Goal: Communication & Community: Answer question/provide support

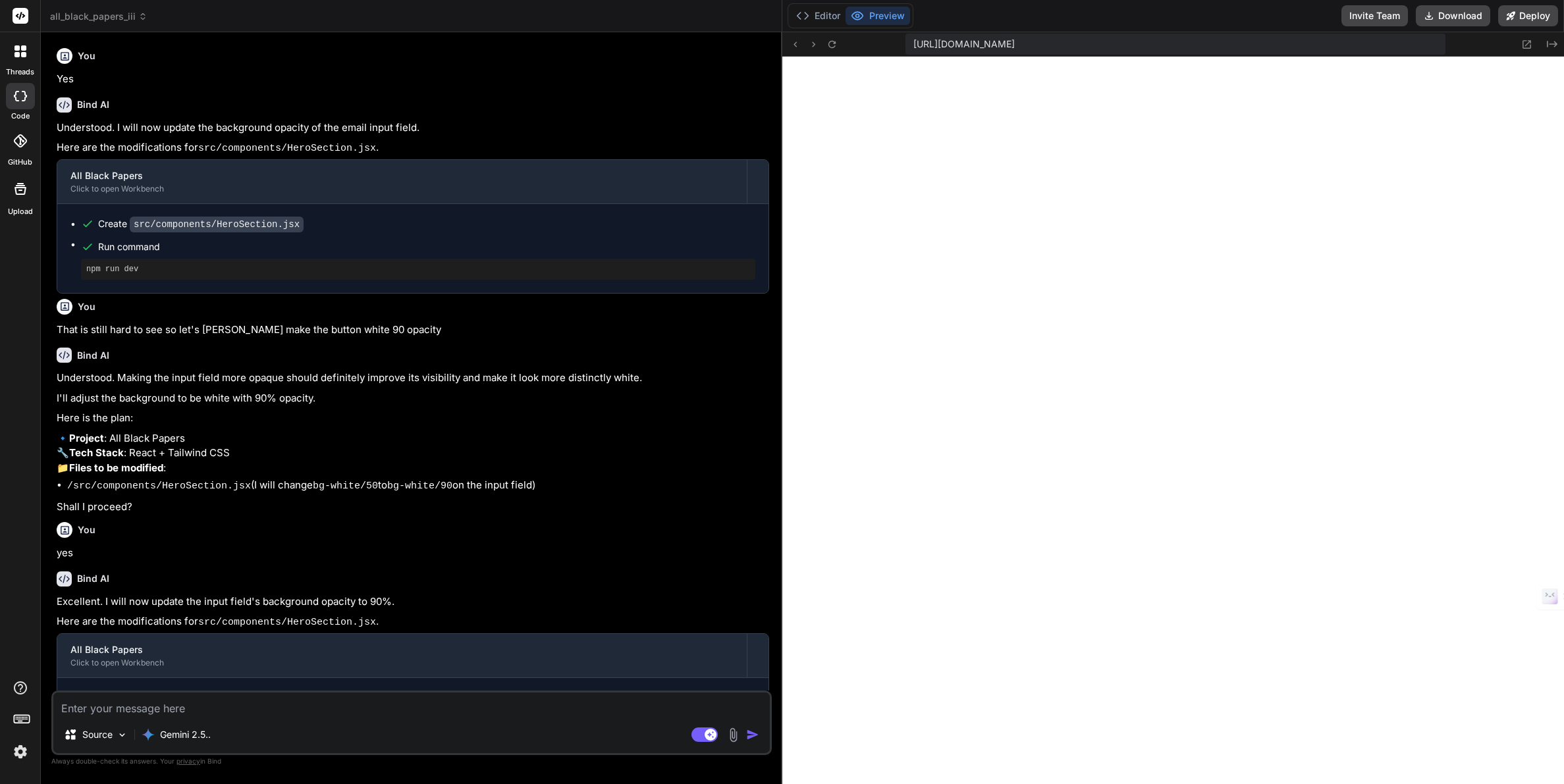
scroll to position [301, 0]
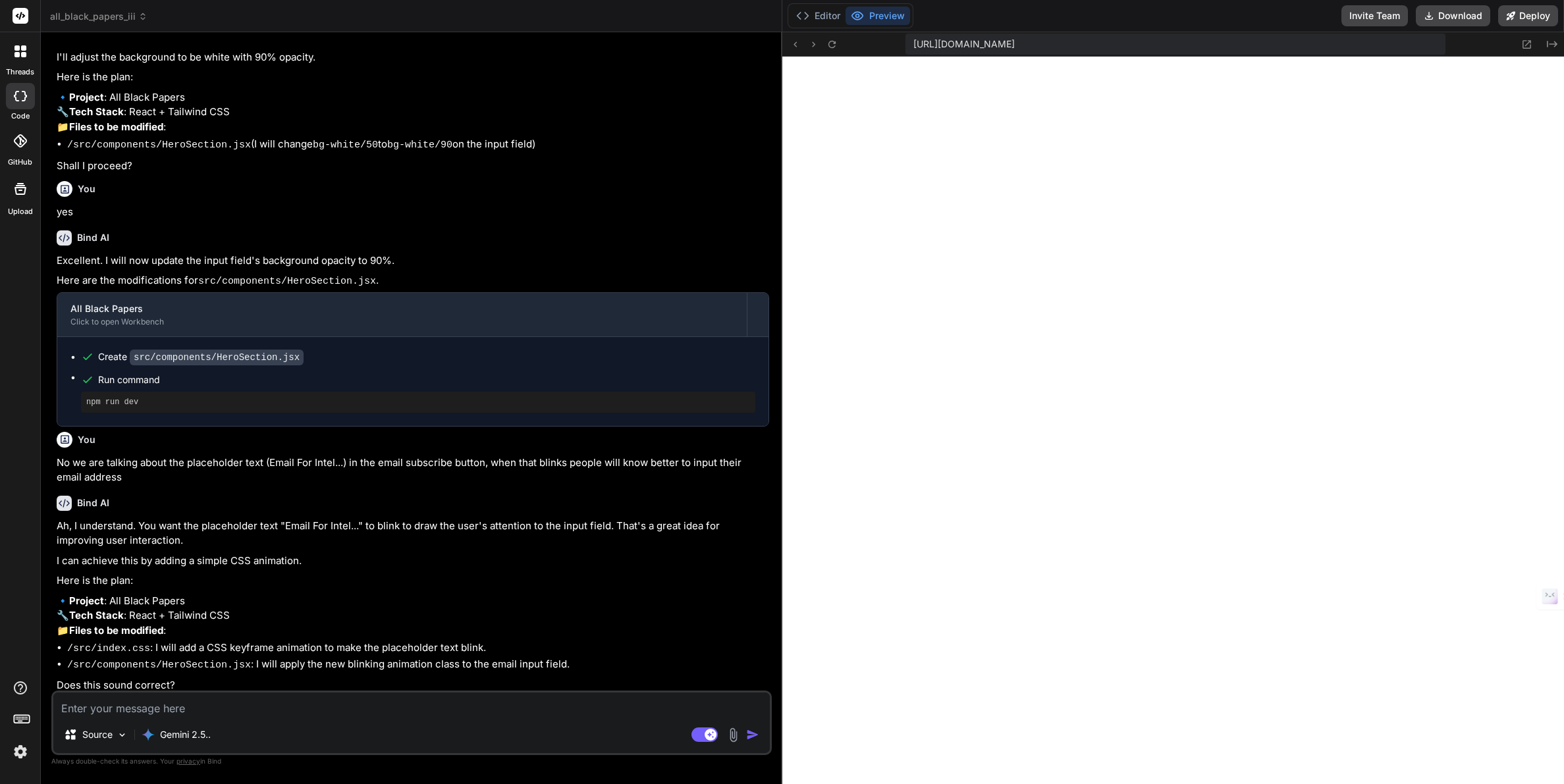
click at [108, 16] on span "all_black_papers_iii" at bounding box center [99, 16] width 98 height 13
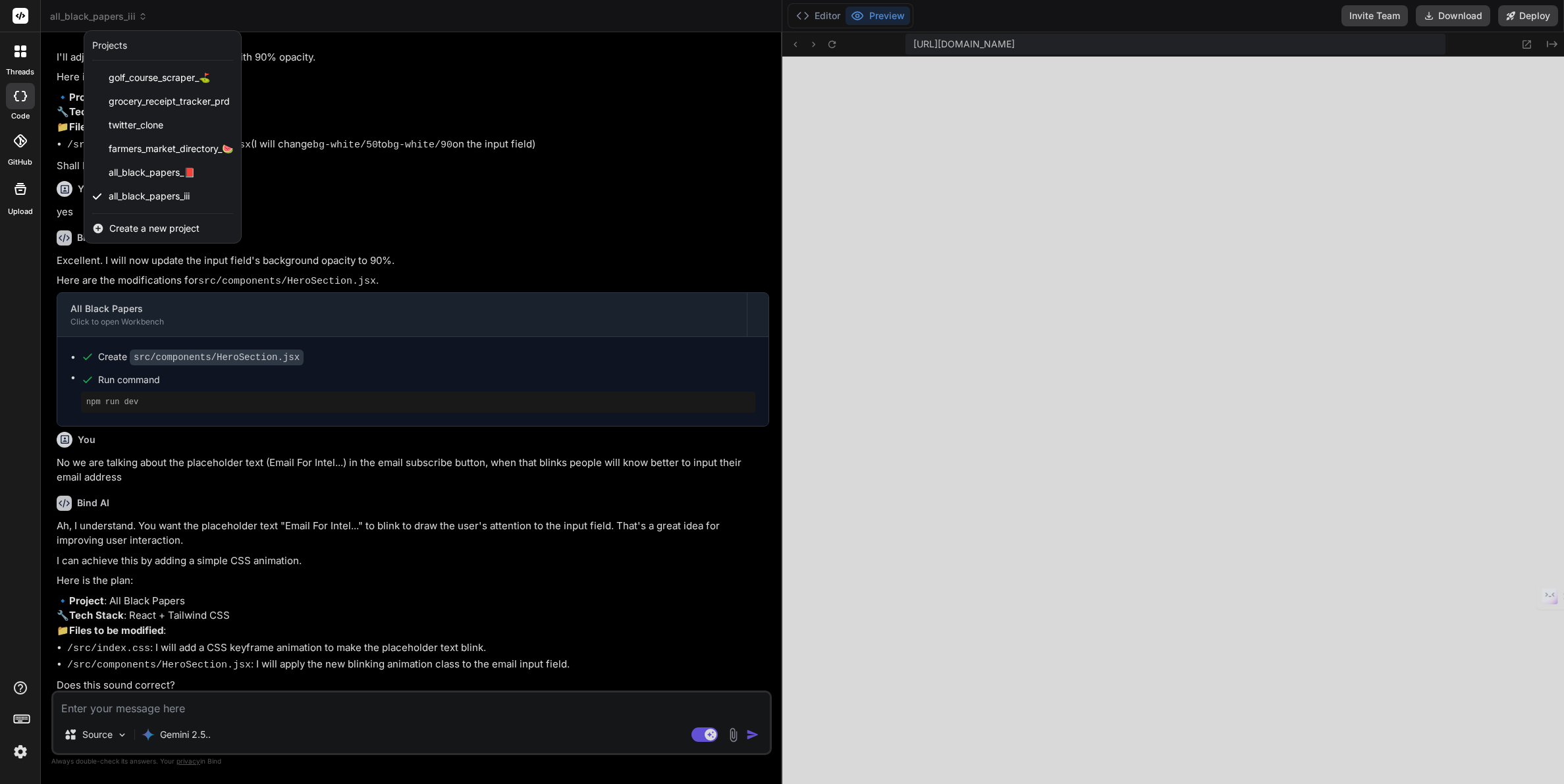
click at [146, 229] on span "Create a new project" at bounding box center [153, 227] width 90 height 13
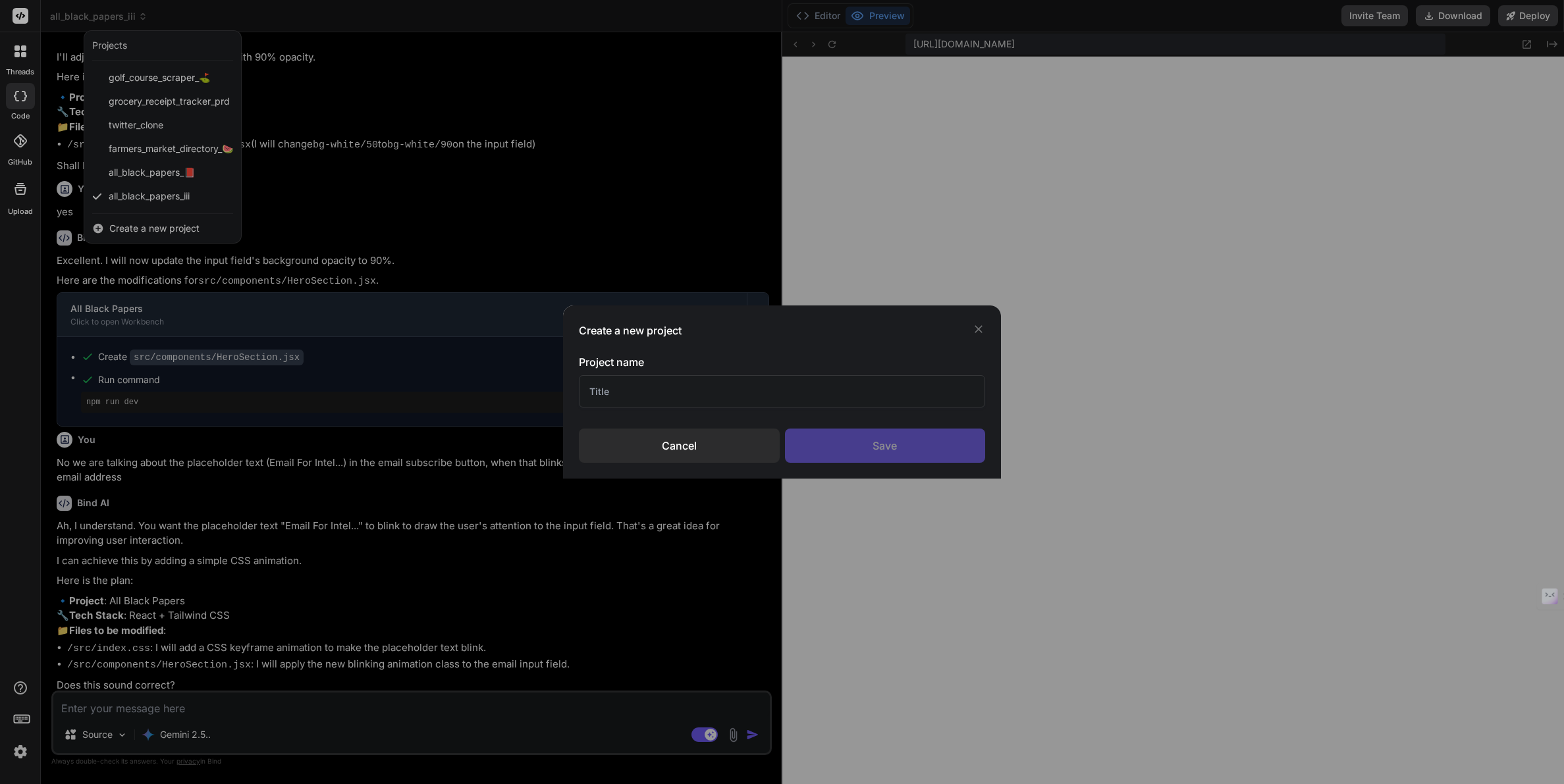
click at [629, 391] on input "text" at bounding box center [782, 391] width 407 height 33
click at [625, 390] on input "Bind Ai Redesign" at bounding box center [782, 391] width 407 height 33
click at [629, 391] on input "Bind Ai HP Redesign" at bounding box center [782, 391] width 407 height 33
click at [635, 391] on input "Bind Ai Web Redesign" at bounding box center [782, 391] width 407 height 33
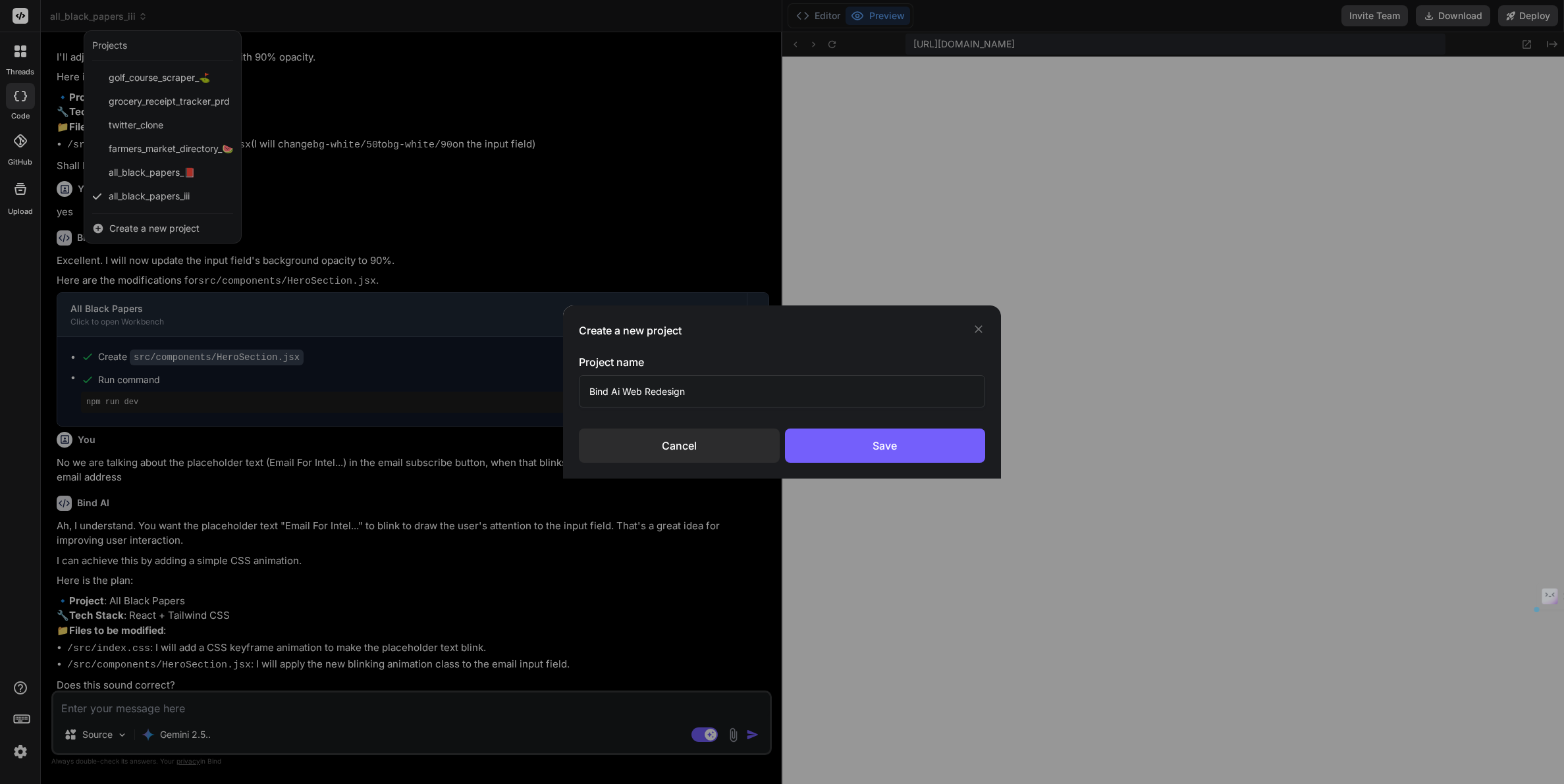
click at [635, 391] on input "Bind Ai Web Redesign" at bounding box center [782, 391] width 407 height 33
click at [625, 392] on input "Bind Ai Site Redesign" at bounding box center [782, 391] width 407 height 33
click at [633, 395] on input "Bind Ai Site Redesign" at bounding box center [782, 391] width 407 height 33
click at [683, 387] on input "Bind Ai Redesign" at bounding box center [782, 391] width 407 height 33
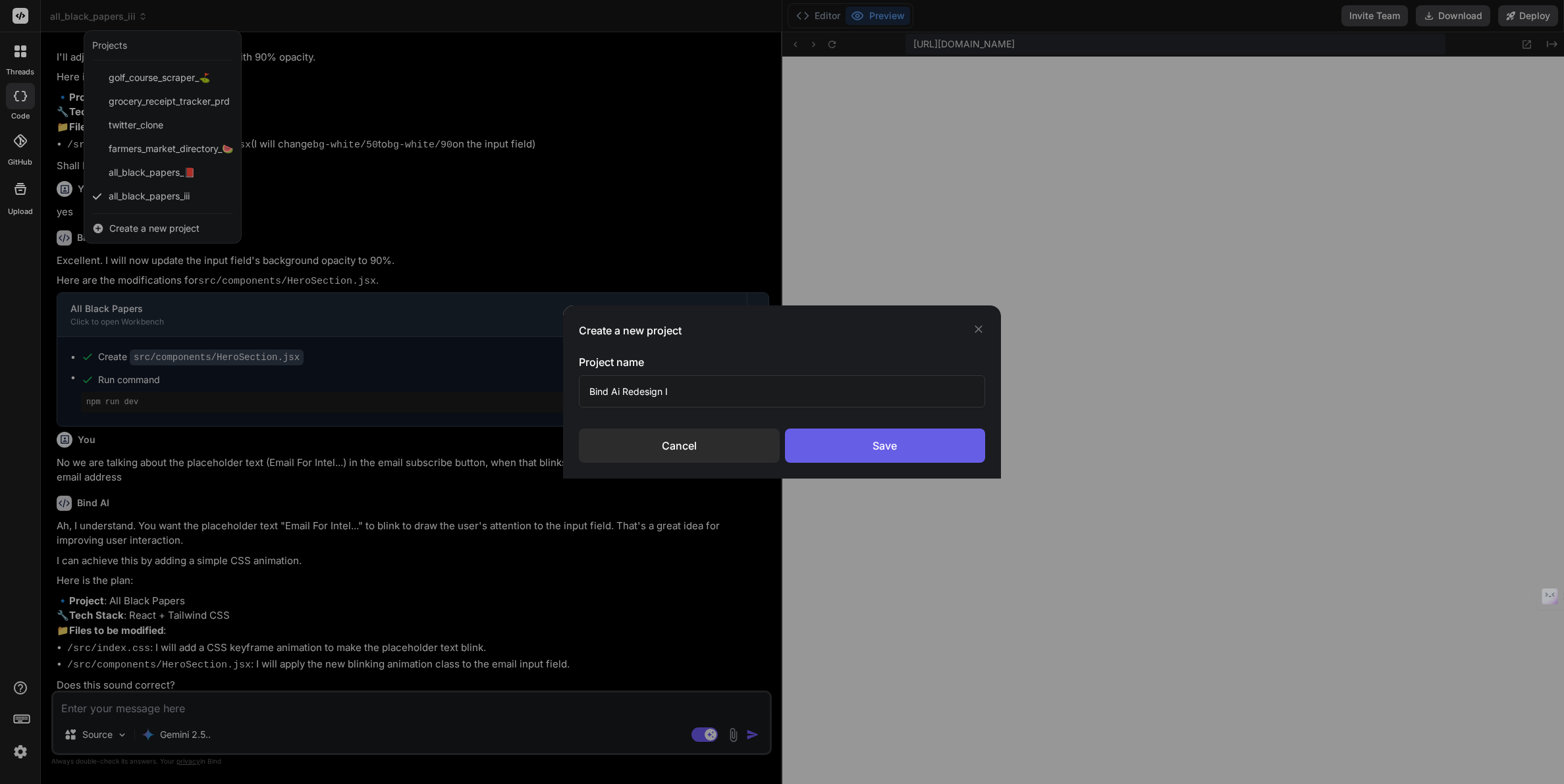
type input "Bind Ai Redesign I"
click at [874, 451] on div "Save" at bounding box center [884, 445] width 201 height 35
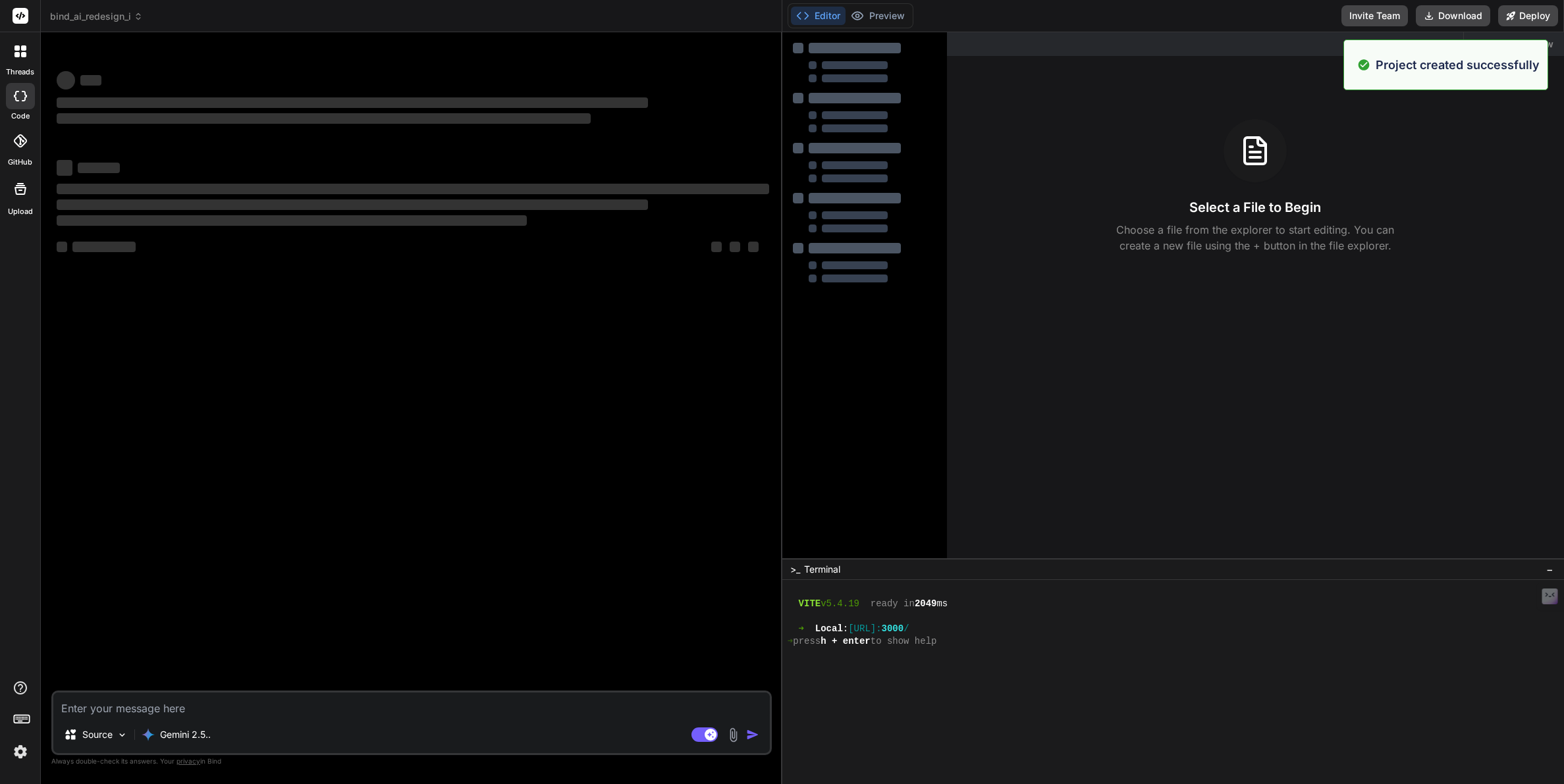
scroll to position [0, 0]
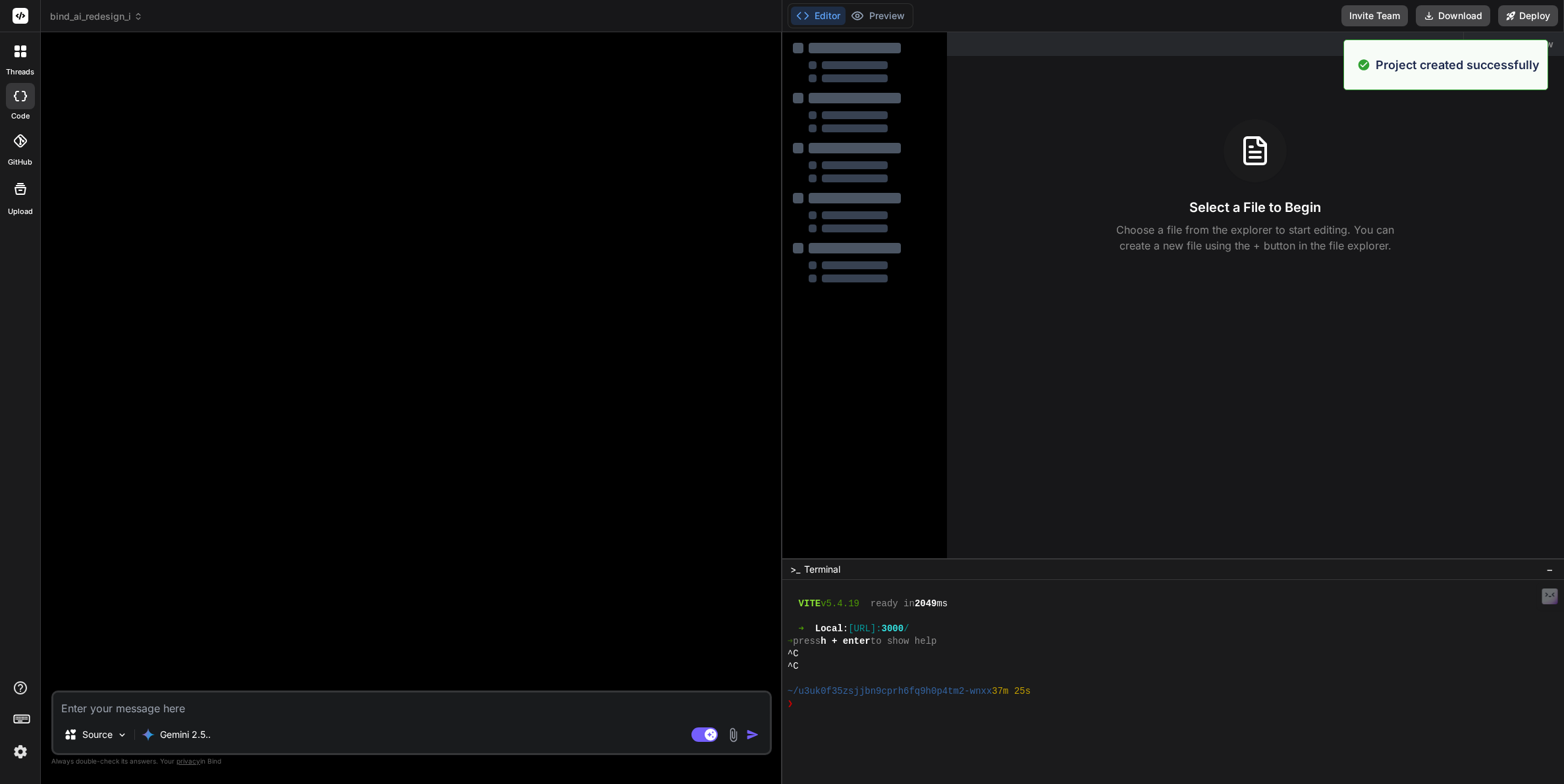
type textarea "x"
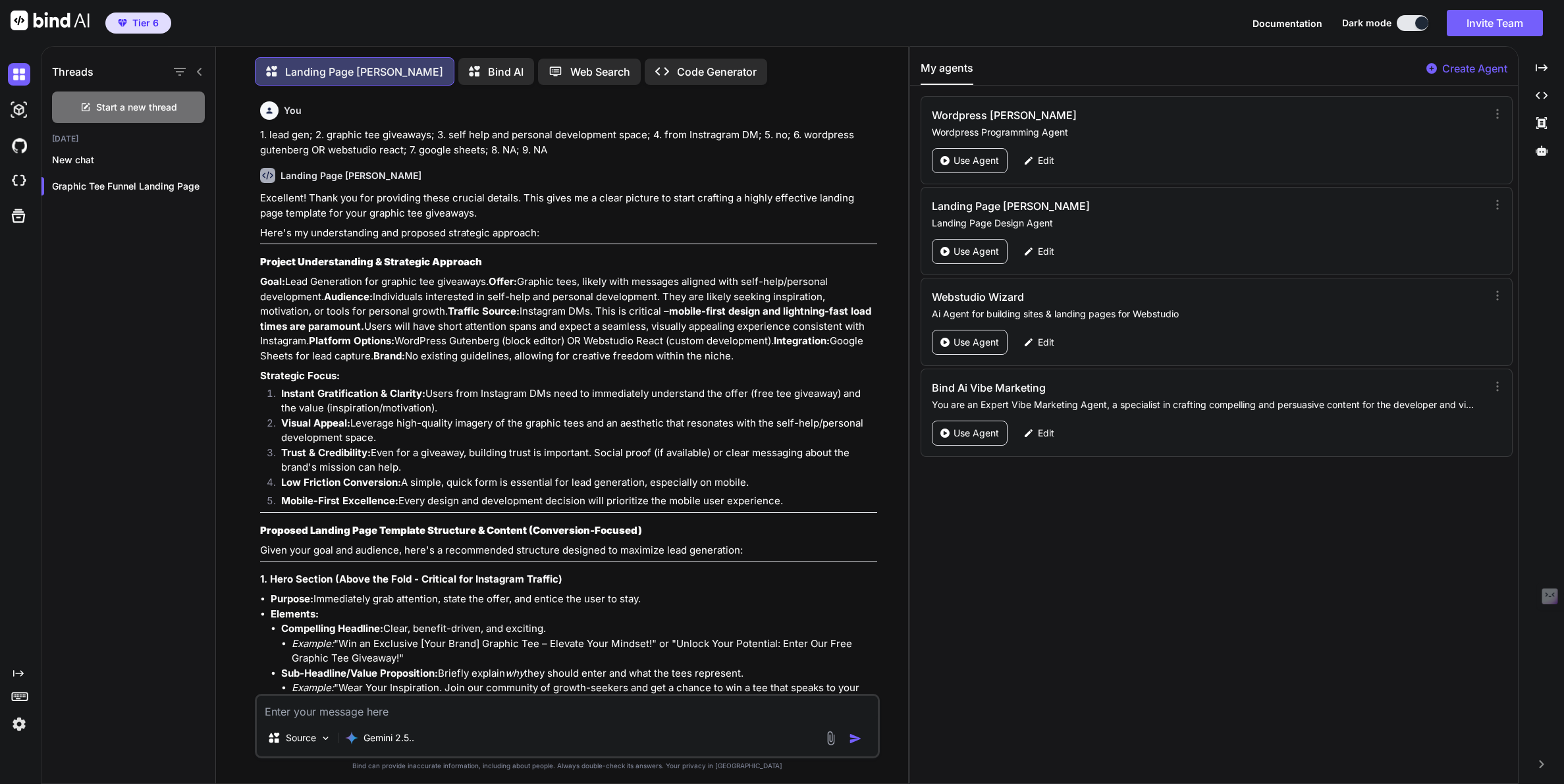
scroll to position [8468, 0]
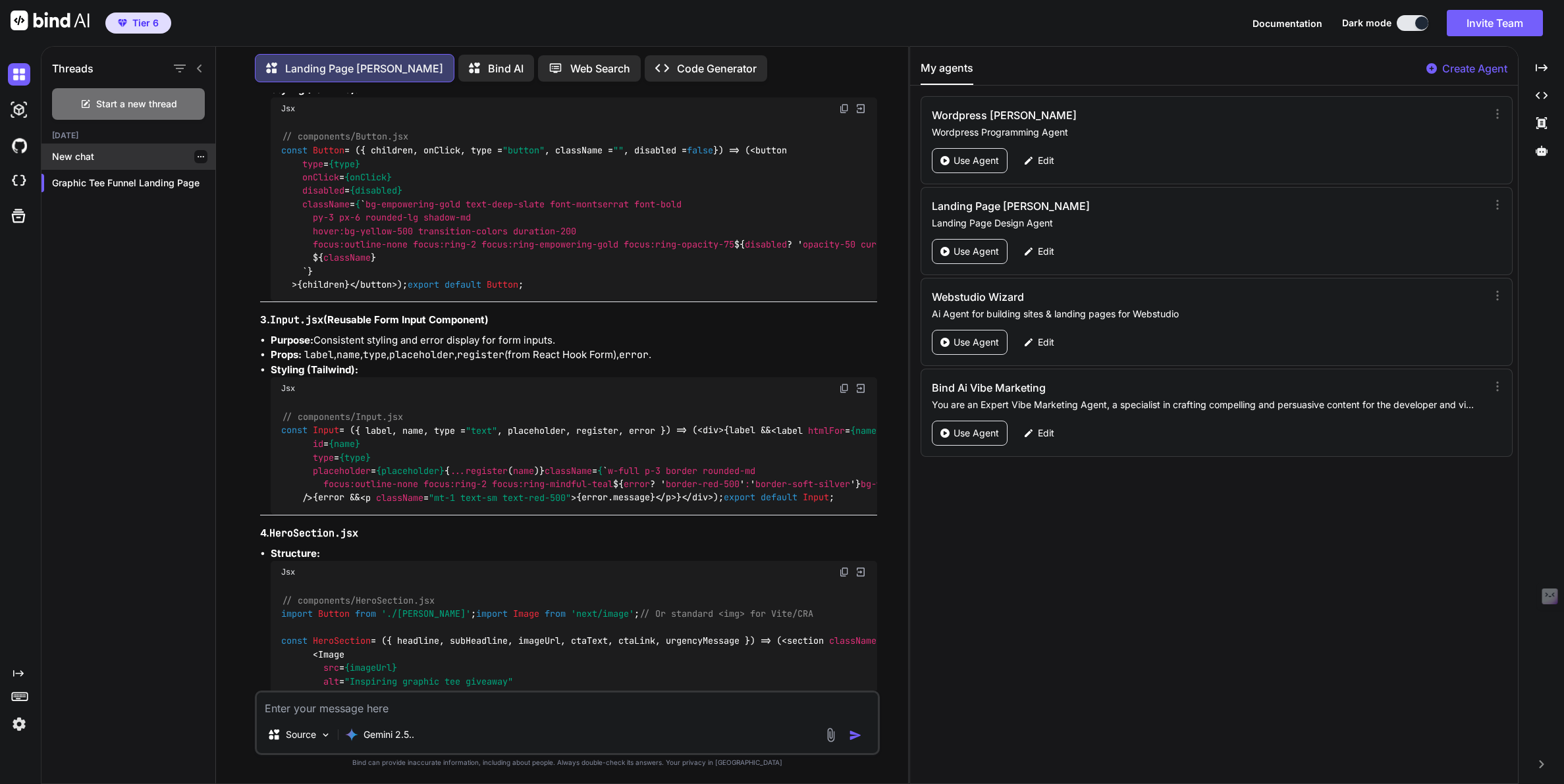
click at [82, 154] on p "New chat" at bounding box center [134, 156] width 163 height 13
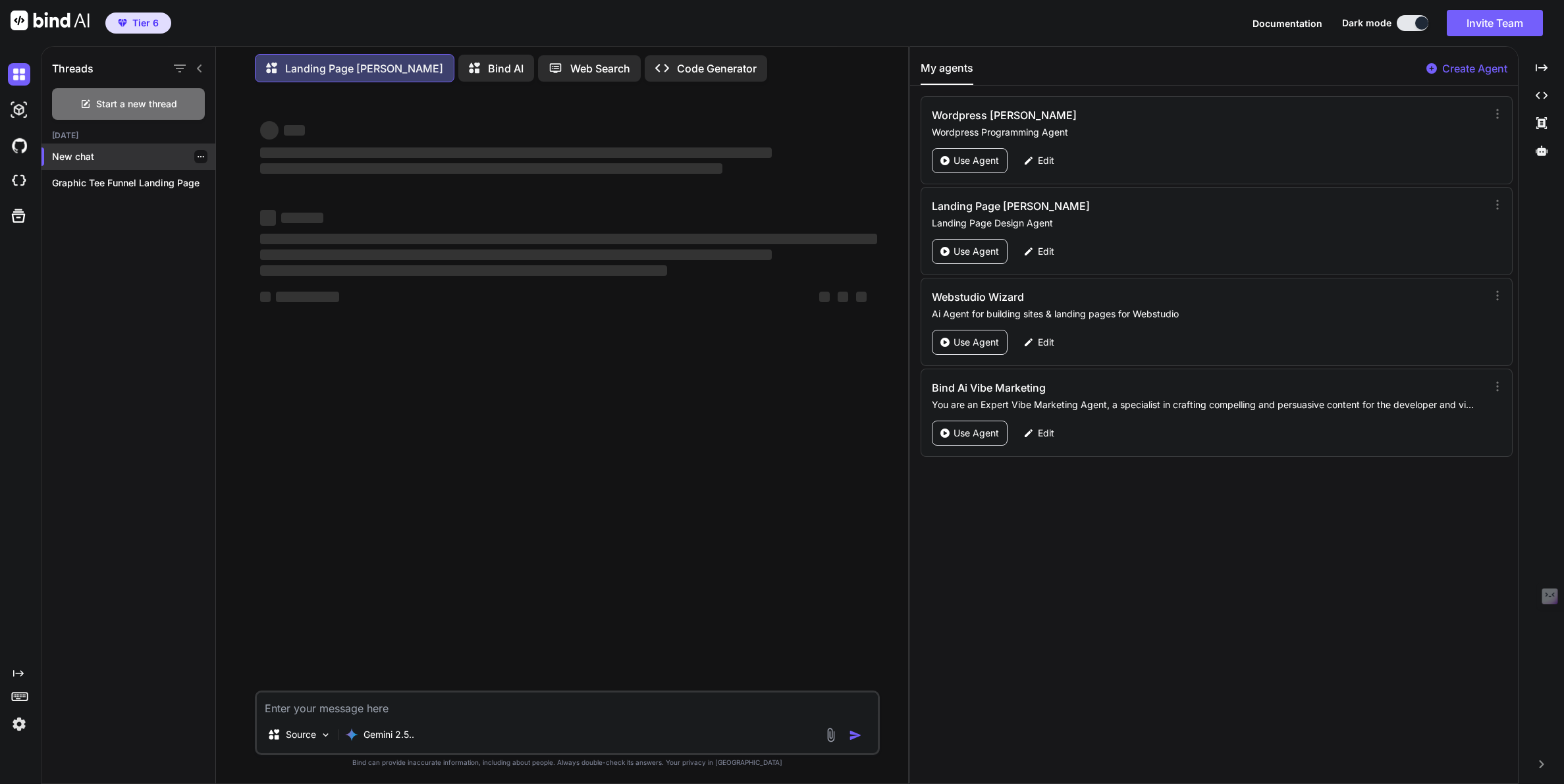
scroll to position [0, 0]
type textarea "x"
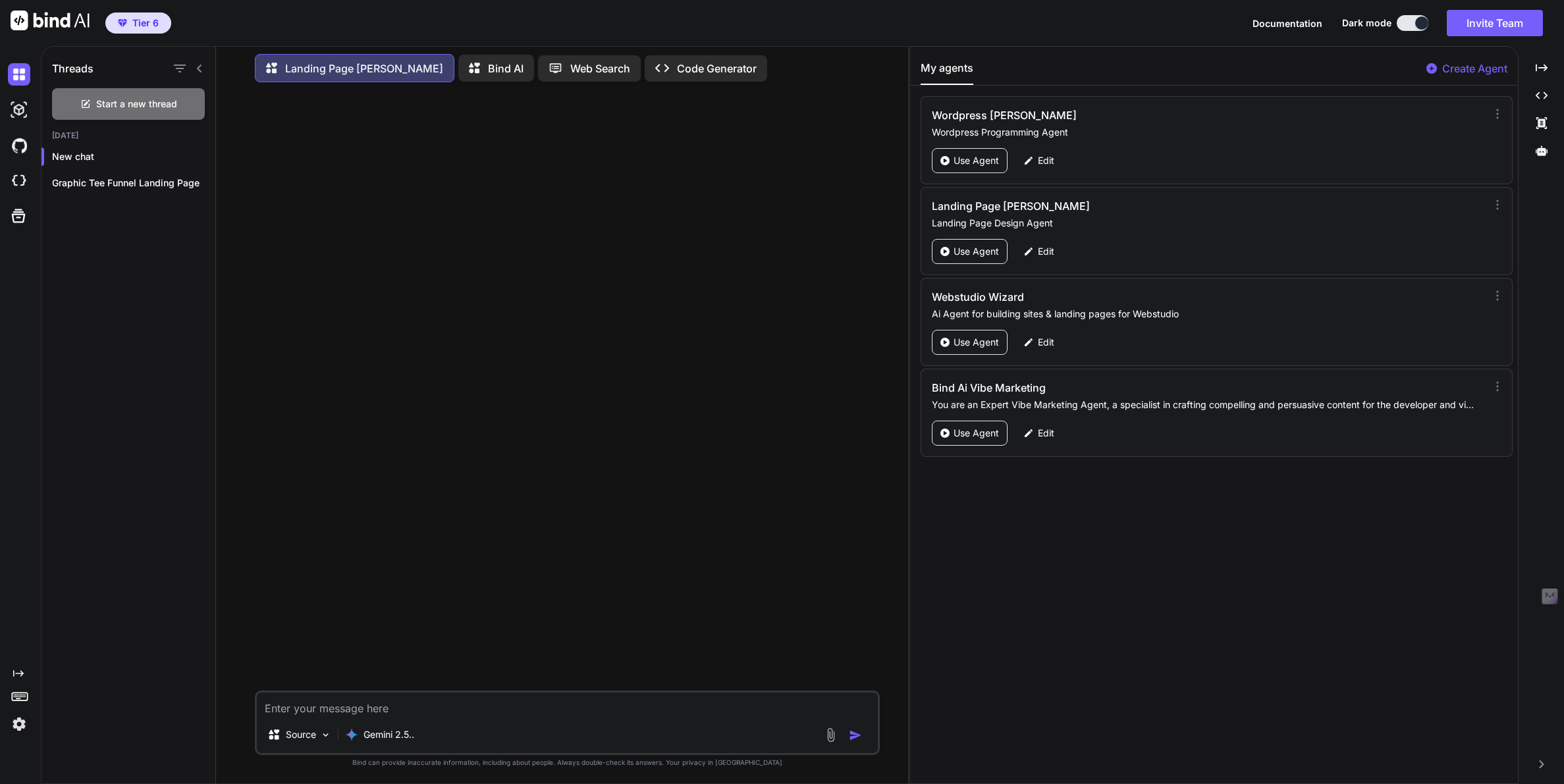
click at [281, 705] on textarea at bounding box center [567, 704] width 620 height 24
click at [686, 709] on textarea "Hi, we want to redesign the homepage for GetBind.co based on a competitors site…" at bounding box center [567, 704] width 620 height 24
click at [653, 708] on textarea "Hi, we want to redesign the homepage for GetBind.co based on a competitors site…" at bounding box center [567, 704] width 620 height 24
click at [667, 712] on textarea "Hi, we want to redesign the homepage for GetBind.co based on a competitor site …" at bounding box center [567, 704] width 620 height 24
click at [760, 711] on textarea "Hi, we want to redesign the homepage for GetBind.co based on a competitor sites…" at bounding box center [567, 704] width 620 height 24
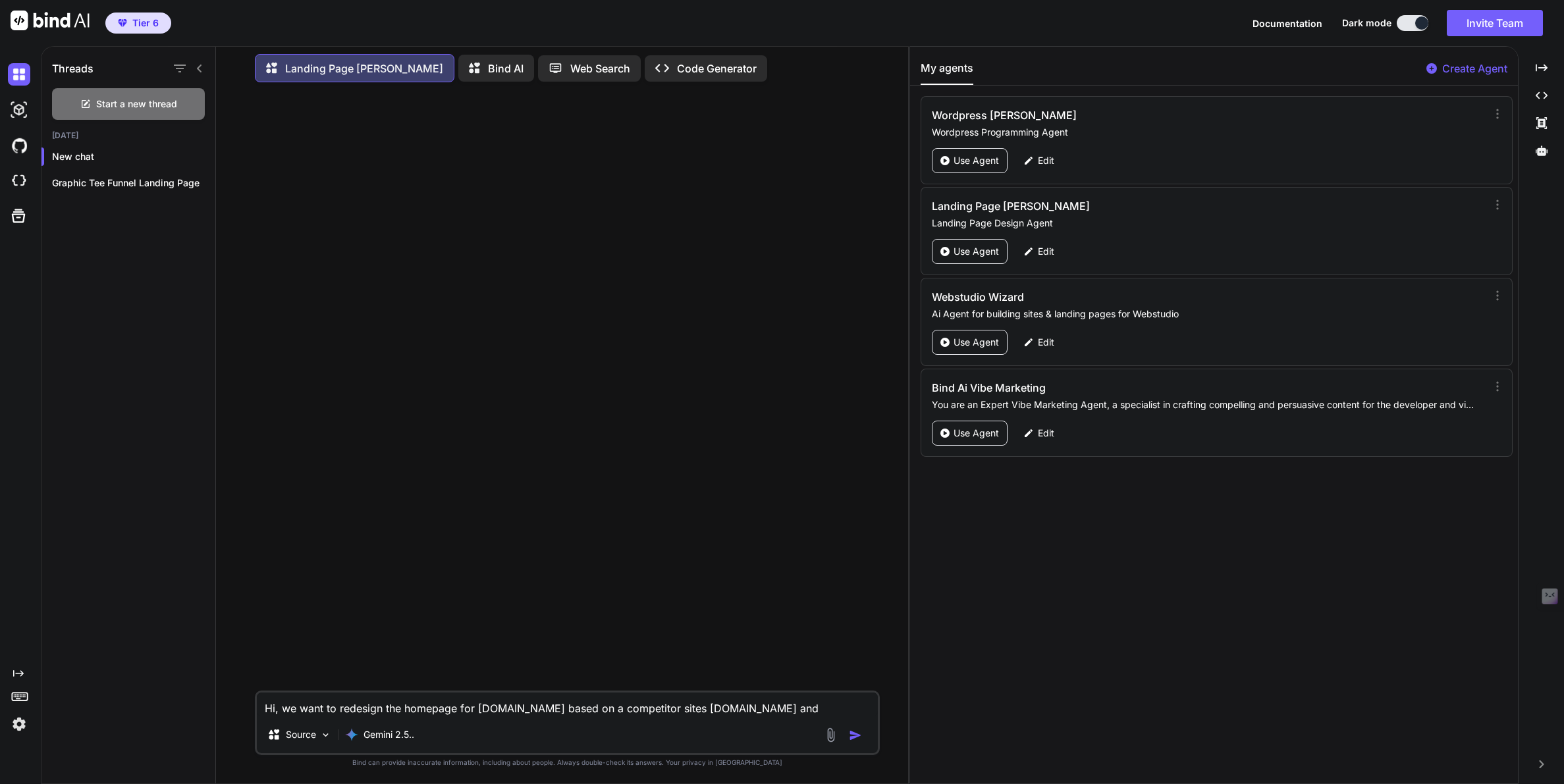
click at [537, 708] on textarea "Hi, we want to redesign the homepage for GetBind.co based on a competitor sites…" at bounding box center [567, 704] width 620 height 24
click at [496, 712] on textarea "Hi, we want to redesign the homepage for GetBind.co and /Pricing based on a com…" at bounding box center [567, 704] width 620 height 24
drag, startPoint x: 496, startPoint y: 712, endPoint x: 526, endPoint y: 706, distance: 30.6
click at [526, 706] on textarea "Hi, we want to redesign the homepage for GetBind.co and /Pricing based on a com…" at bounding box center [567, 704] width 620 height 24
click at [554, 710] on textarea "Hi, we want to redesign the homepage for GetBind.co and /Pricing based on a com…" at bounding box center [567, 704] width 620 height 24
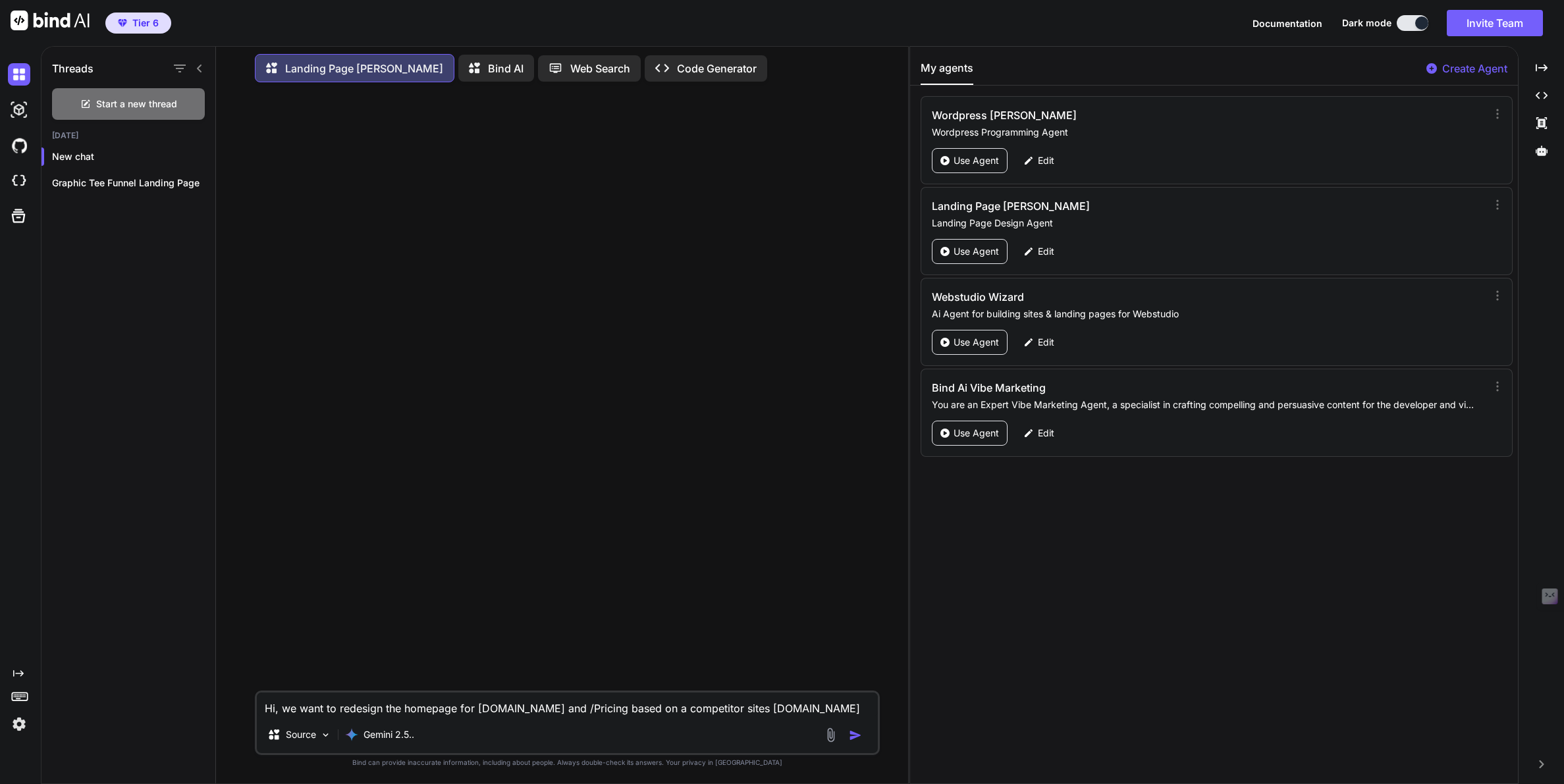
paste textarea "GetBind.co"
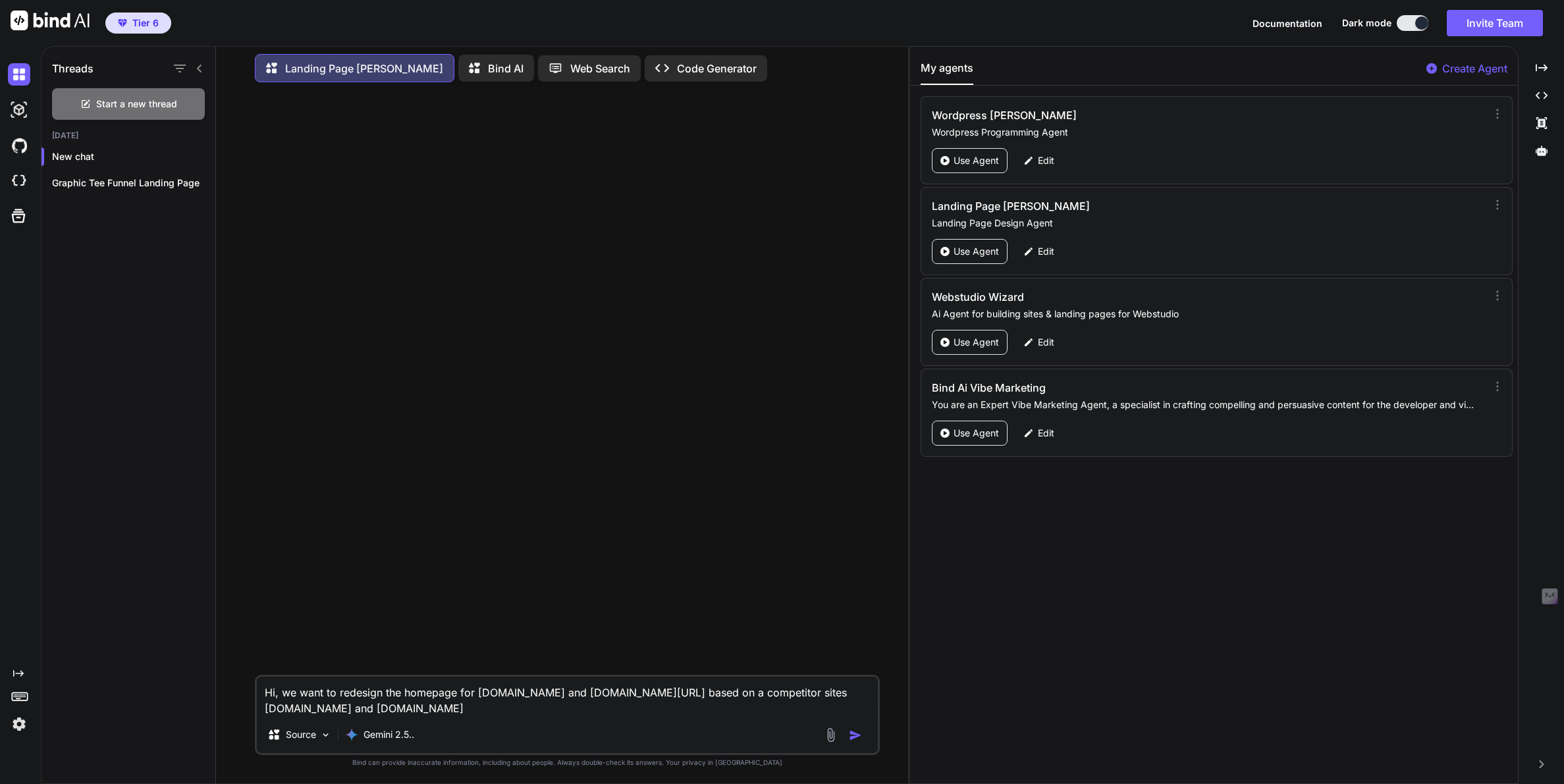
click at [544, 694] on textarea "Hi, we want to redesign the homepage for GetBind.co and GetBind.co/Pricing base…" at bounding box center [567, 696] width 620 height 40
click at [629, 692] on textarea "Hi, we want to redesign the homepage for GetBind.co, GetBind.co/Pricing based o…" at bounding box center [567, 696] width 620 height 40
paste textarea "GetBind.co"
click at [665, 693] on textarea "Hi, we want to redesign the homepage for GetBind.co, GetBind.co/Pricing, and bl…" at bounding box center [567, 696] width 620 height 40
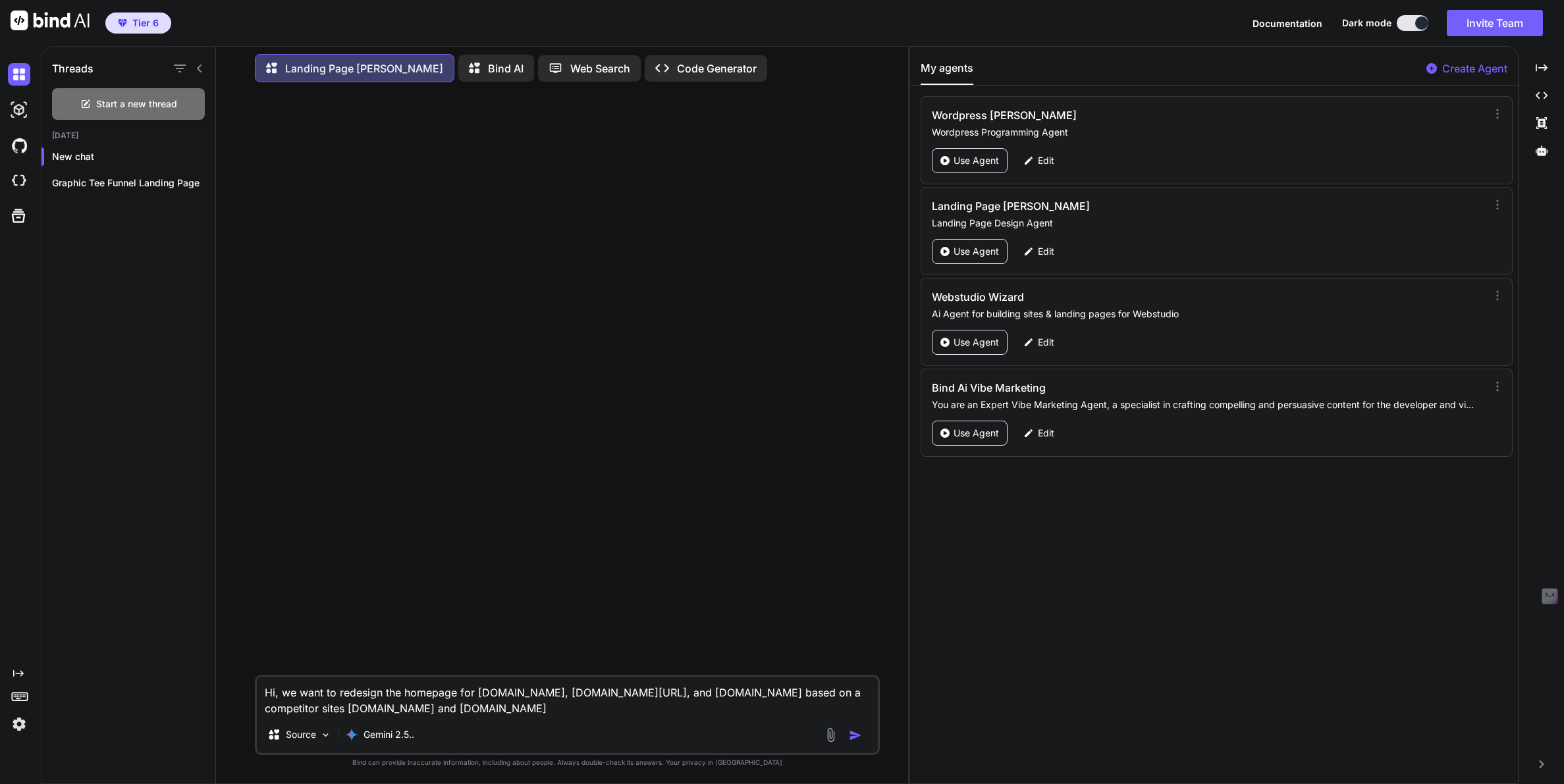
click at [801, 692] on textarea "Hi, we want to redesign the homepage for GetBind.co, GetBind.co/Pricing, and Bl…" at bounding box center [567, 696] width 620 height 40
click at [433, 710] on textarea "Hi, we want to redesign the homepage for GetBind.co, GetBind.co/Pricing, and Bl…" at bounding box center [567, 696] width 620 height 40
click at [364, 706] on textarea "Hi, we want to redesign the homepage for GetBind.co, GetBind.co/Pricing, and Bl…" at bounding box center [567, 696] width 620 height 40
click at [357, 707] on textarea "Hi, we want to redesign the homepage for GetBind.co, GetBind.co/Pricing, and Bl…" at bounding box center [567, 696] width 620 height 40
click at [421, 714] on textarea "Hi, we want to redesign the homepage for GetBind.co, GetBind.co/Pricing, and Bl…" at bounding box center [567, 696] width 620 height 40
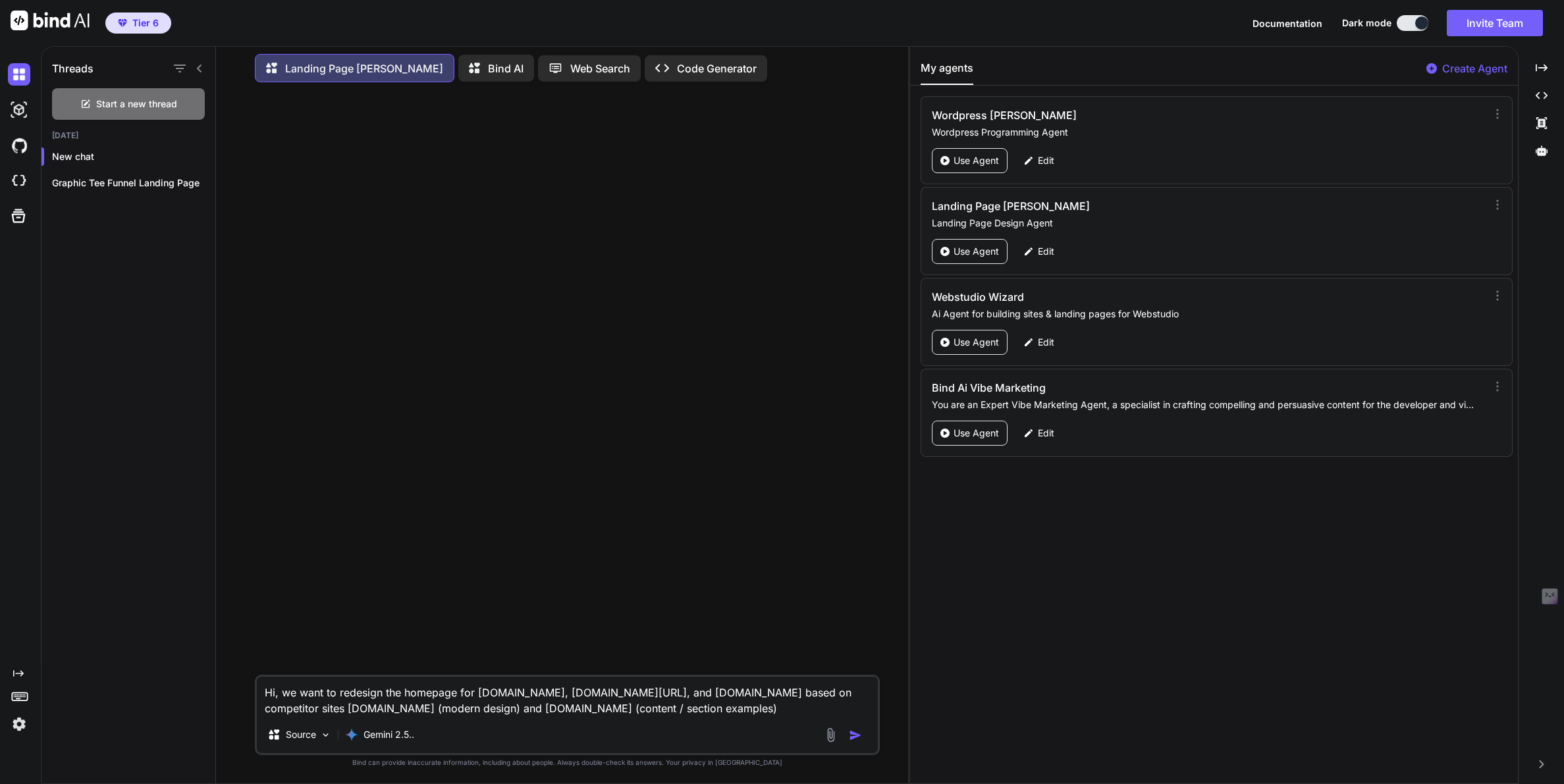
click at [421, 714] on textarea "Hi, we want to redesign the homepage for GetBind.co, GetBind.co/Pricing, and Bl…" at bounding box center [567, 696] width 620 height 40
click at [687, 710] on textarea "Hi, we want to redesign the homepage for GetBind.co, GetBind.co/Pricing, and Bl…" at bounding box center [567, 696] width 620 height 40
click at [782, 710] on textarea "Hi, we want to redesign the homepage for GetBind.co, GetBind.co/Pricing, and Bl…" at bounding box center [567, 696] width 620 height 40
type textarea "Hi, we want to redesign the homepage for GetBind.co, GetBind.co/Pricing, and Bl…"
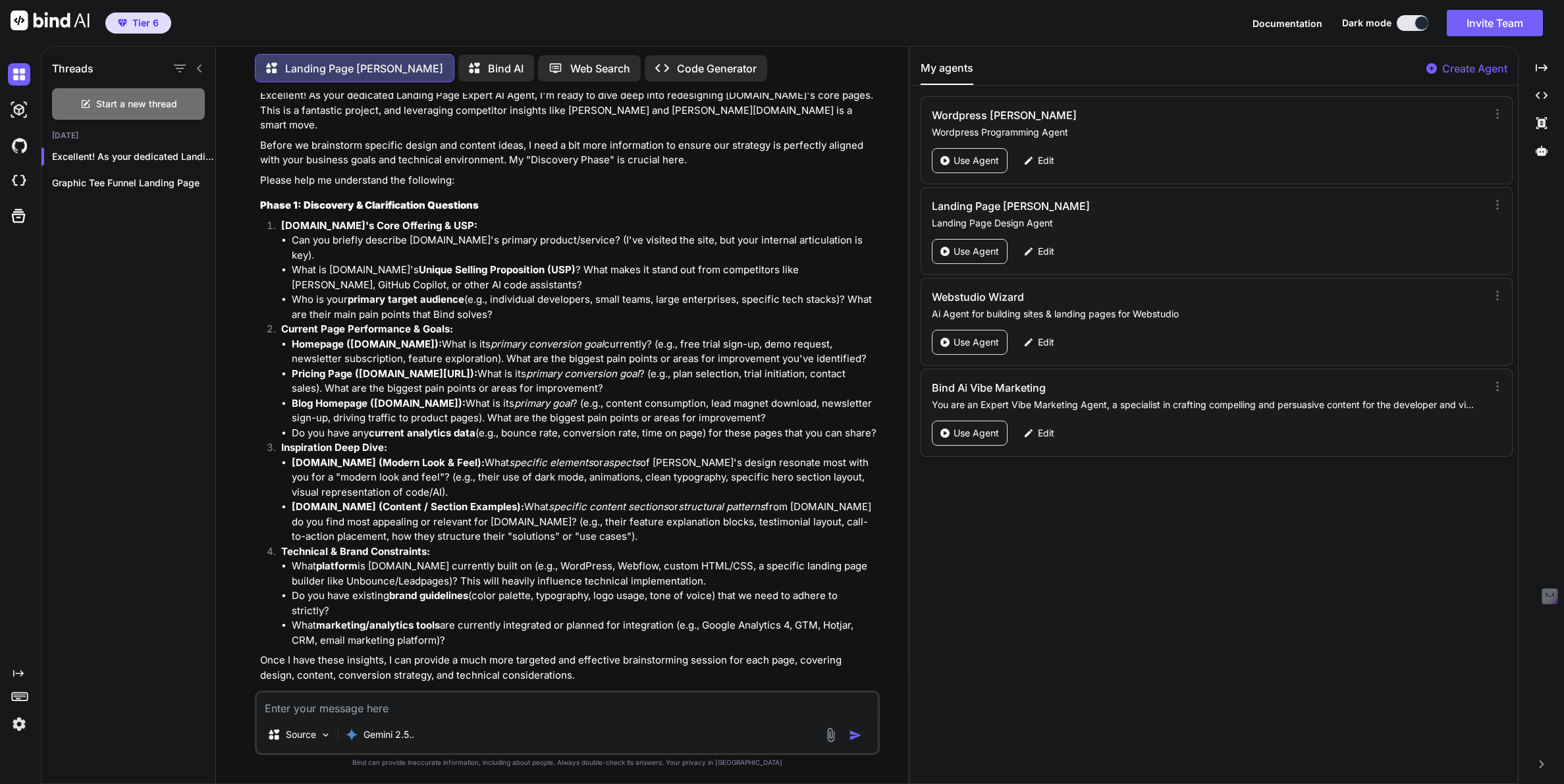
scroll to position [99, 0]
click at [305, 737] on p "Source" at bounding box center [301, 734] width 31 height 13
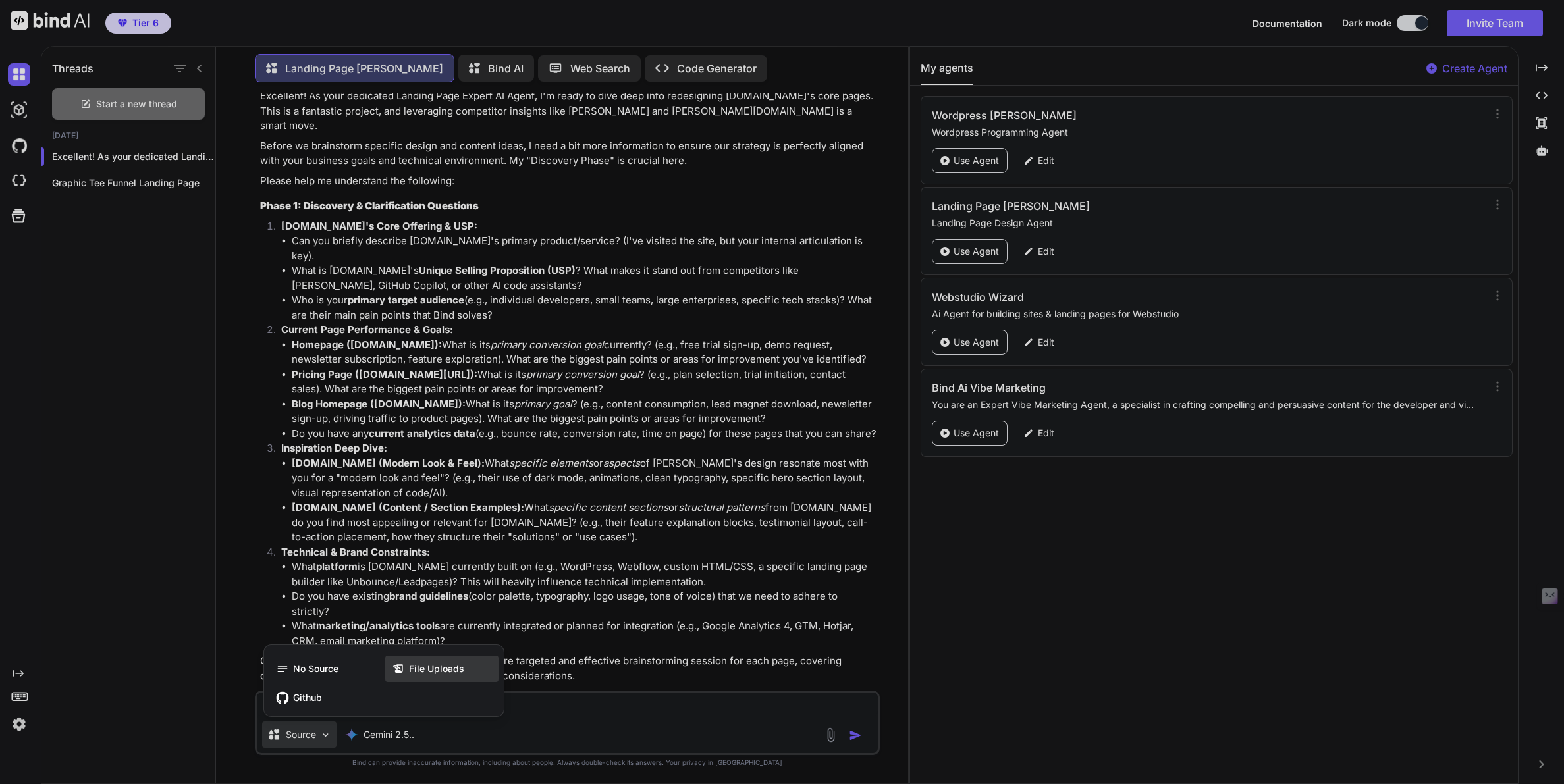
click at [428, 665] on span "File Uploads" at bounding box center [436, 668] width 55 height 13
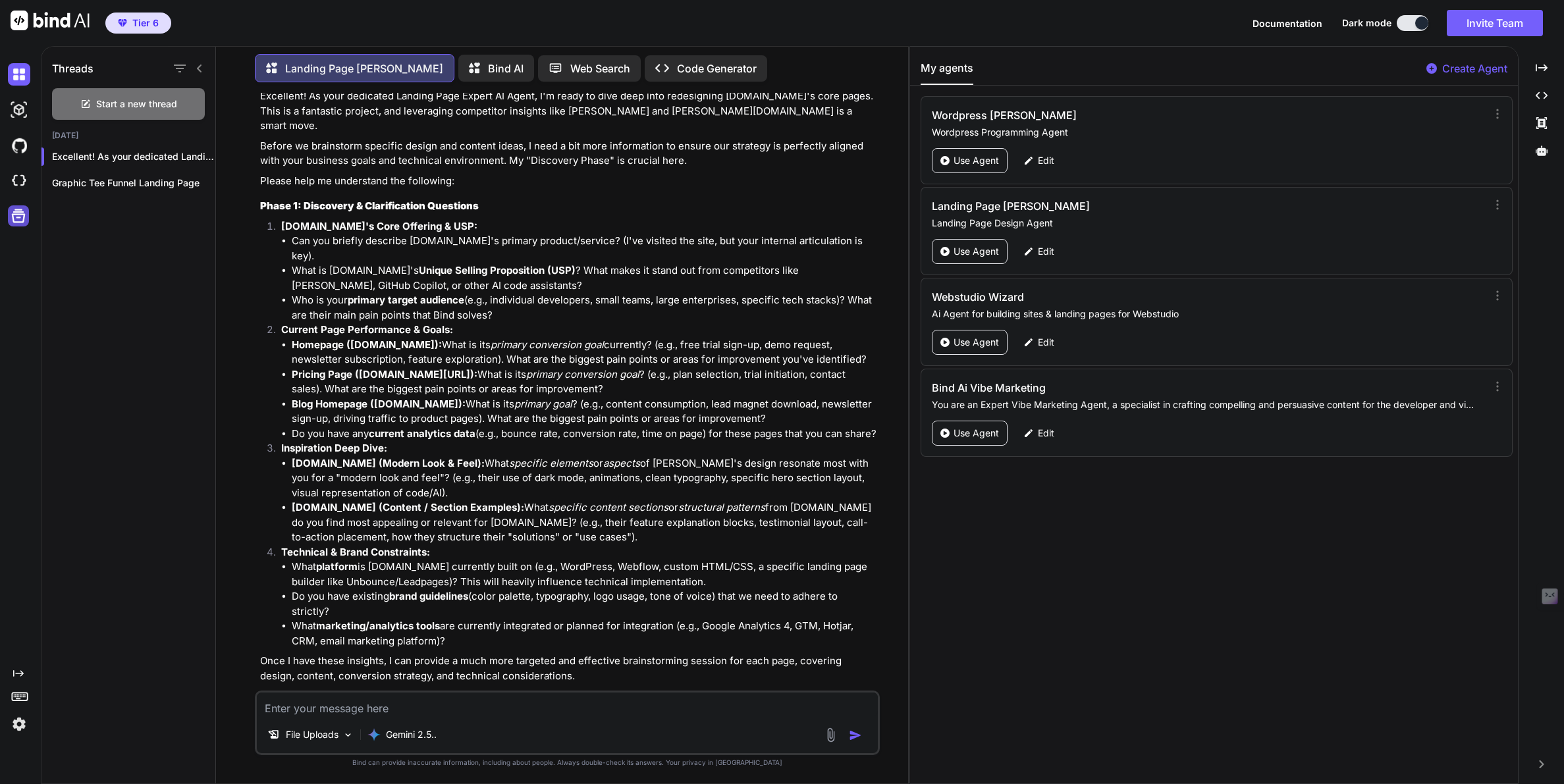
click at [20, 216] on icon at bounding box center [18, 216] width 19 height 19
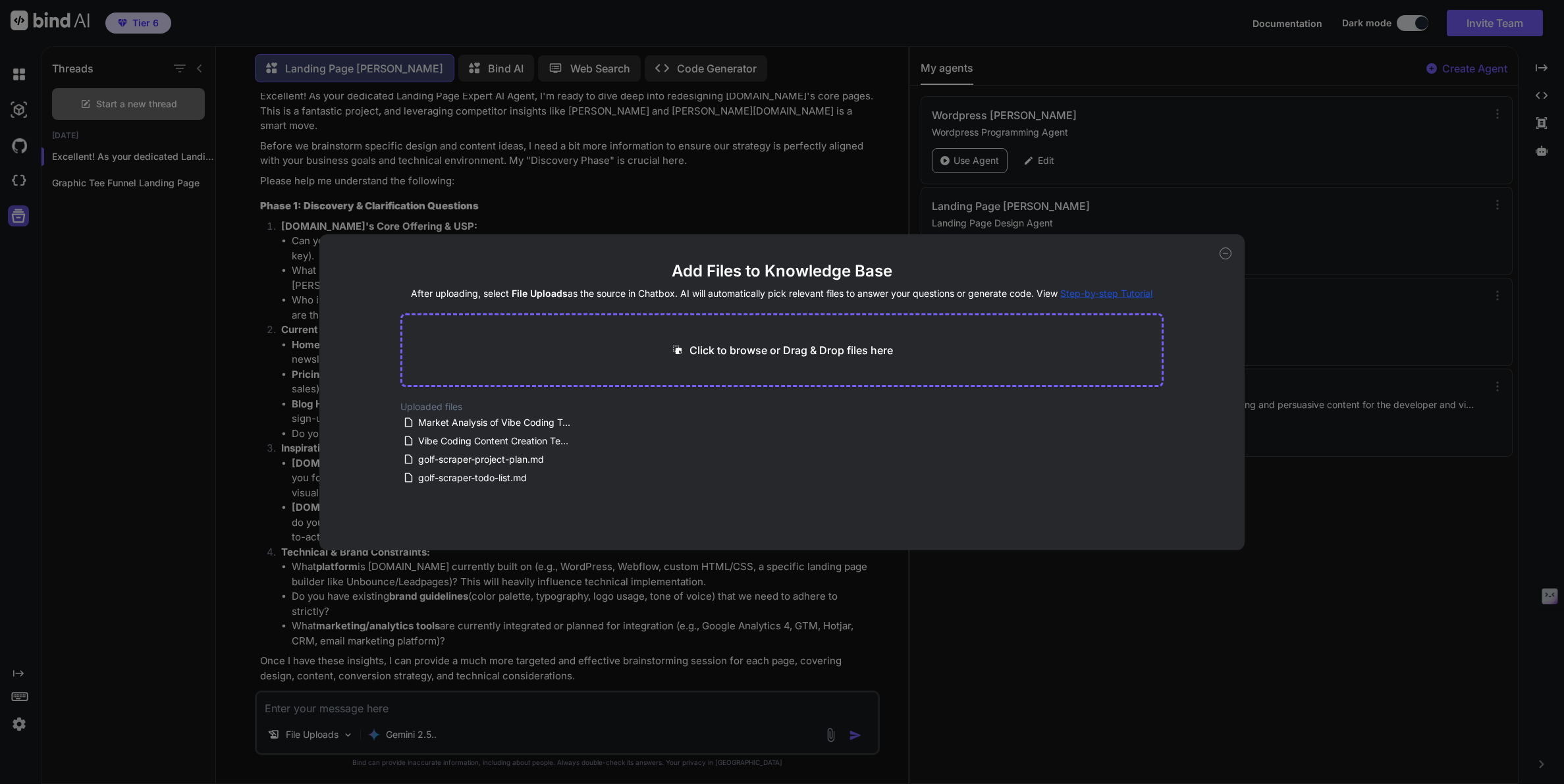
click at [20, 216] on div "Add Files to Knowledge Base After uploading, select File Uploads as the source …" at bounding box center [782, 392] width 1564 height 784
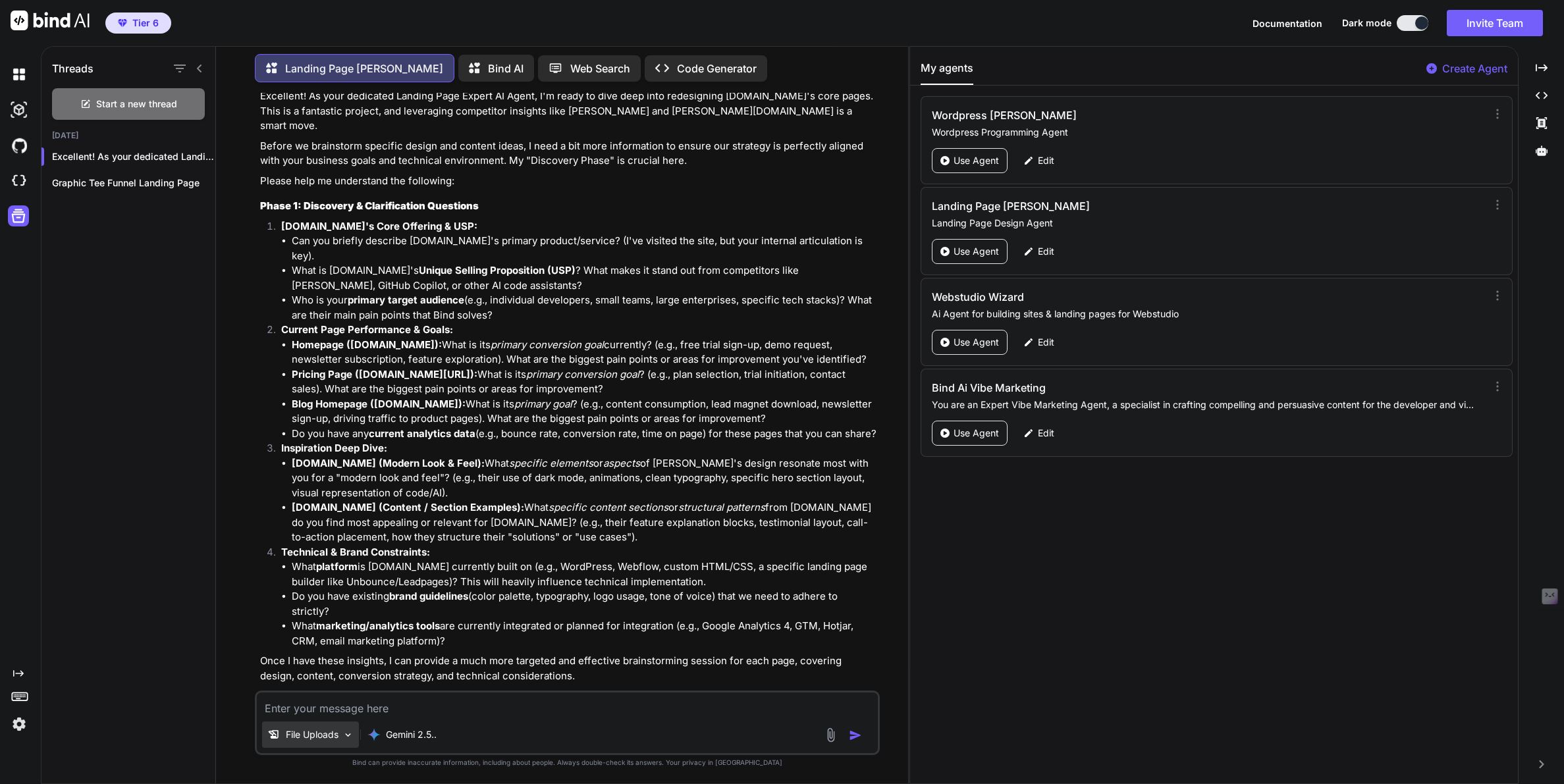
click at [320, 739] on p "File Uploads" at bounding box center [312, 734] width 52 height 13
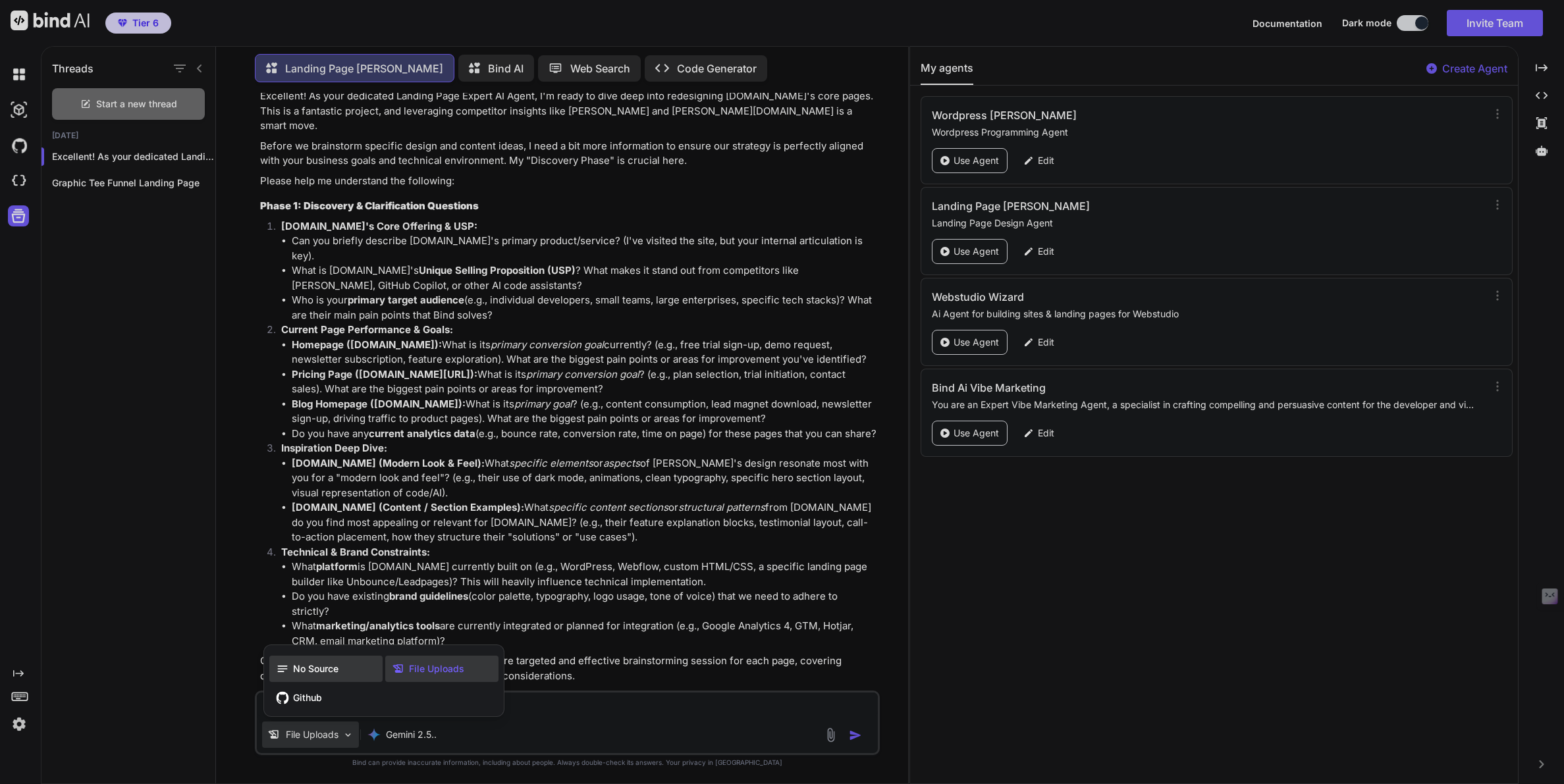
click at [309, 673] on span "No Source" at bounding box center [316, 668] width 46 height 13
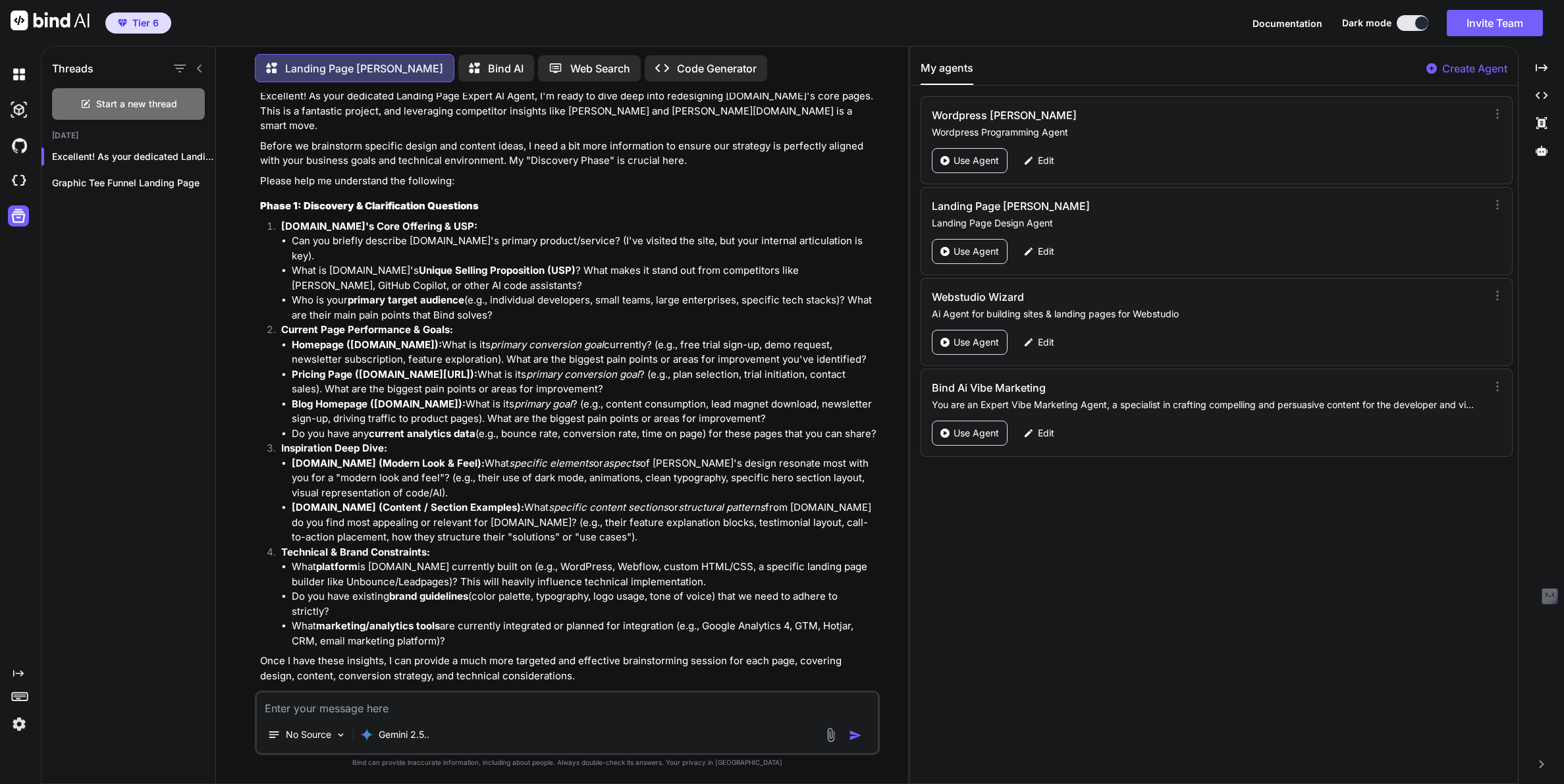
click at [376, 709] on textarea at bounding box center [567, 704] width 620 height 24
click at [333, 706] on textarea "1. ALL In One Cloud IDE" at bounding box center [567, 704] width 620 height 24
click at [413, 712] on textarea "1. ALL In One Ai Cloud IDE" at bounding box center [567, 704] width 620 height 24
click at [347, 708] on textarea "1. ALL In One Ai Cloud IDE;" at bounding box center [567, 704] width 620 height 24
click at [488, 704] on textarea "1. ALL In One Ai Vibe Coding & Cloud IDE;" at bounding box center [567, 704] width 620 height 24
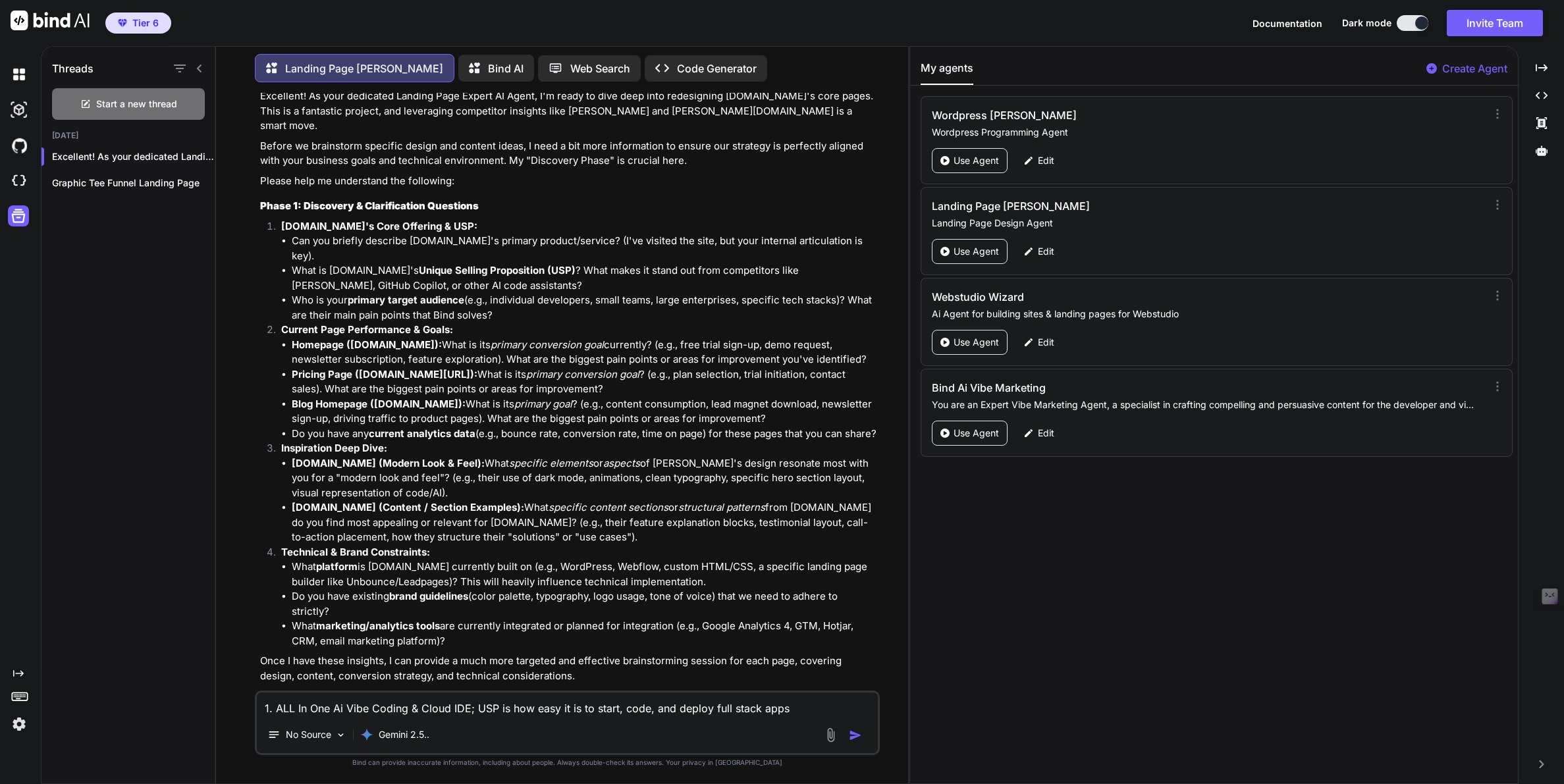
click at [708, 709] on textarea "1. ALL In One Ai Vibe Coding & Cloud IDE; USP is how easy it is to start, code,…" at bounding box center [567, 704] width 620 height 24
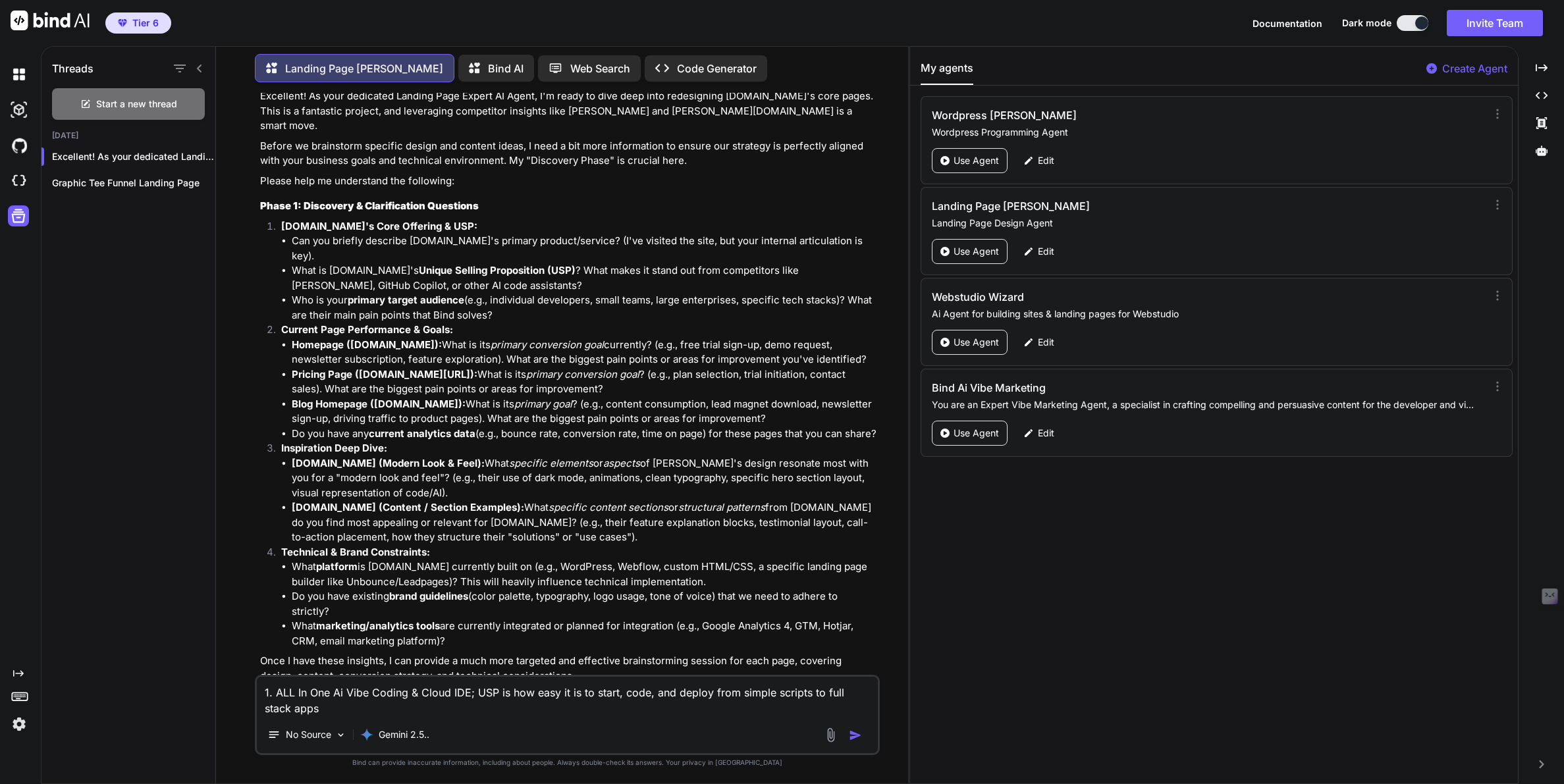
click at [295, 710] on textarea "1. ALL In One Ai Vibe Coding & Cloud IDE; USP is how easy it is to start, code,…" at bounding box center [567, 696] width 620 height 40
click at [654, 693] on textarea "1. ALL In One Ai Vibe Coding & Cloud IDE; USP is how easy it is to start, code,…" at bounding box center [567, 696] width 620 height 40
click at [351, 714] on textarea "1. ALL In One Ai Vibe Coding & Cloud IDE; USP is how easy it is to start, code,…" at bounding box center [567, 696] width 620 height 40
click at [430, 711] on textarea "1. ALL In One Ai Vibe Coding & Cloud IDE; USP is how easy it is to start, code,…" at bounding box center [567, 696] width 620 height 40
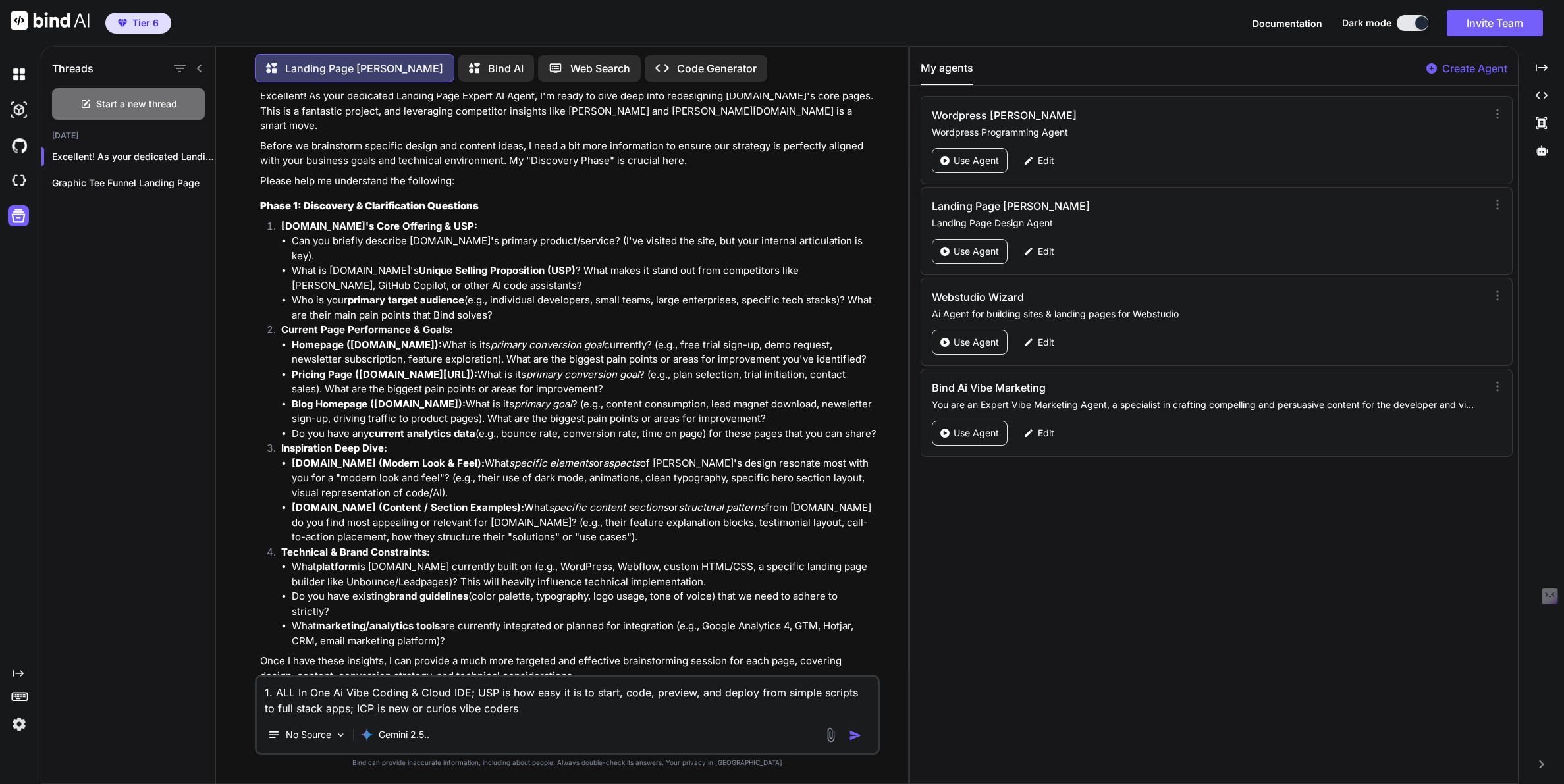
click at [434, 708] on textarea "1. ALL In One Ai Vibe Coding & Cloud IDE; USP is how easy it is to start, code,…" at bounding box center [567, 696] width 620 height 40
click at [522, 710] on textarea "1. ALL In One Ai Vibe Coding & Cloud IDE; USP is how easy it is to start, code,…" at bounding box center [567, 696] width 620 height 40
click at [815, 709] on textarea "1. ALL In One Ai Vibe Coding & Cloud IDE; USP is how easy it is to start, code,…" at bounding box center [567, 696] width 620 height 40
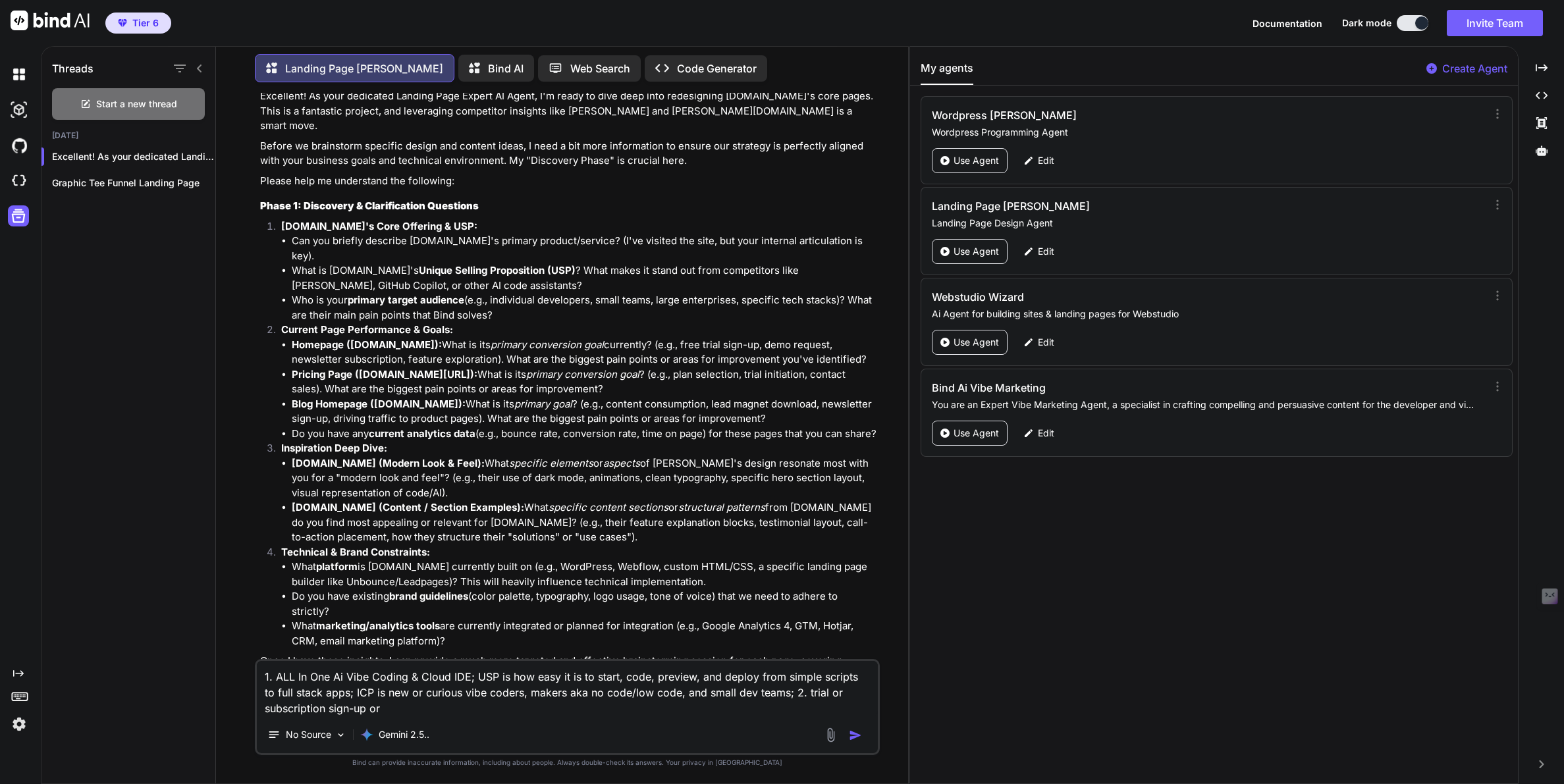
click at [433, 708] on textarea "1. ALL In One Ai Vibe Coding & Cloud IDE; USP is how easy it is to start, code,…" at bounding box center [567, 688] width 620 height 55
click at [787, 694] on textarea "1. ALL In One Ai Vibe Coding & Cloud IDE; USP is how easy it is to start, code,…" at bounding box center [567, 688] width 620 height 55
click at [405, 712] on textarea "1. ALL In One Ai Vibe Coding & Cloud IDE; USP is how easy it is to start, code,…" at bounding box center [567, 688] width 620 height 55
click at [842, 696] on textarea "1. ALL In One Ai Vibe Coding & Cloud IDE; USP is how easy it is to start, code,…" at bounding box center [567, 688] width 620 height 55
click at [588, 709] on textarea "1. ALL In One Ai Vibe Coding & Cloud IDE; USP is how easy it is to start, code,…" at bounding box center [567, 688] width 620 height 55
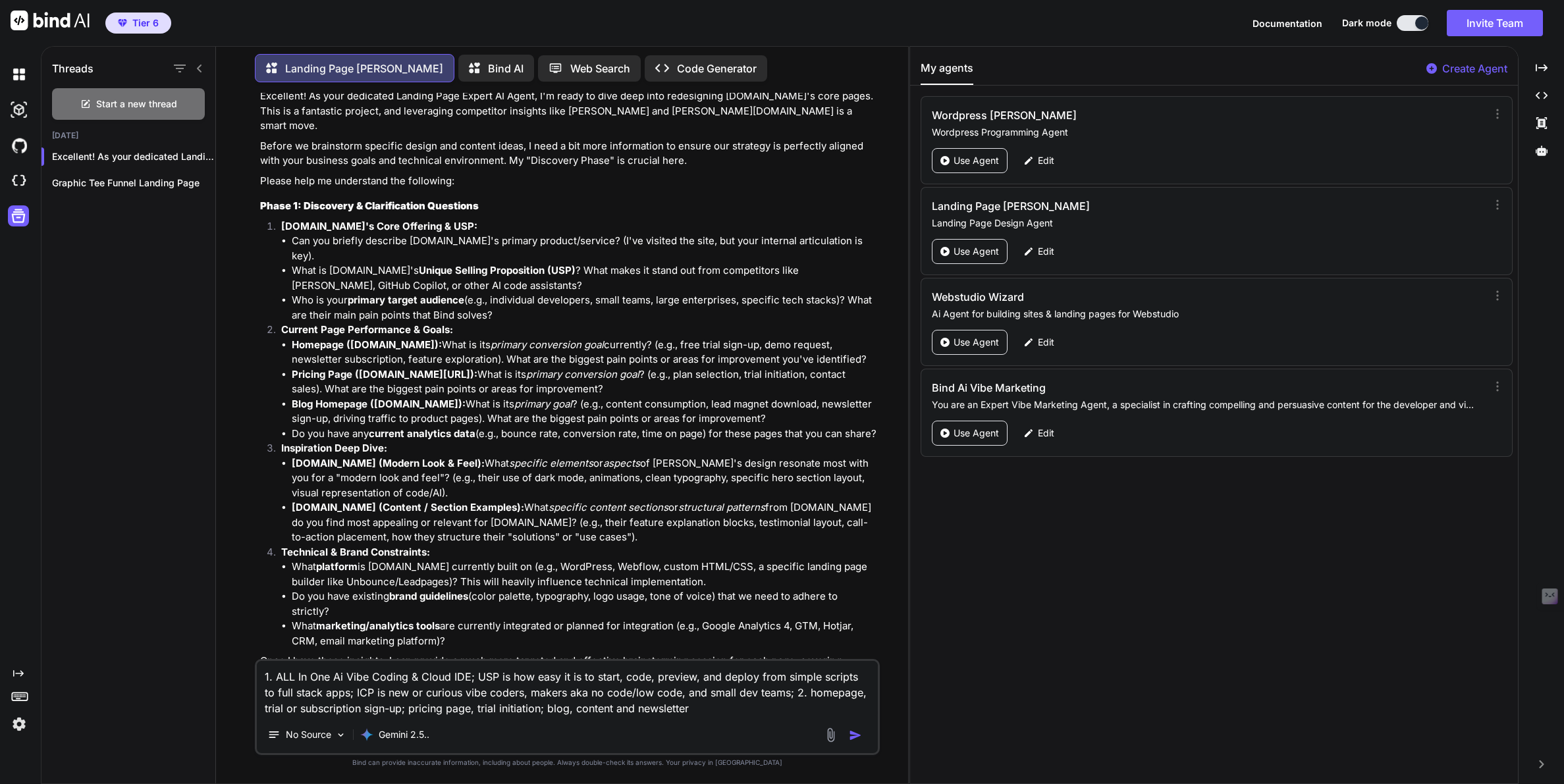
click at [595, 708] on textarea "1. ALL In One Ai Vibe Coding & Cloud IDE; USP is how easy it is to start, code,…" at bounding box center [567, 688] width 620 height 55
click at [751, 714] on textarea "1. ALL In One Ai Vibe Coding & Cloud IDE; USP is how easy it is to start, code,…" at bounding box center [567, 688] width 620 height 55
click at [747, 704] on textarea "1. ALL In One Ai Vibe Coding & Cloud IDE; USP is how easy it is to start, code,…" at bounding box center [567, 688] width 620 height 55
click at [798, 704] on textarea "1. ALL In One Ai Vibe Coding & Cloud IDE; USP is how easy it is to start, code,…" at bounding box center [567, 688] width 620 height 55
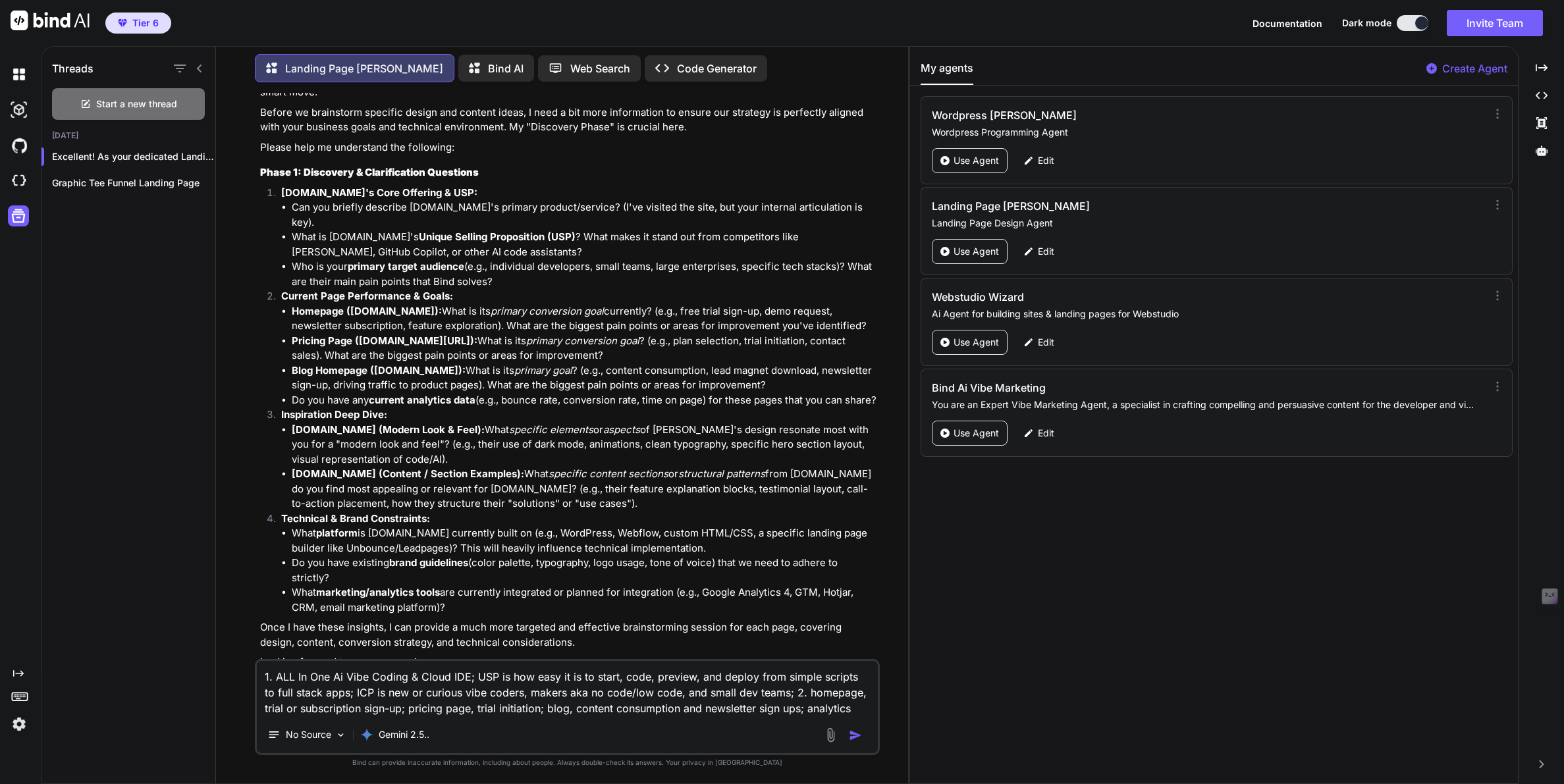
scroll to position [152, 0]
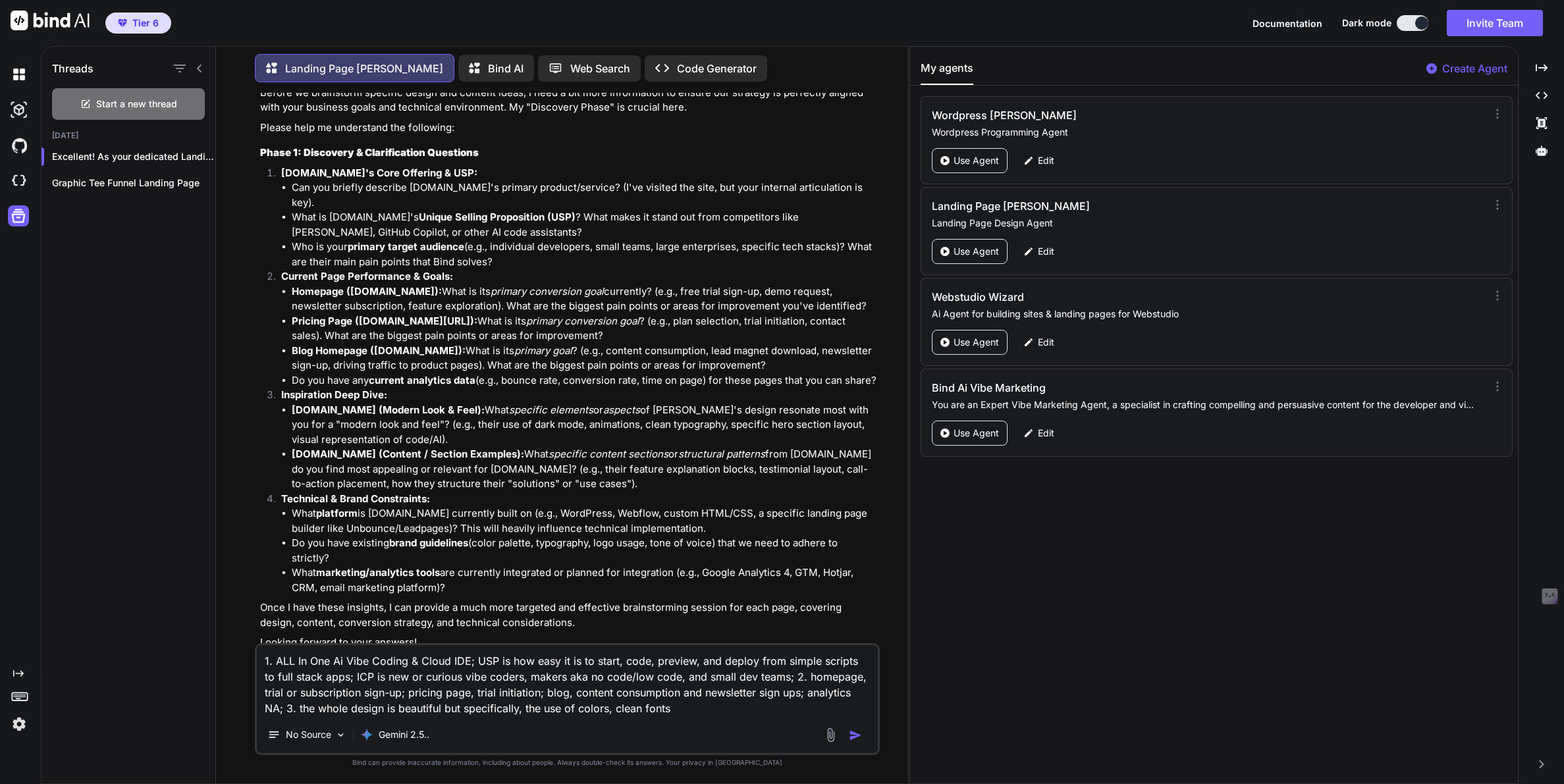
click at [647, 708] on textarea "1. ALL In One Ai Vibe Coding & Cloud IDE; USP is how easy it is to start, code,…" at bounding box center [567, 680] width 620 height 71
click at [703, 709] on textarea "1. ALL In One Ai Vibe Coding & Cloud IDE; USP is how easy it is to start, code,…" at bounding box center [567, 680] width 620 height 71
click at [847, 704] on textarea "1. ALL In One Ai Vibe Coding & Cloud IDE; USP is how easy it is to start, code,…" at bounding box center [567, 680] width 620 height 71
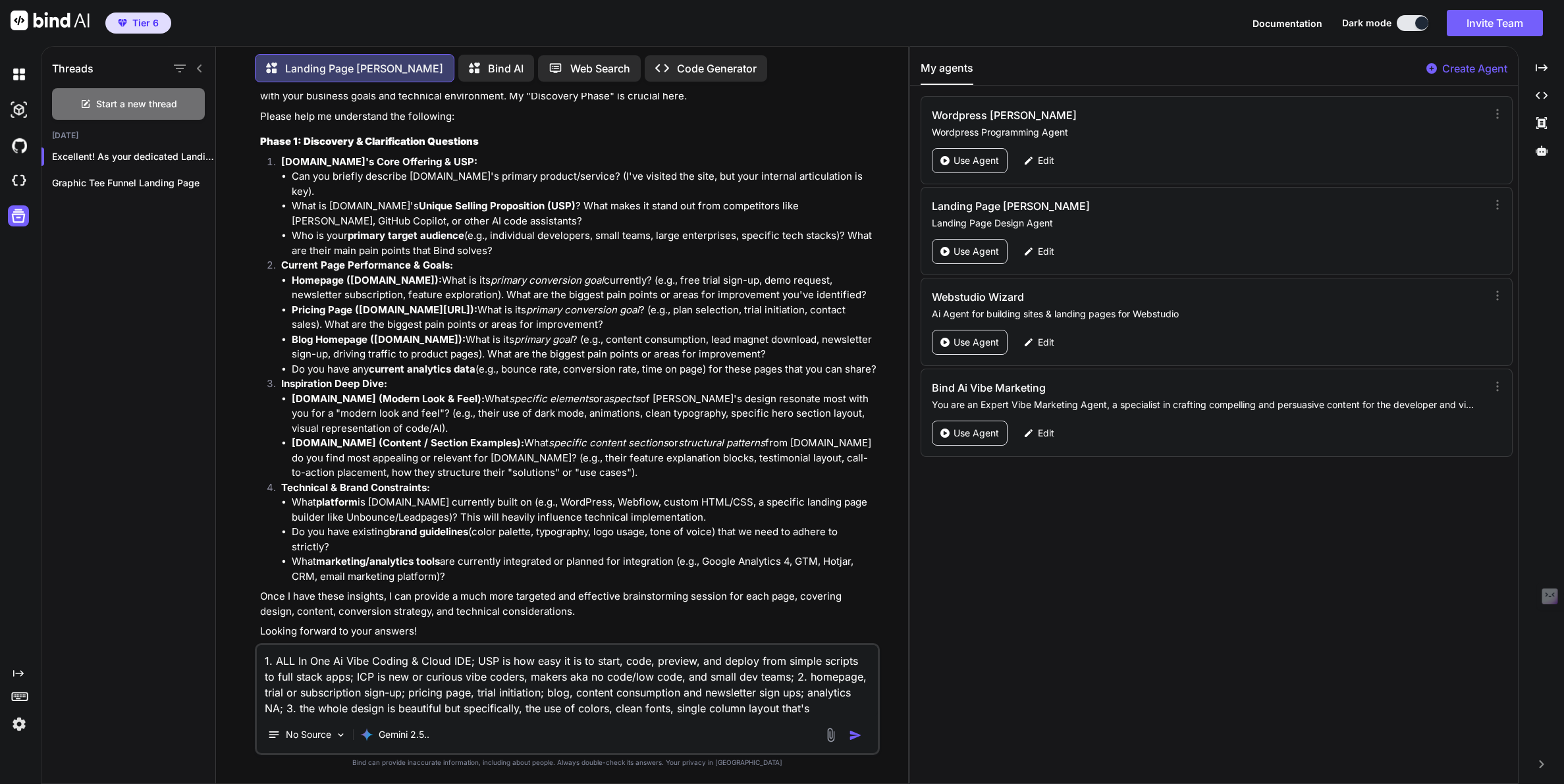
scroll to position [168, 0]
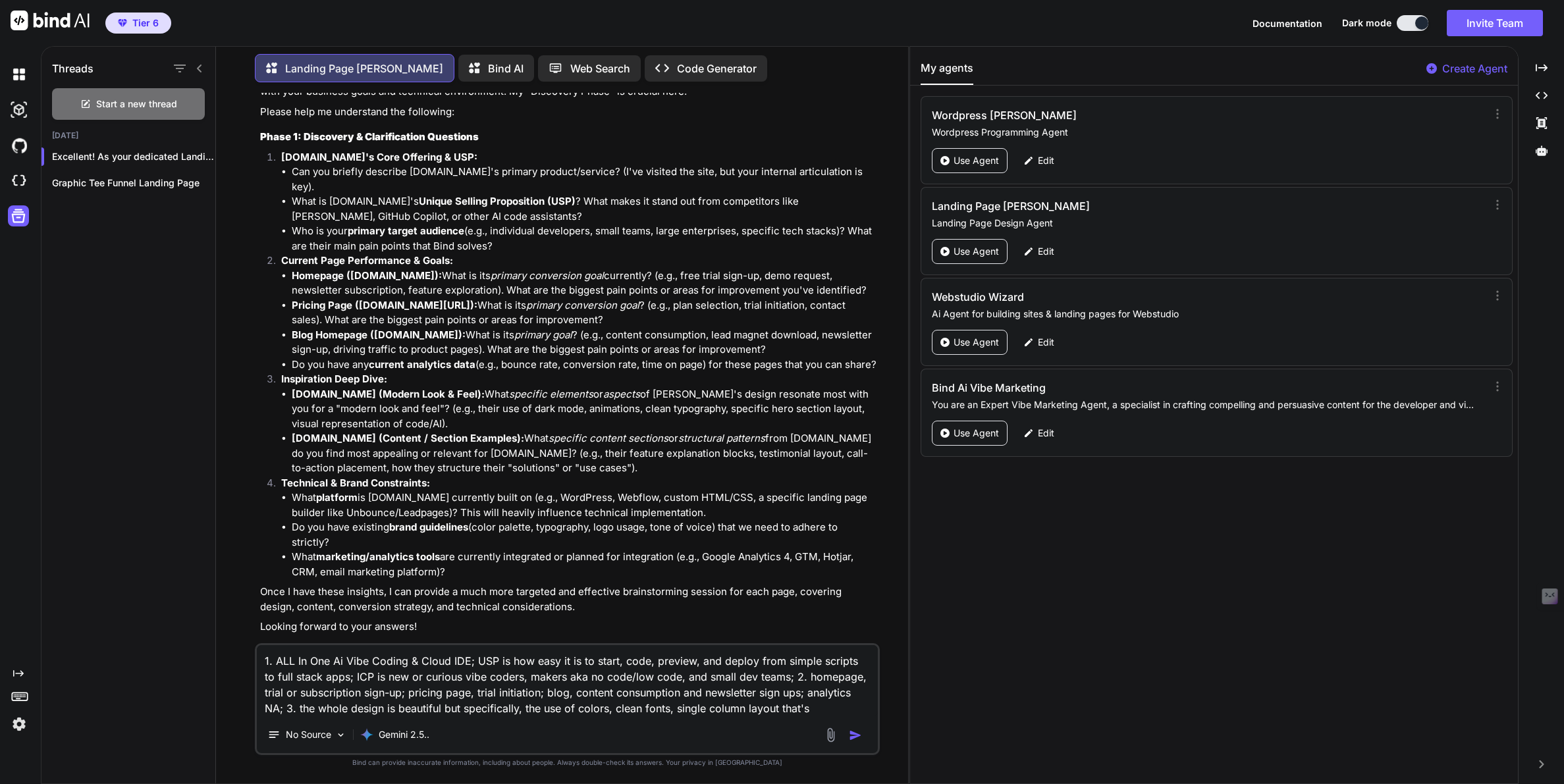
click at [574, 710] on textarea "1. ALL In One Ai Vibe Coding & Cloud IDE; USP is how easy it is to start, code,…" at bounding box center [567, 680] width 620 height 71
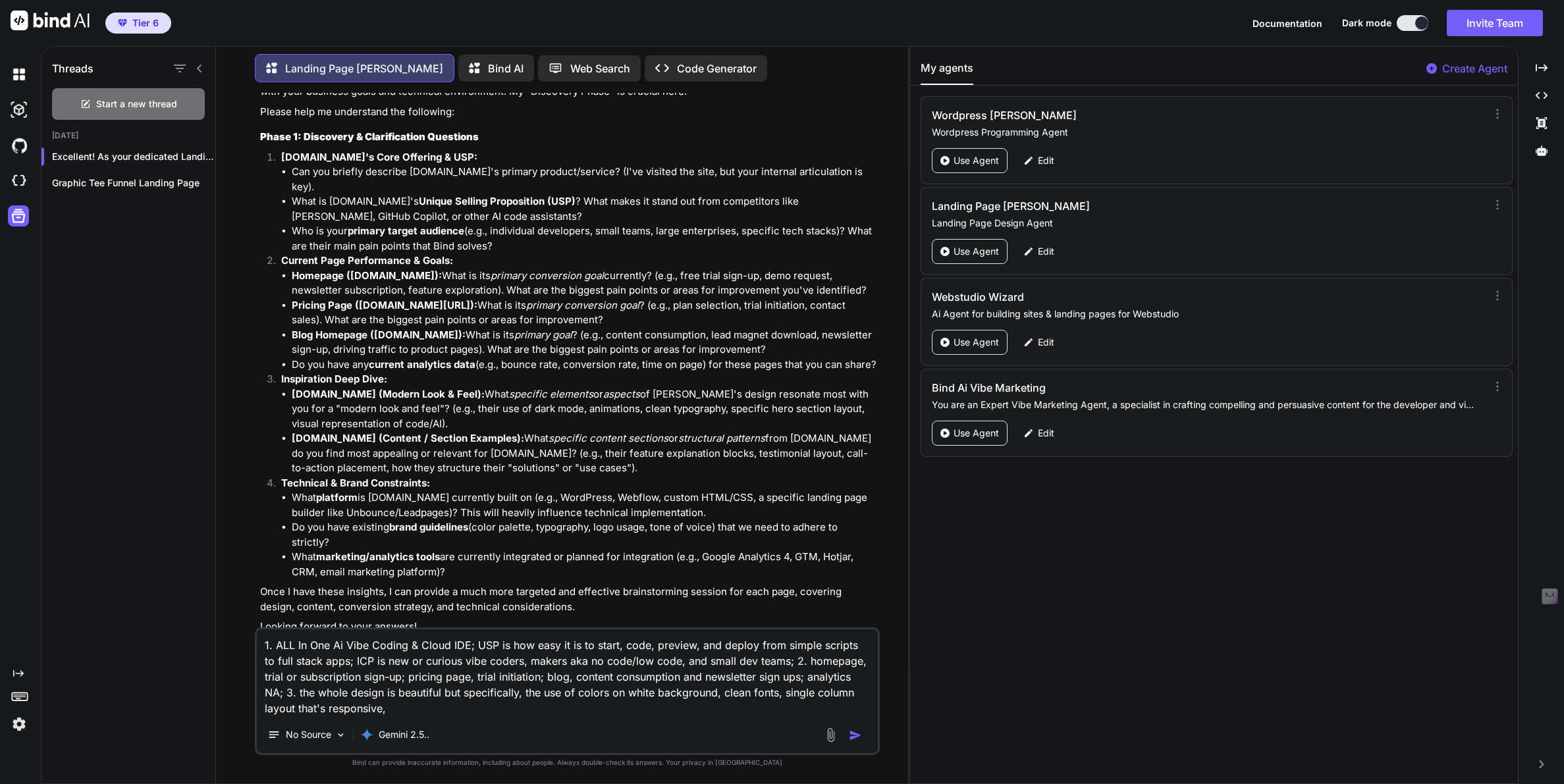
click at [371, 714] on textarea "1. ALL In One Ai Vibe Coding & Cloud IDE; USP is how easy it is to start, code,…" at bounding box center [567, 672] width 620 height 87
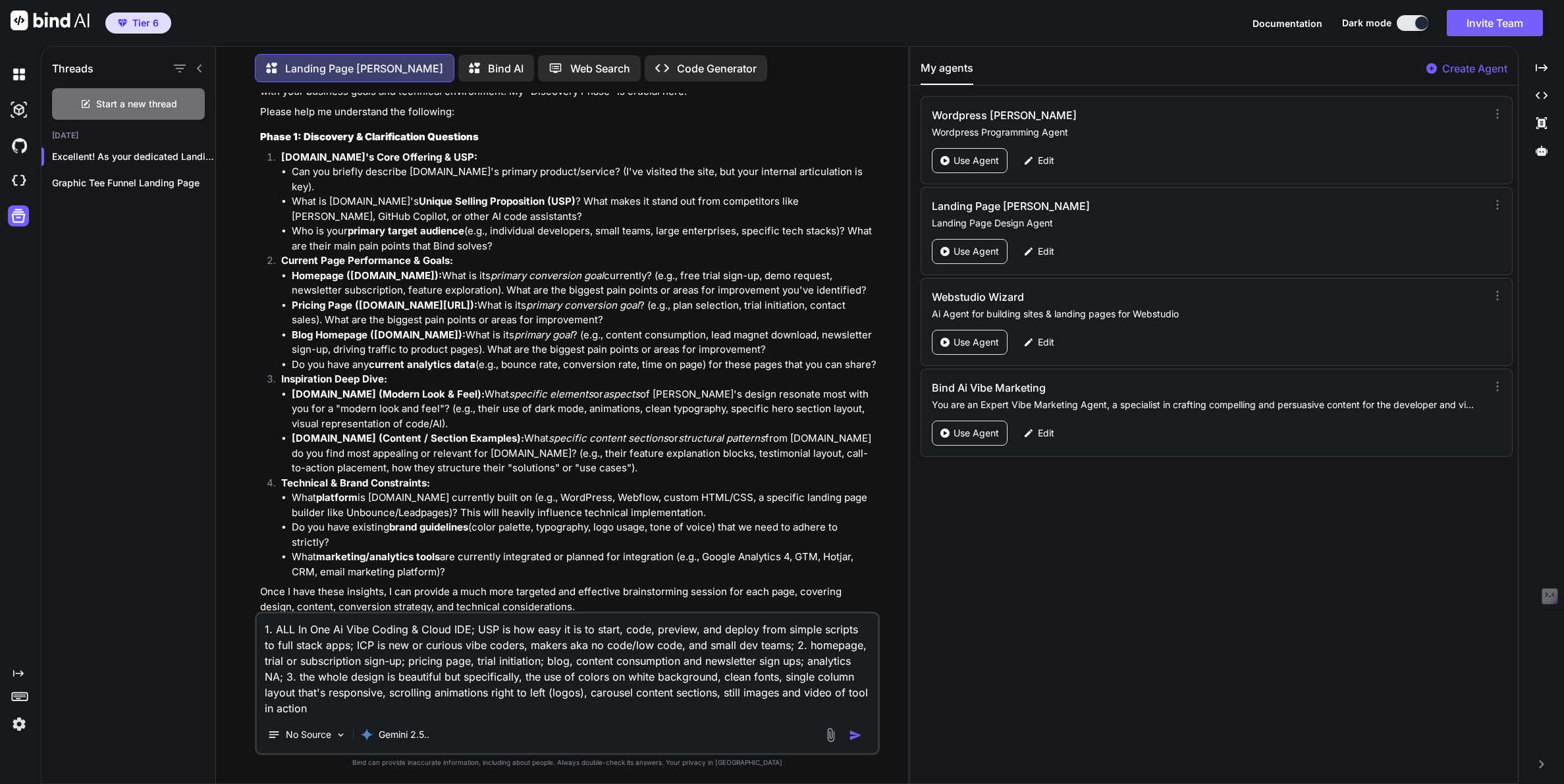
type textarea "1. ALL In One Ai Vibe Coding & Cloud IDE; USP is how easy it is to start, code,…"
click at [830, 737] on img at bounding box center [830, 734] width 15 height 15
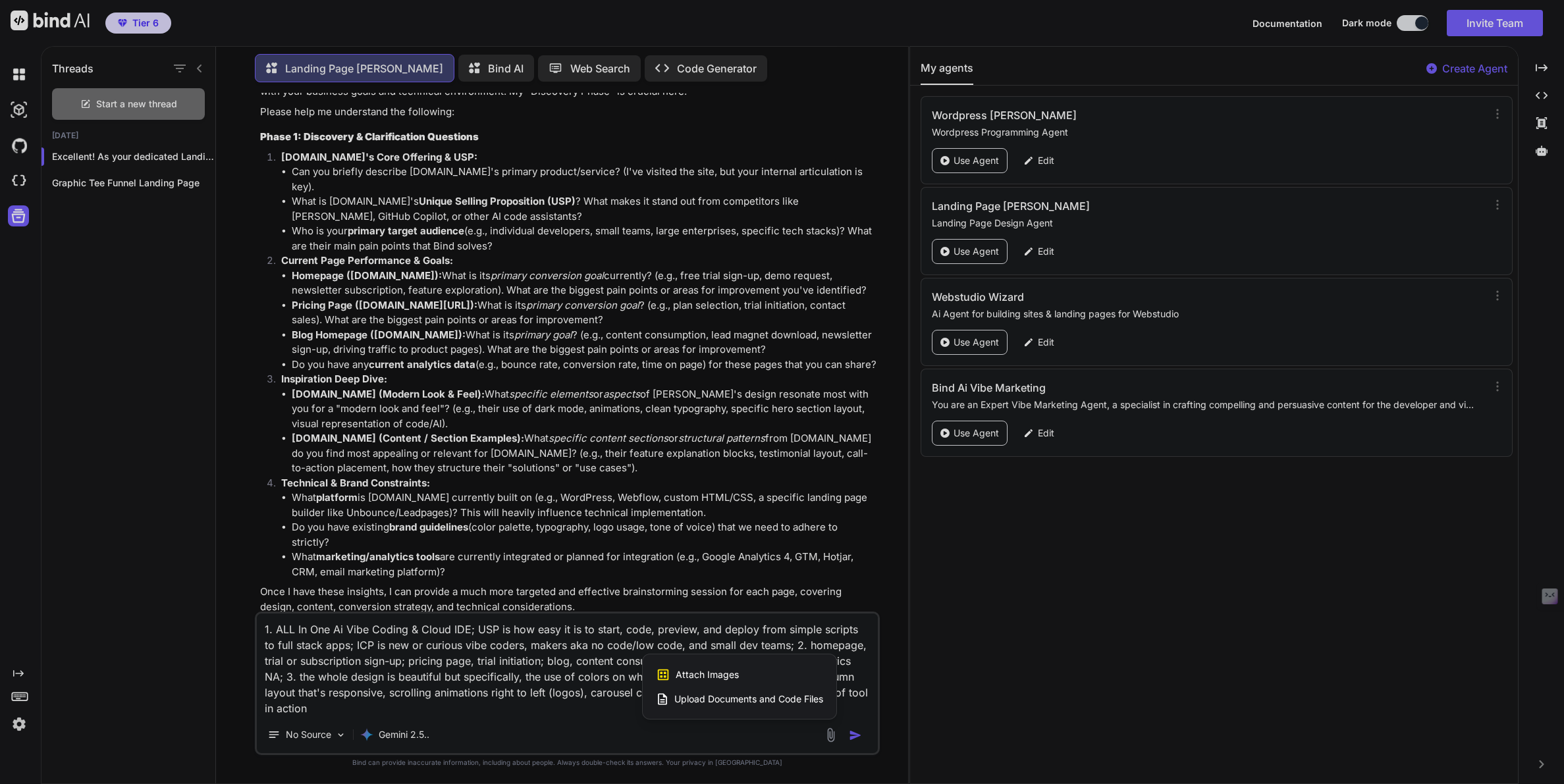
click at [715, 679] on span "Attach Images" at bounding box center [707, 674] width 63 height 13
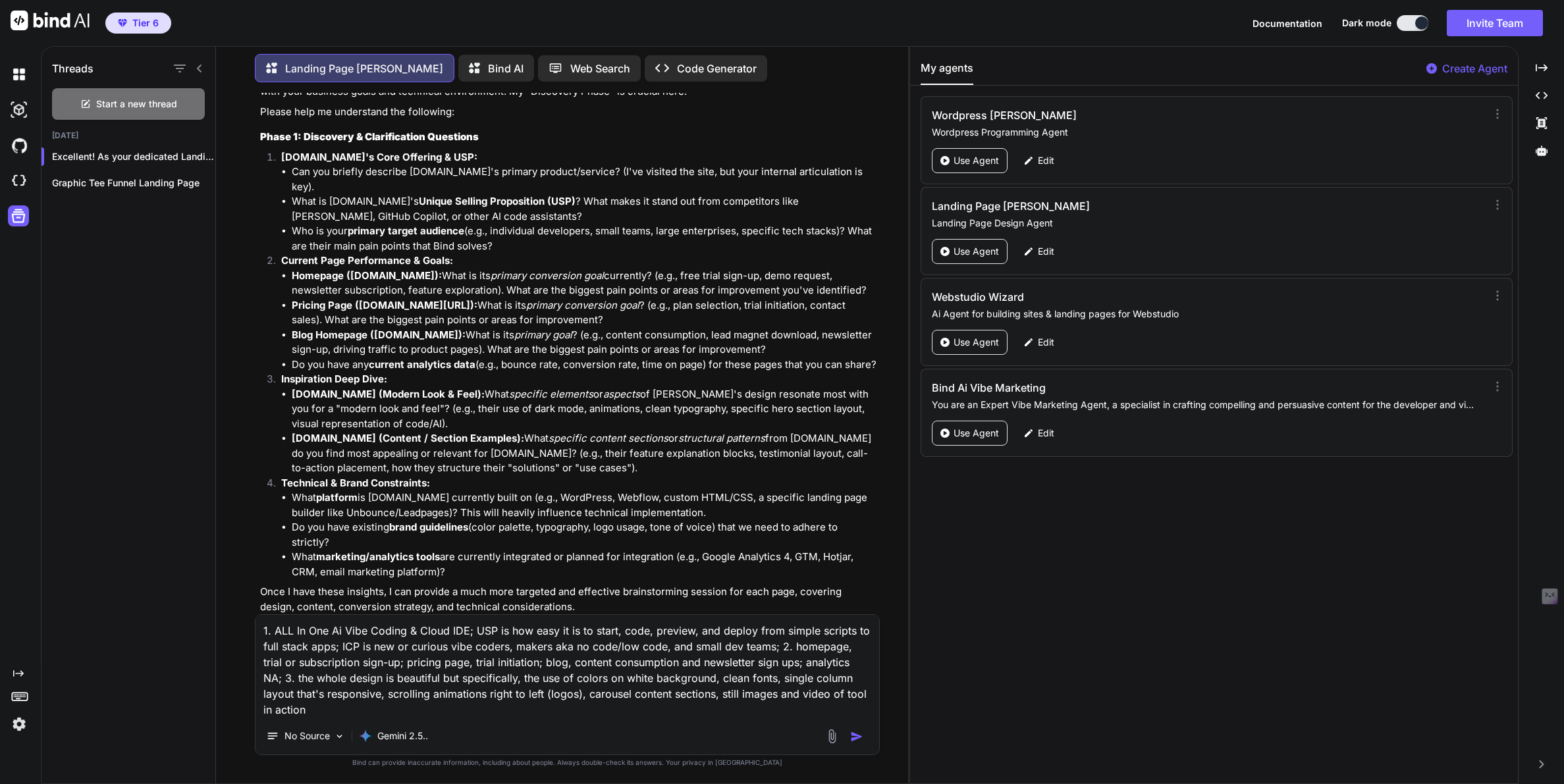
type input "C:\fakepath\Screenshot 2025-09-05 at 11.15.31 AM.png"
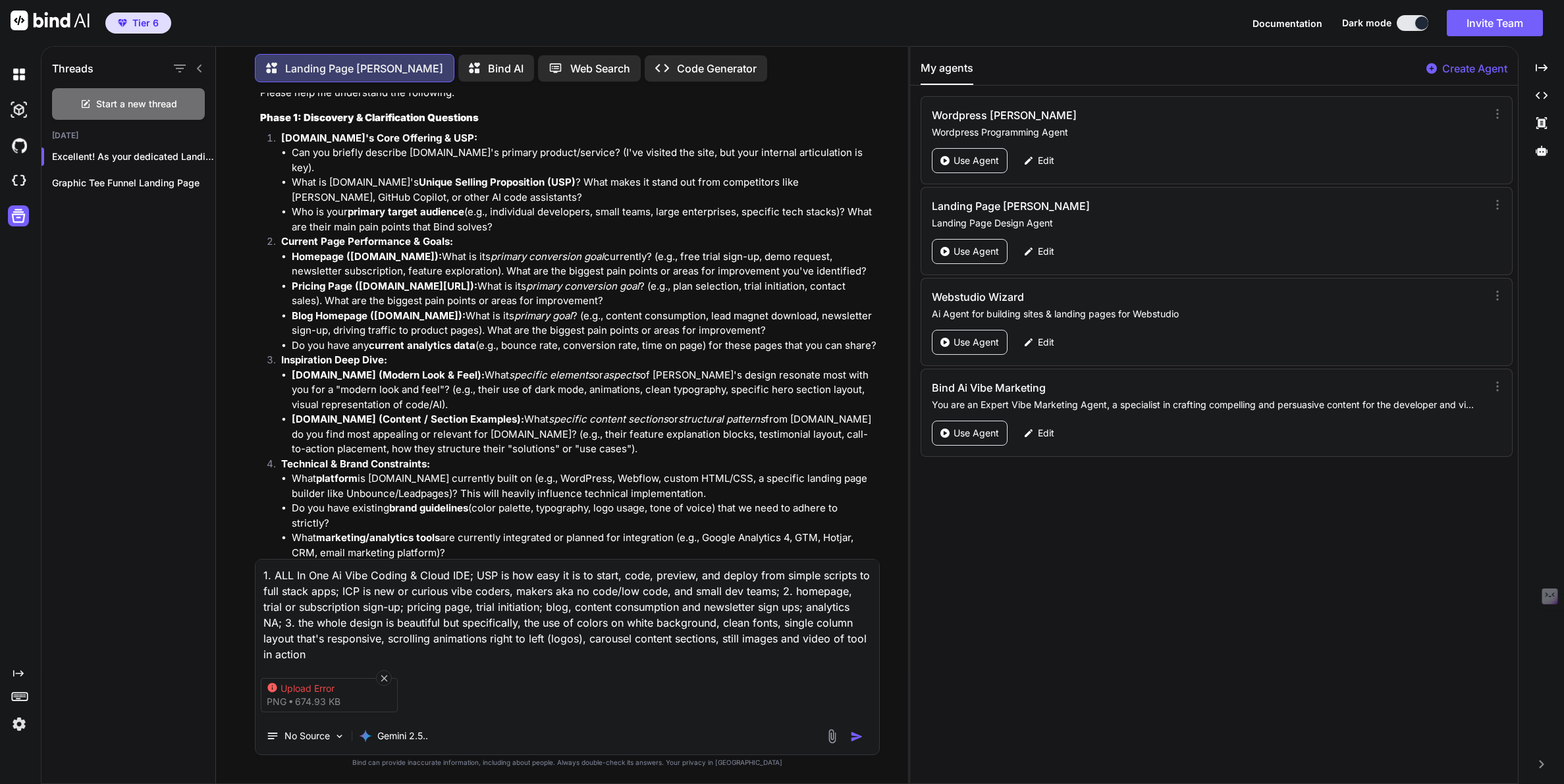
scroll to position [194, 0]
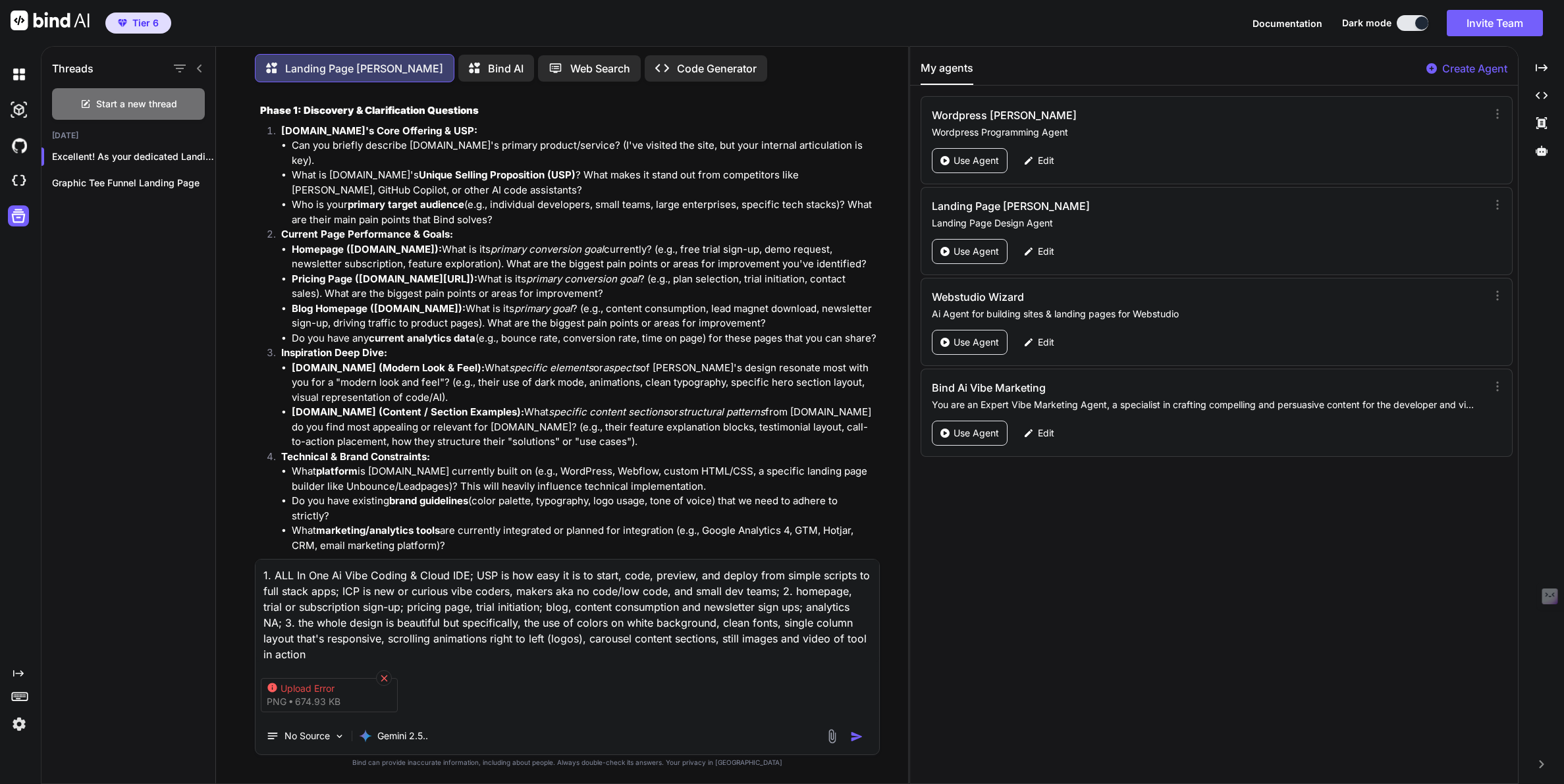
click at [382, 678] on icon at bounding box center [384, 677] width 11 height 11
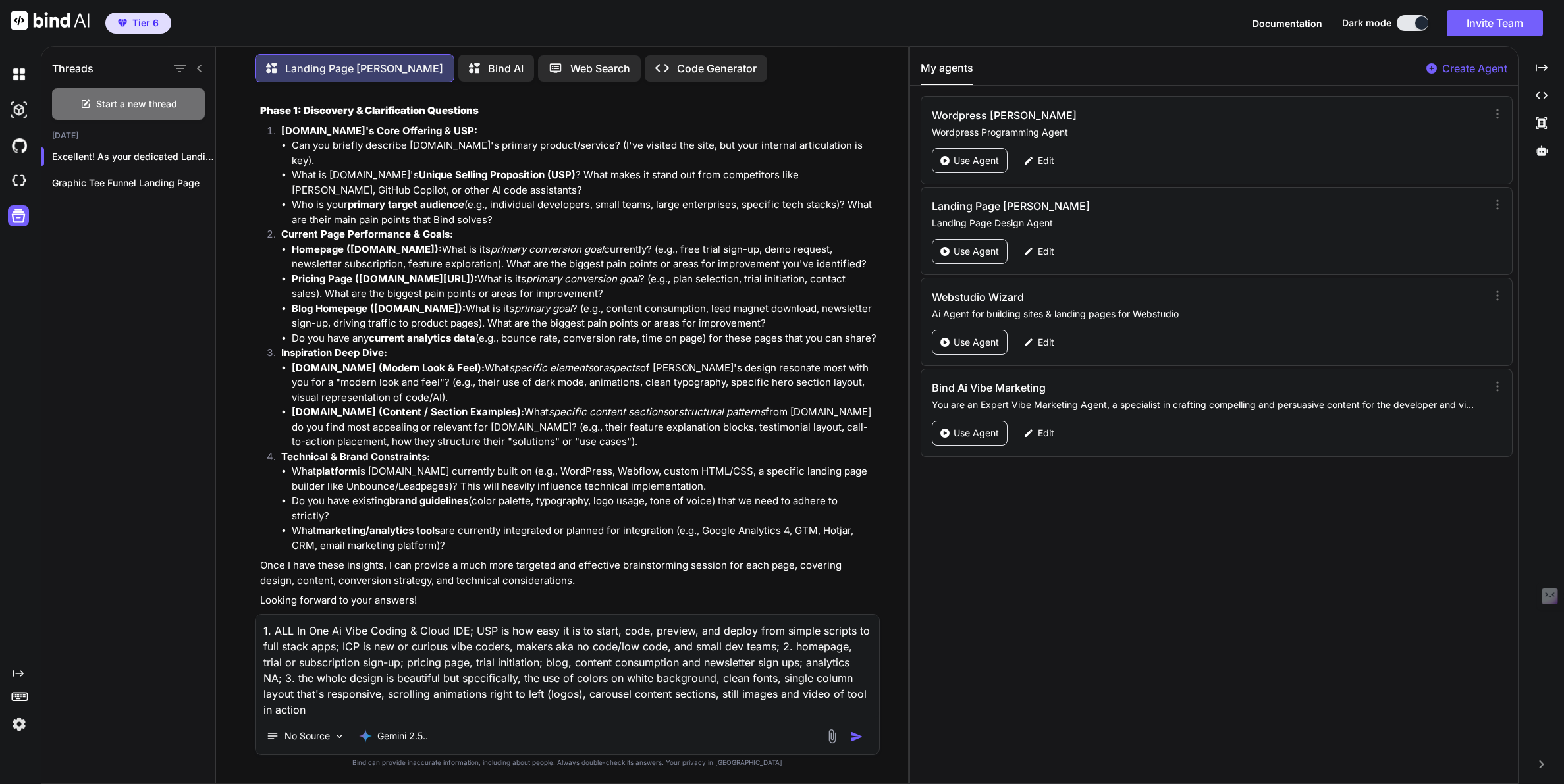
scroll to position [197, 0]
click at [263, 677] on textarea "1. ALL In One Ai Vibe Coding & Cloud IDE; USP is how easy it is to start, code,…" at bounding box center [567, 666] width 623 height 103
click at [295, 678] on textarea "1. ALL In One Ai Vibe Coding & Cloud IDE; USP is how easy it is to start, code,…" at bounding box center [567, 666] width 623 height 103
click at [312, 678] on textarea "1. ALL In One Ai Vibe Coding & Cloud IDE; USP is how easy it is to start, code,…" at bounding box center [567, 666] width 623 height 103
click at [585, 677] on textarea "1. ALL In One Ai Vibe Coding & Cloud IDE; USP is how easy it is to start, code,…" at bounding box center [567, 666] width 623 height 103
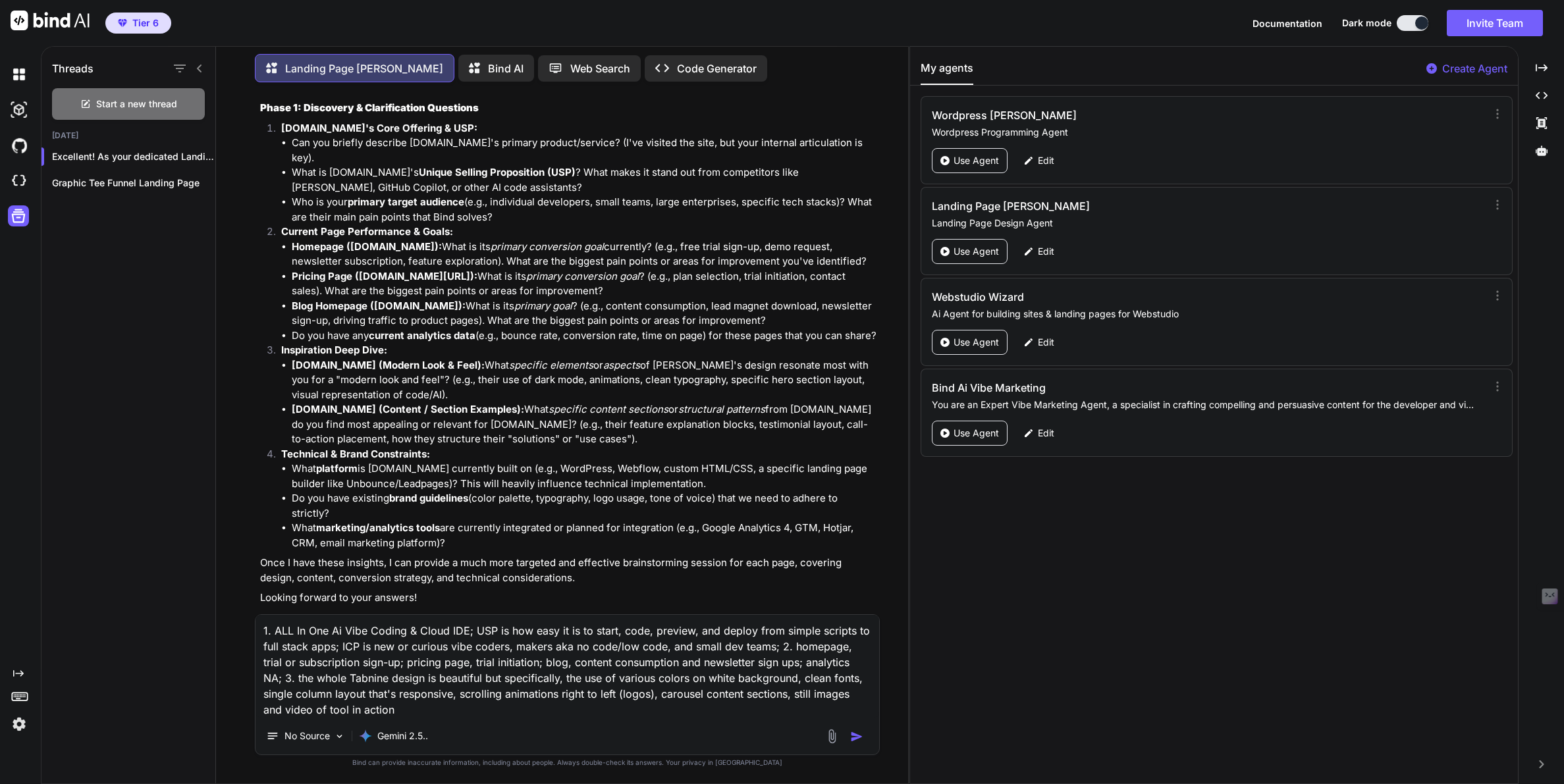
click at [351, 707] on textarea "1. ALL In One Ai Vibe Coding & Cloud IDE; USP is how easy it is to start, code,…" at bounding box center [567, 666] width 623 height 103
click at [504, 715] on textarea "1. ALL In One Ai Vibe Coding & Cloud IDE; USP is how easy it is to start, code,…" at bounding box center [567, 666] width 623 height 103
click at [554, 708] on textarea "1. ALL In One Ai Vibe Coding & Cloud IDE; USP is how easy it is to start, code,…" at bounding box center [567, 666] width 623 height 103
type textarea "1. ALL In One Ai Vibe Coding & Cloud IDE; USP is how easy it is to start, code,…"
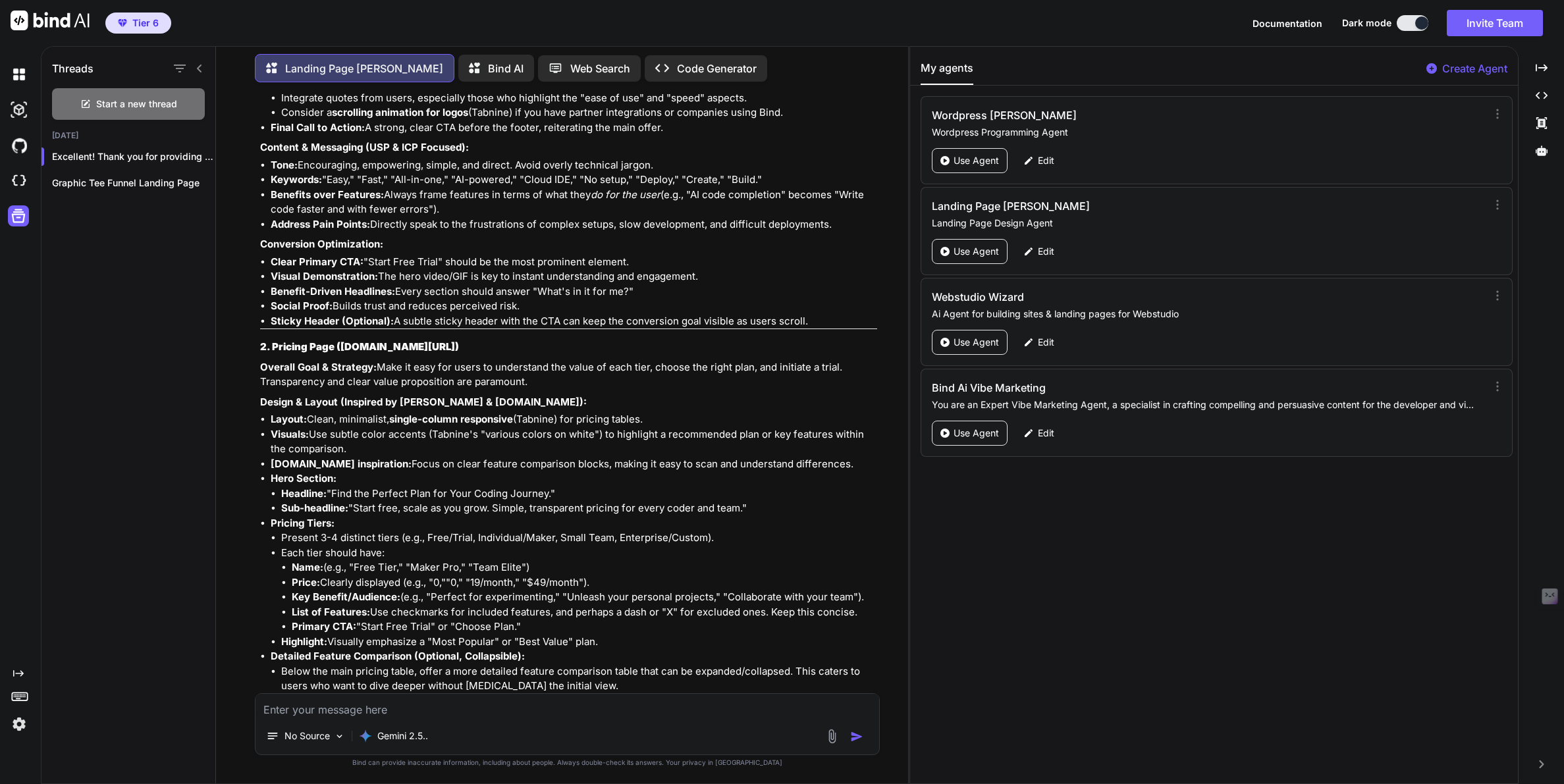
scroll to position [1859, 0]
click at [828, 737] on img at bounding box center [831, 736] width 15 height 15
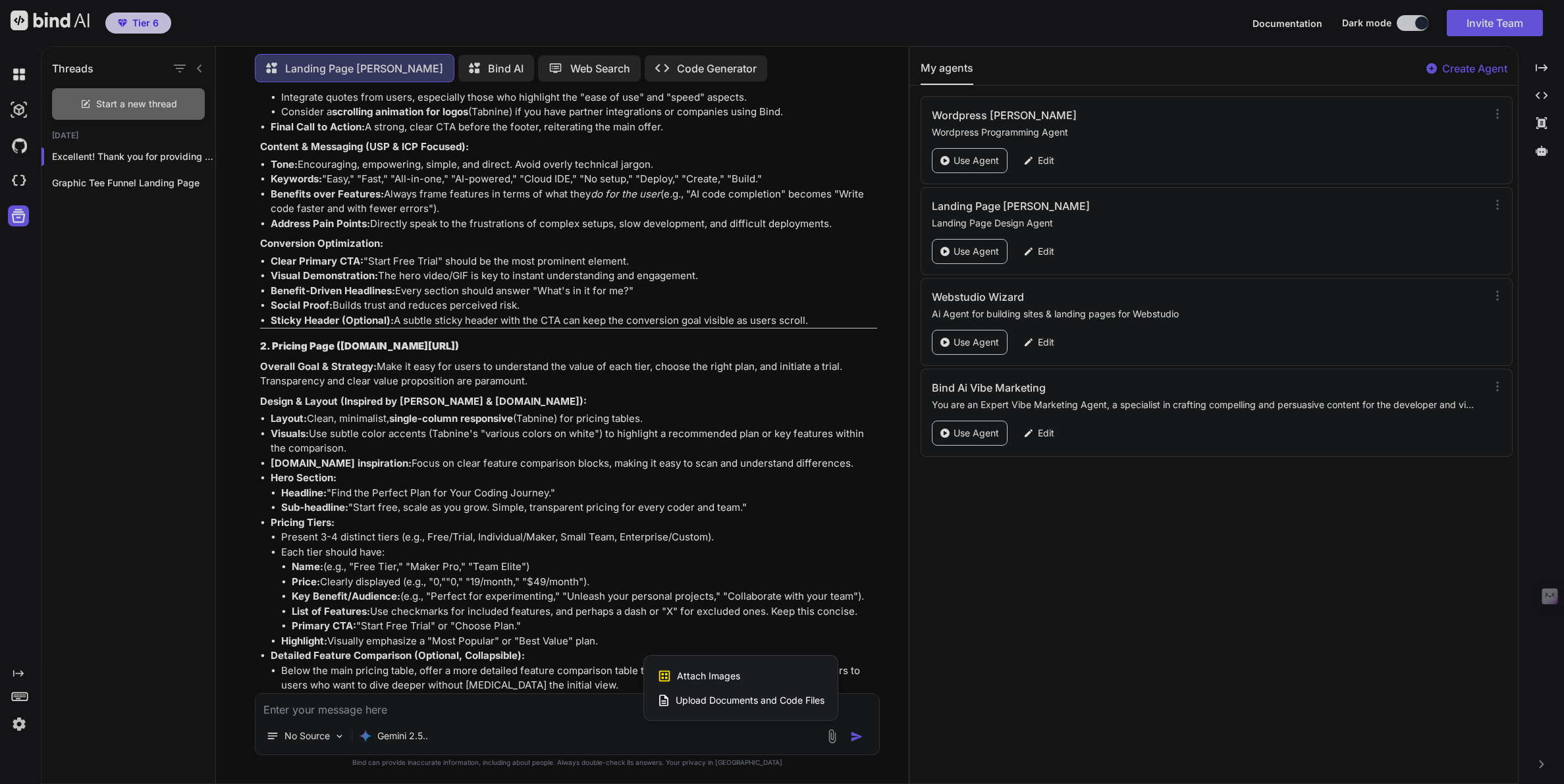
click at [708, 672] on span "Attach Images" at bounding box center [708, 675] width 63 height 13
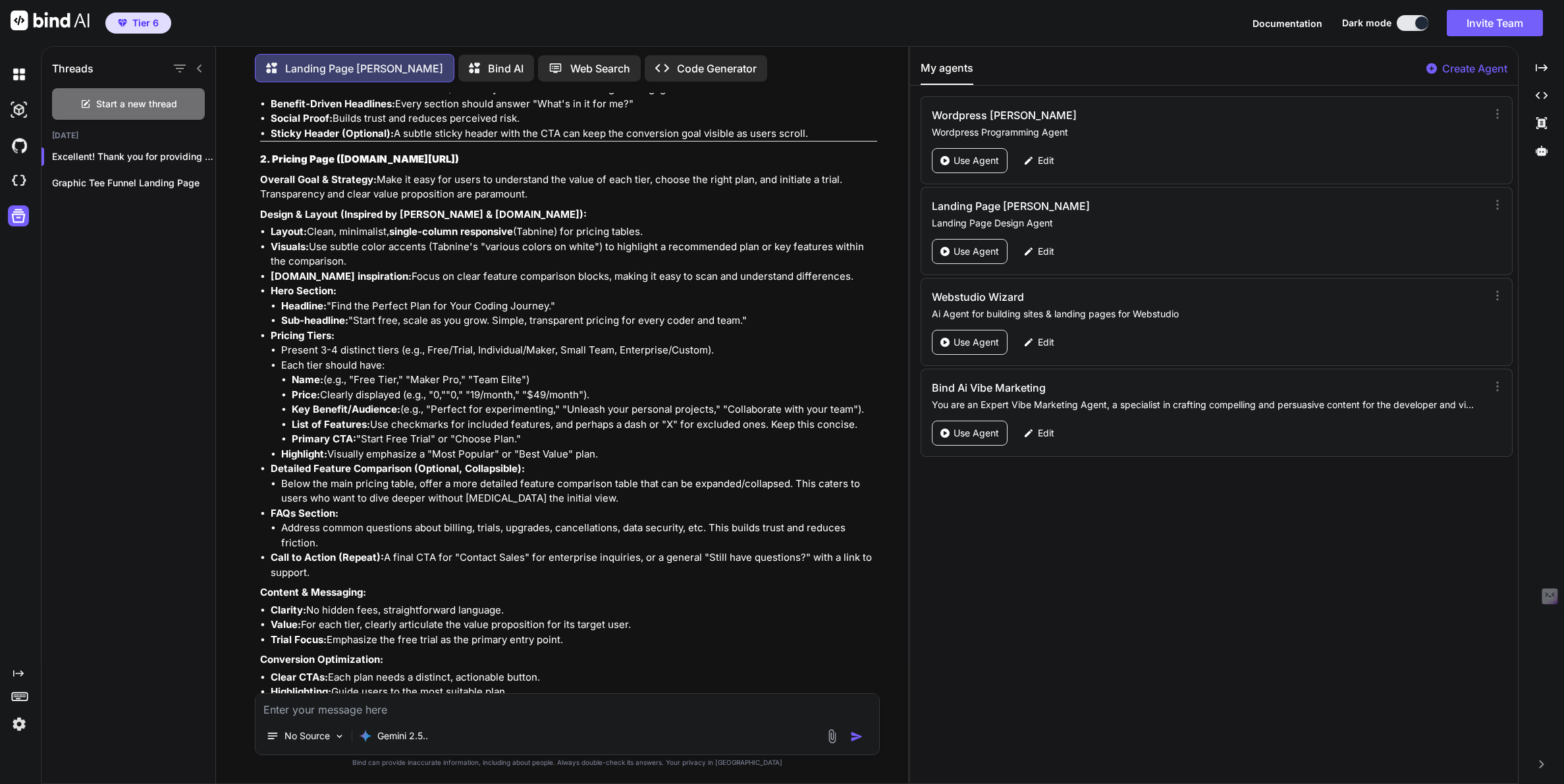
scroll to position [2040, 0]
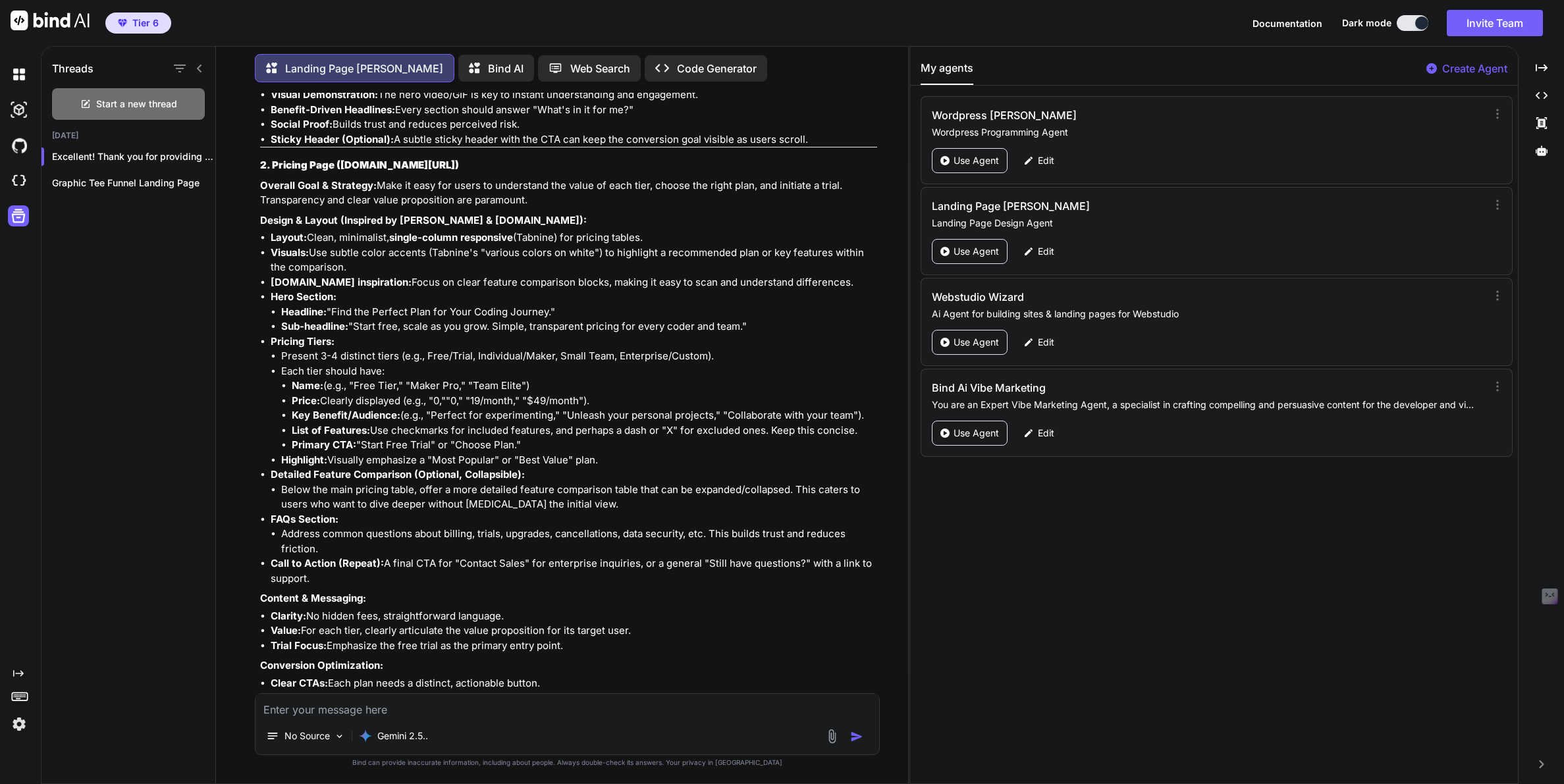
click at [832, 737] on img at bounding box center [831, 736] width 15 height 15
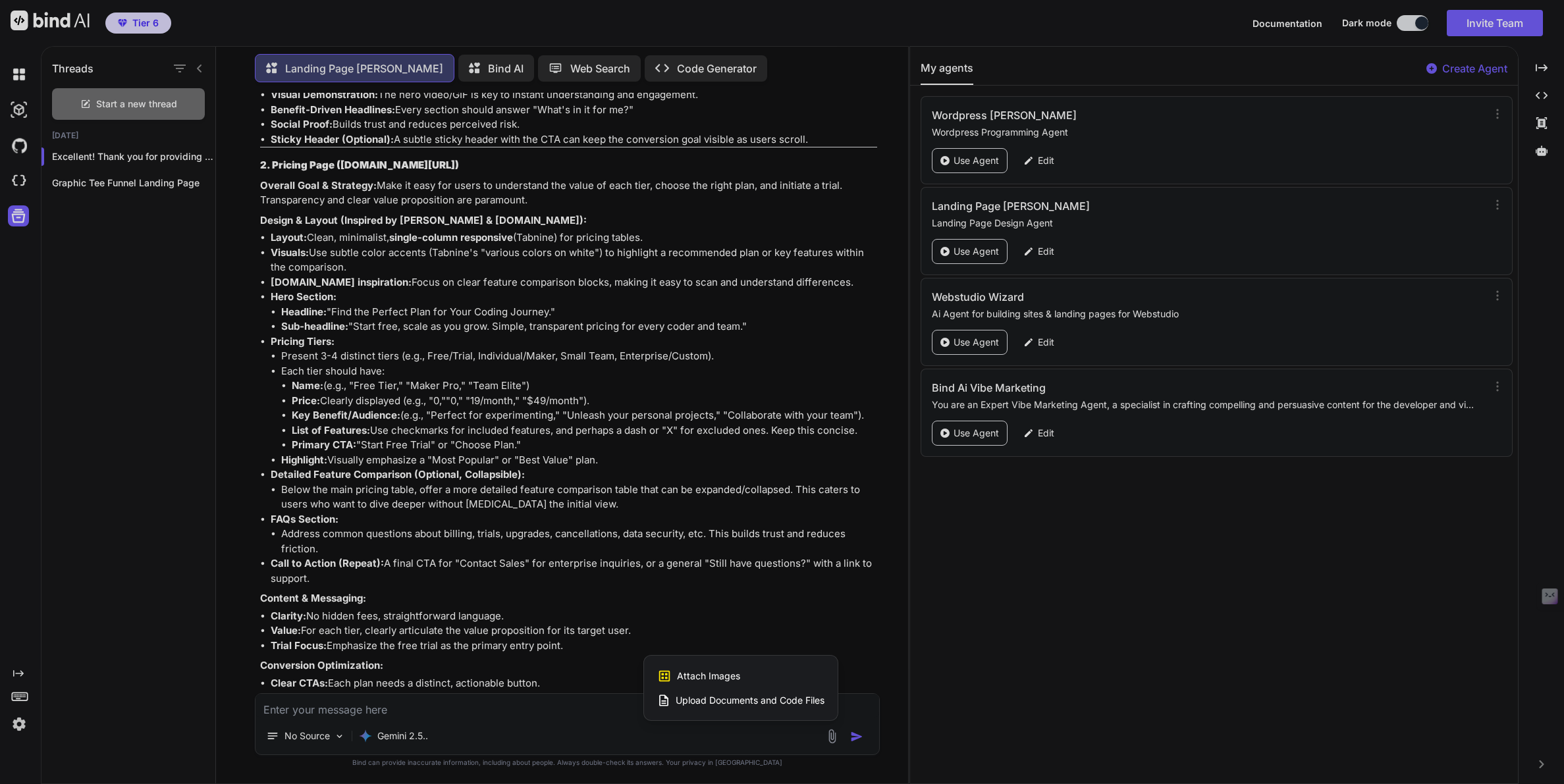
click at [832, 737] on div at bounding box center [782, 392] width 1564 height 784
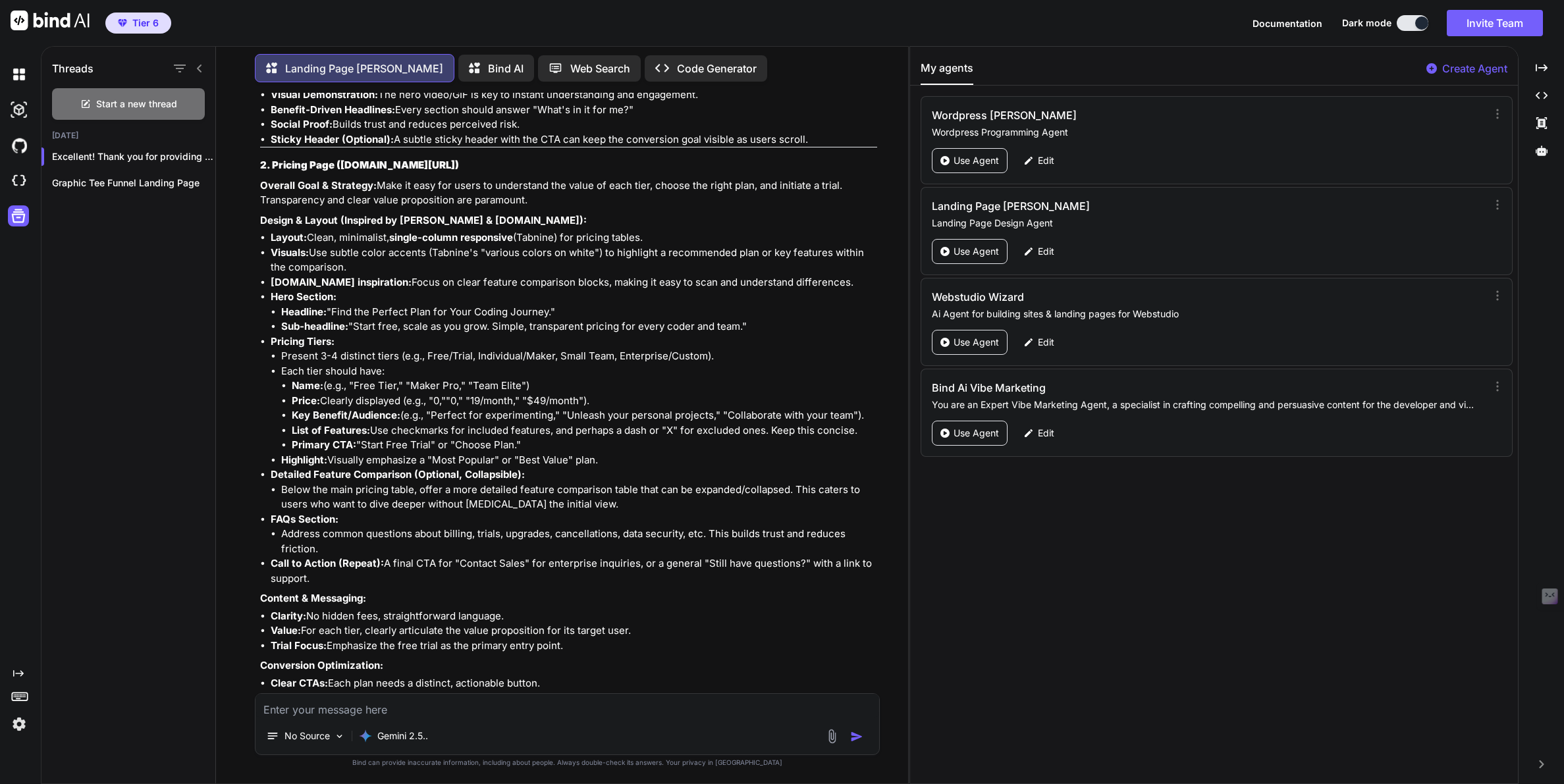
click at [832, 737] on img at bounding box center [831, 736] width 15 height 15
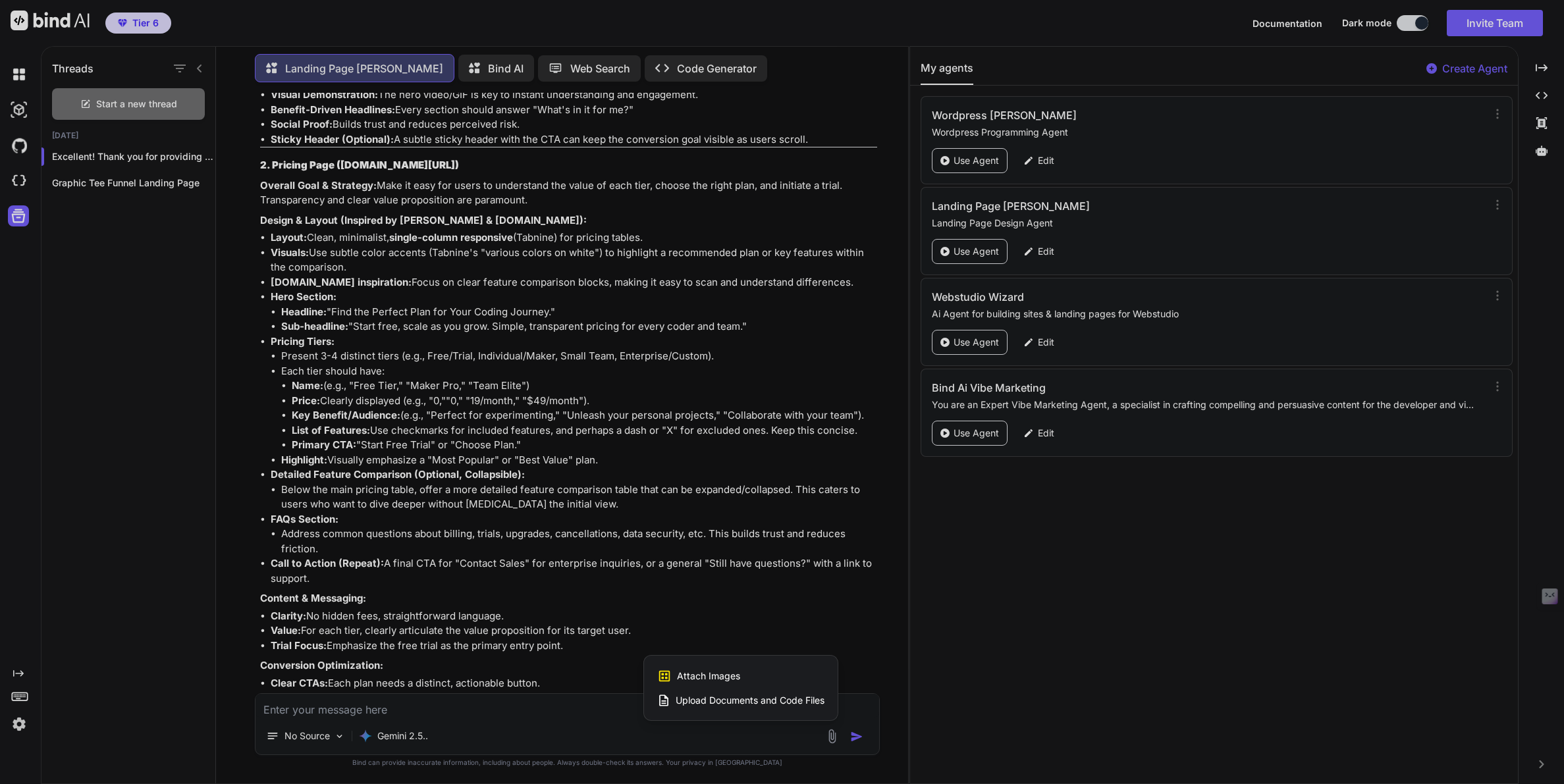
click at [726, 674] on span "Attach Images" at bounding box center [708, 675] width 63 height 13
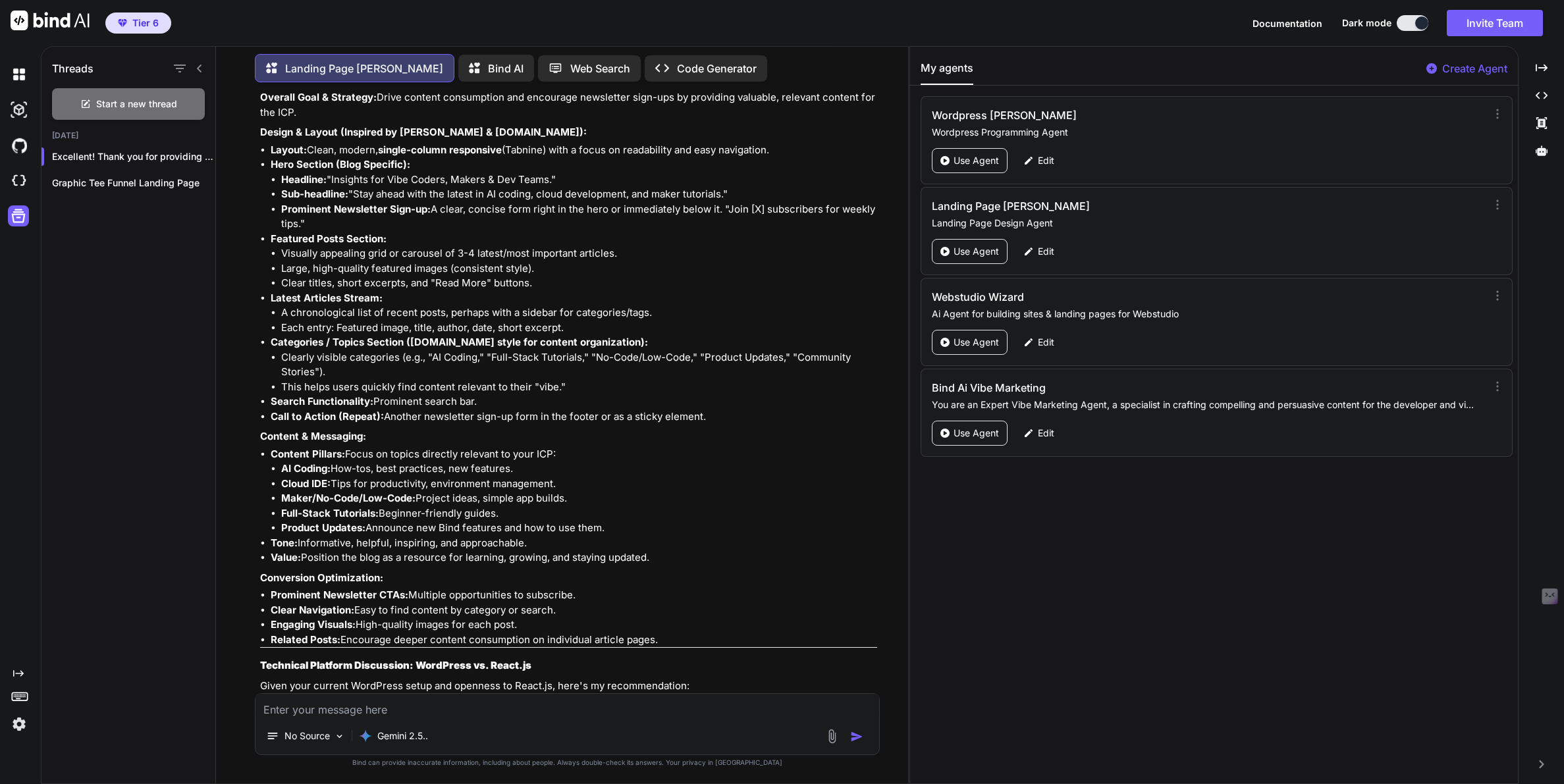
scroll to position [3192, 0]
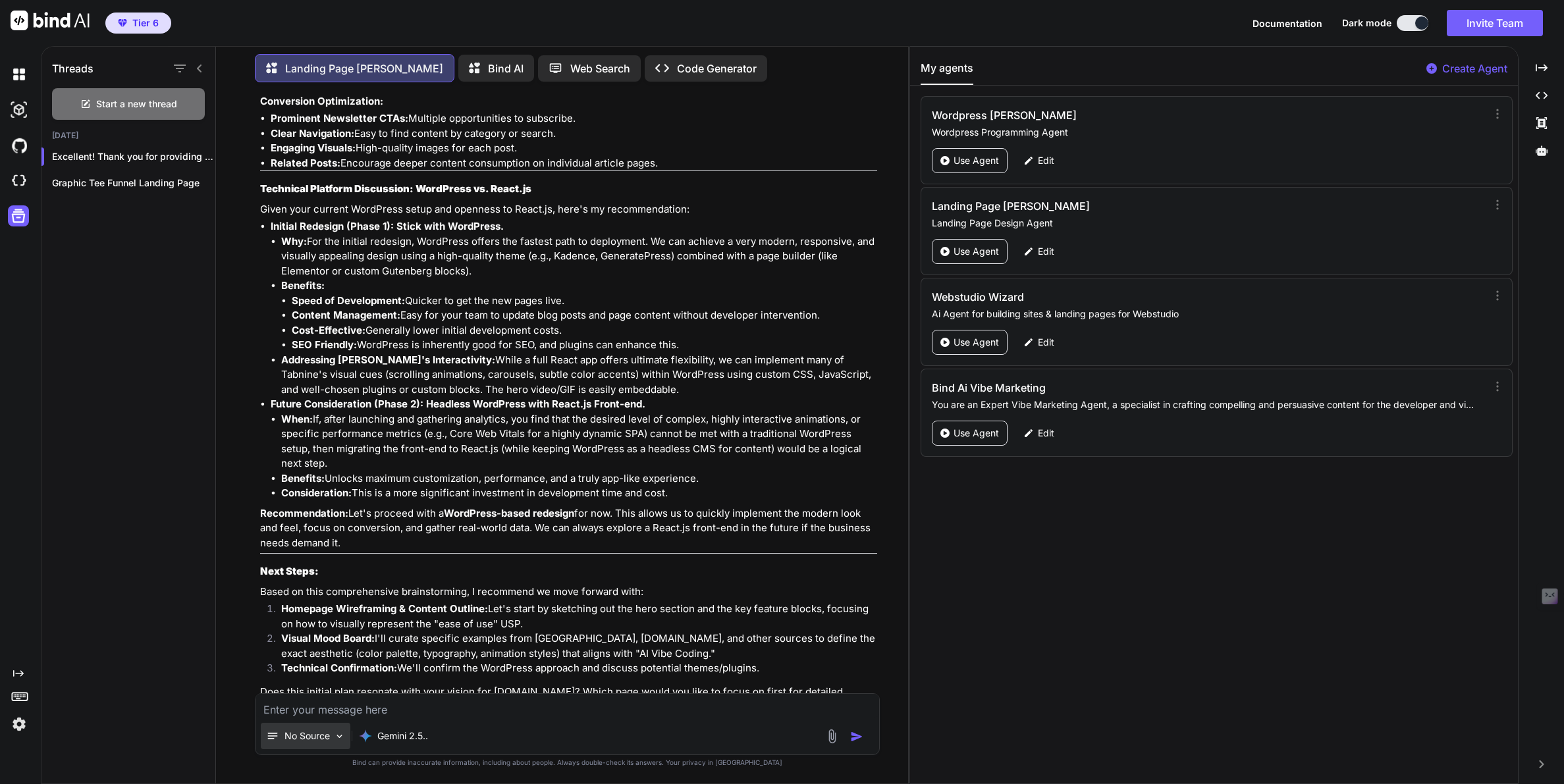
click at [316, 742] on div "No Source" at bounding box center [306, 736] width 90 height 27
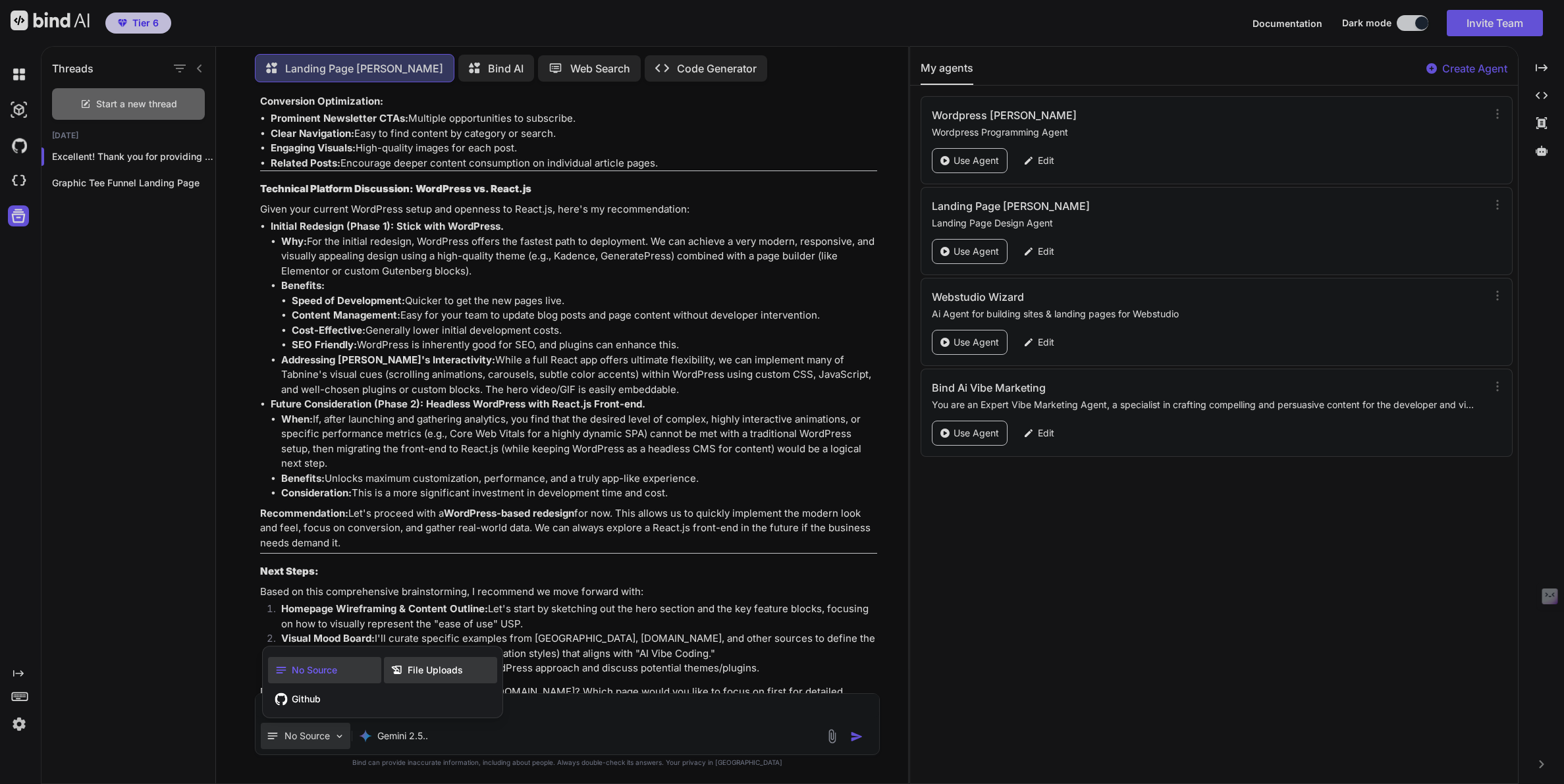
click at [414, 660] on div "File Uploads" at bounding box center [440, 669] width 113 height 27
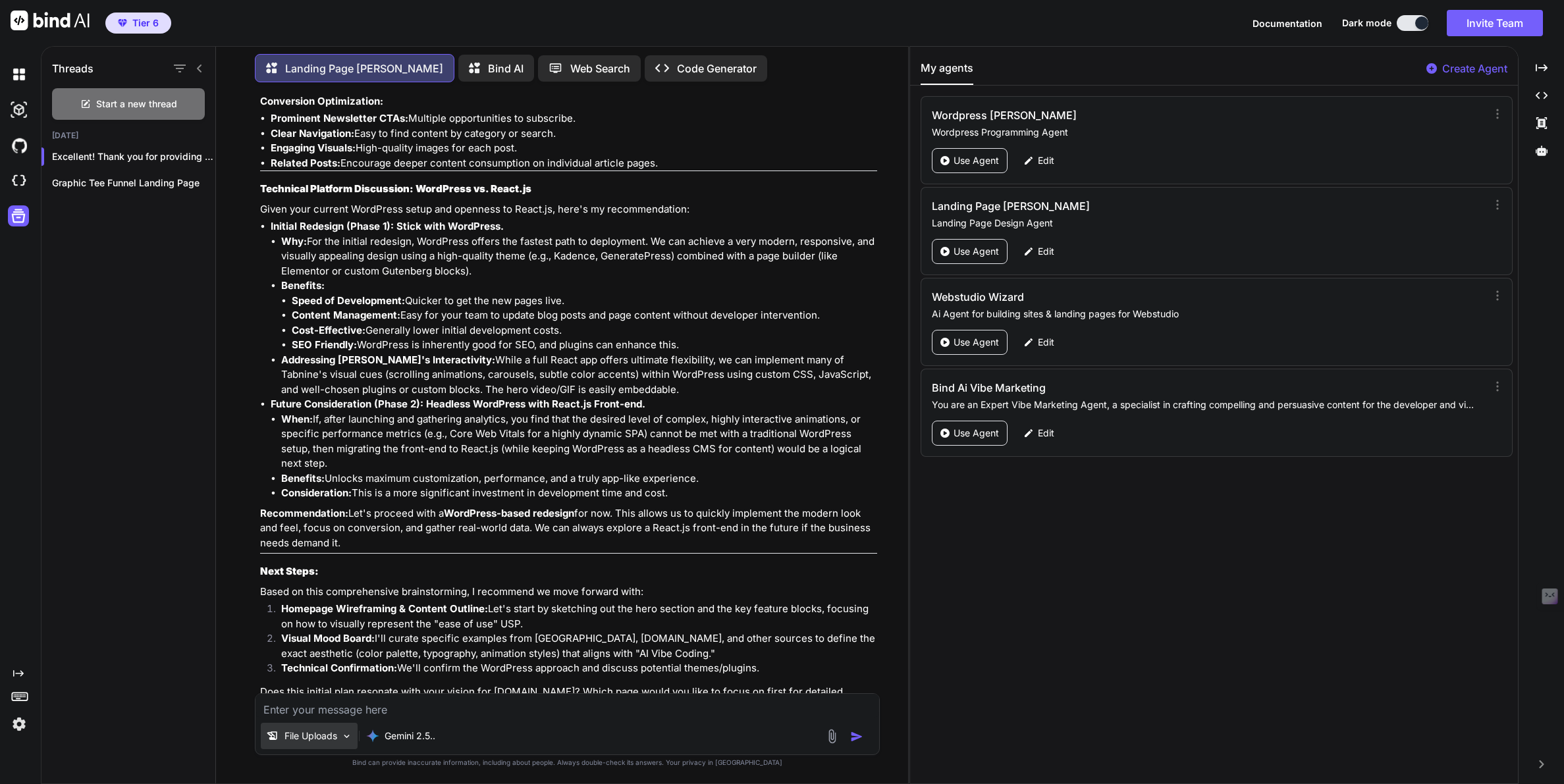
click at [320, 736] on p "File Uploads" at bounding box center [311, 735] width 52 height 13
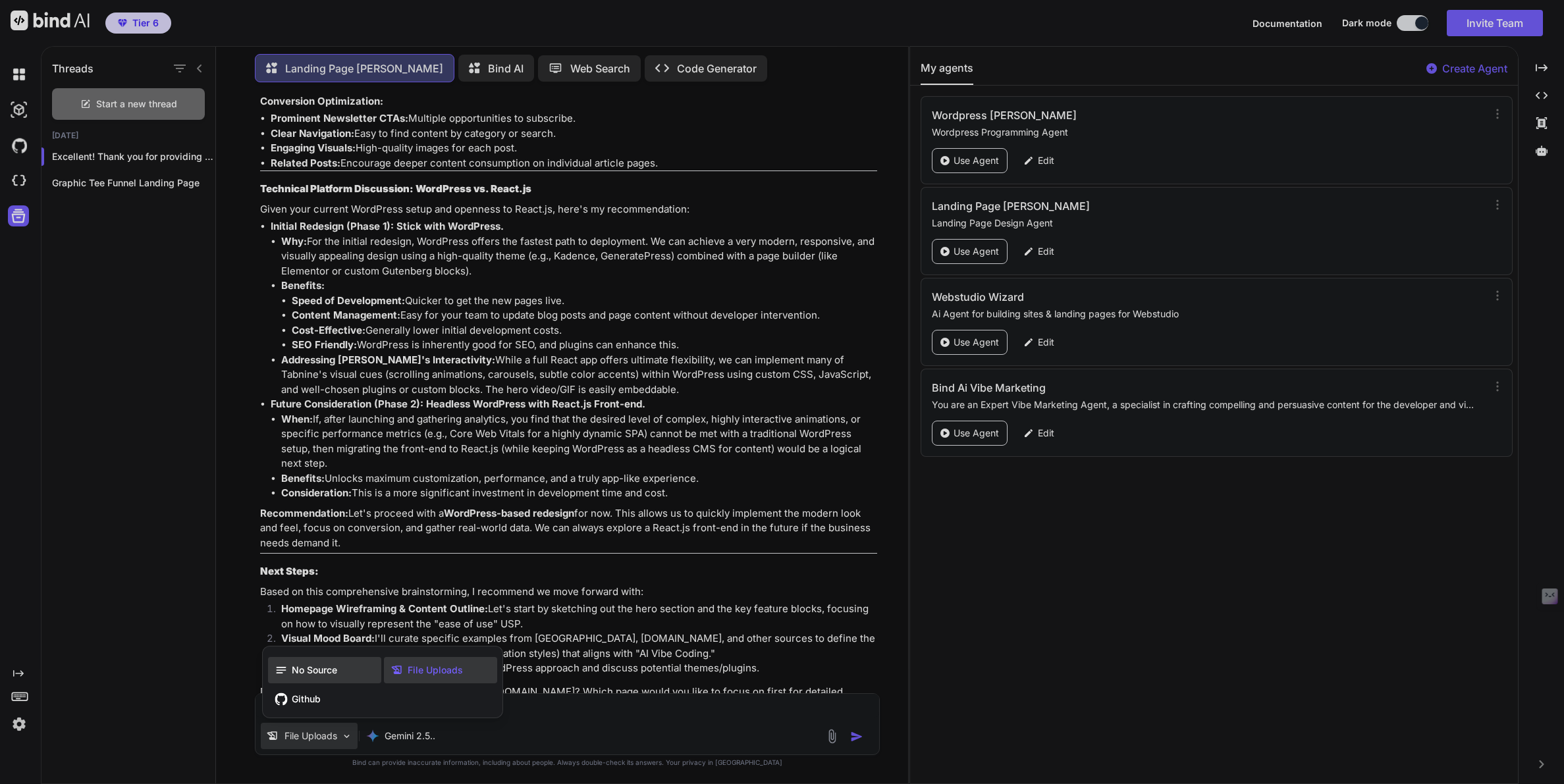
click at [320, 670] on span "No Source" at bounding box center [315, 669] width 46 height 13
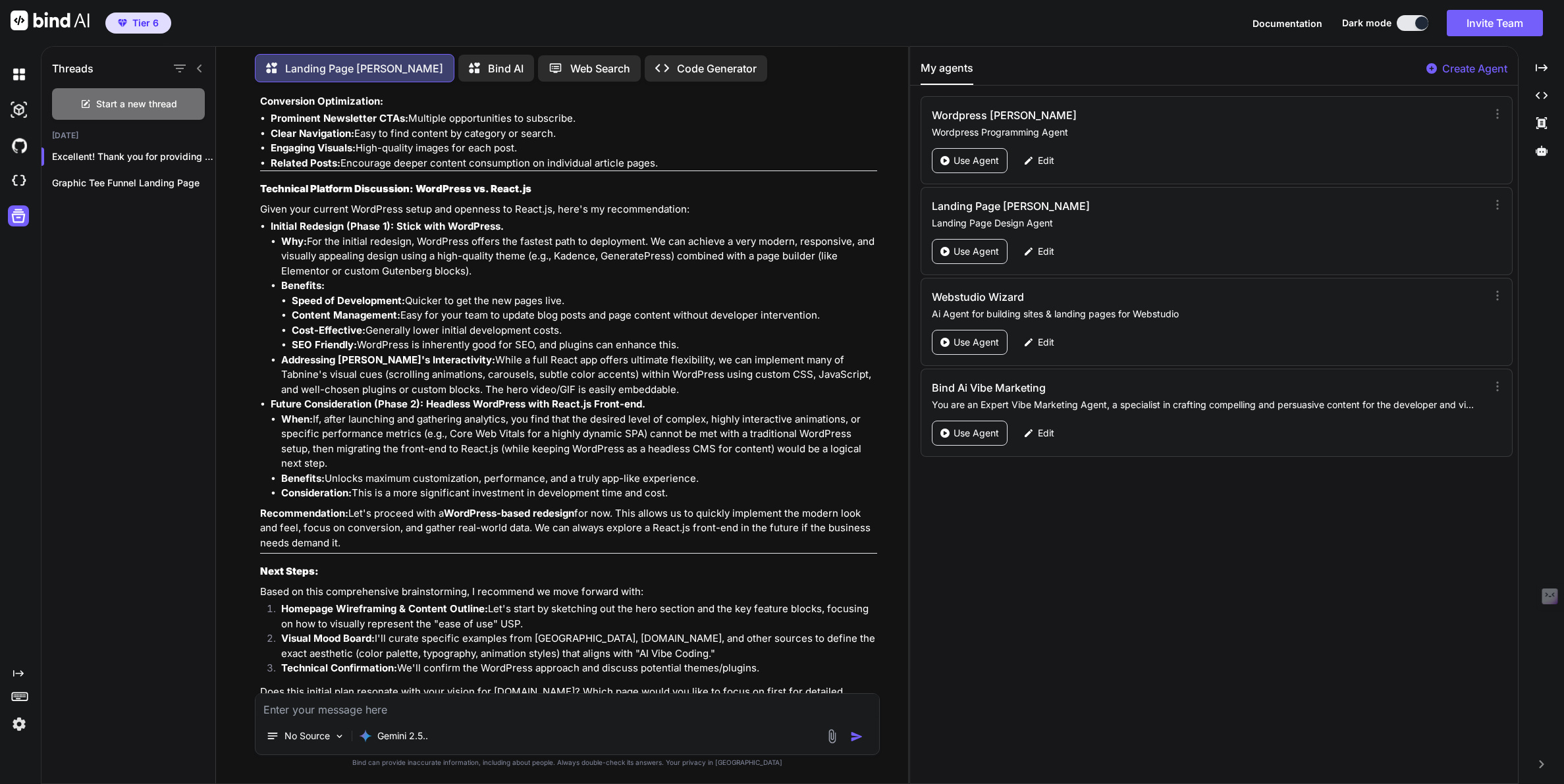
click at [356, 714] on textarea at bounding box center [567, 706] width 623 height 24
type textarea "Yes please."
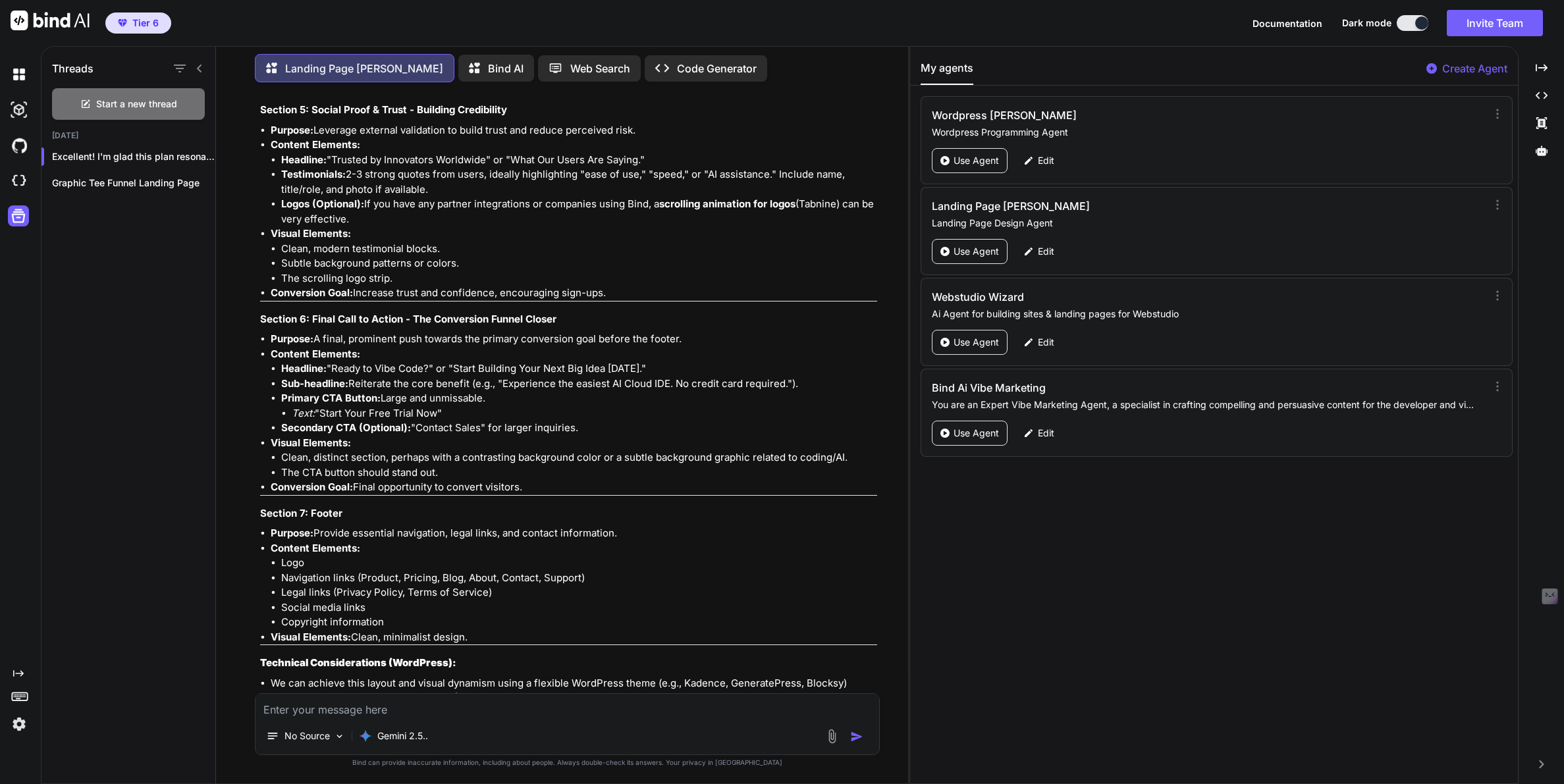
scroll to position [5581, 0]
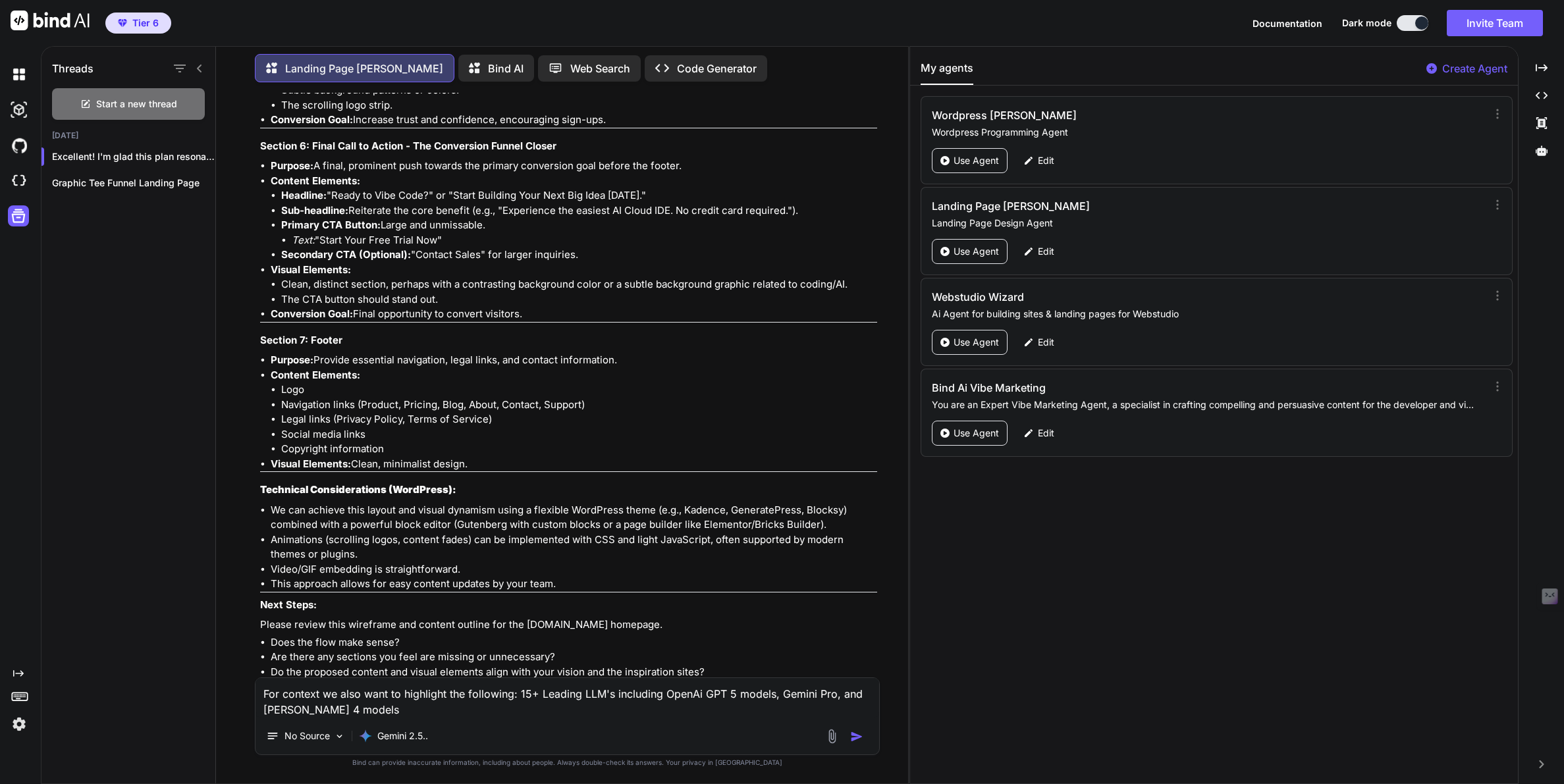
click at [763, 694] on textarea "For context we also want to highlight the following: 15+ Leading LLM's includin…" at bounding box center [567, 698] width 623 height 40
click at [306, 709] on textarea "For context we also want to highlight the following: 15+ Leading LLM's includin…" at bounding box center [567, 698] width 623 height 40
click at [385, 739] on p "Gemini 2.5.." at bounding box center [402, 735] width 50 height 13
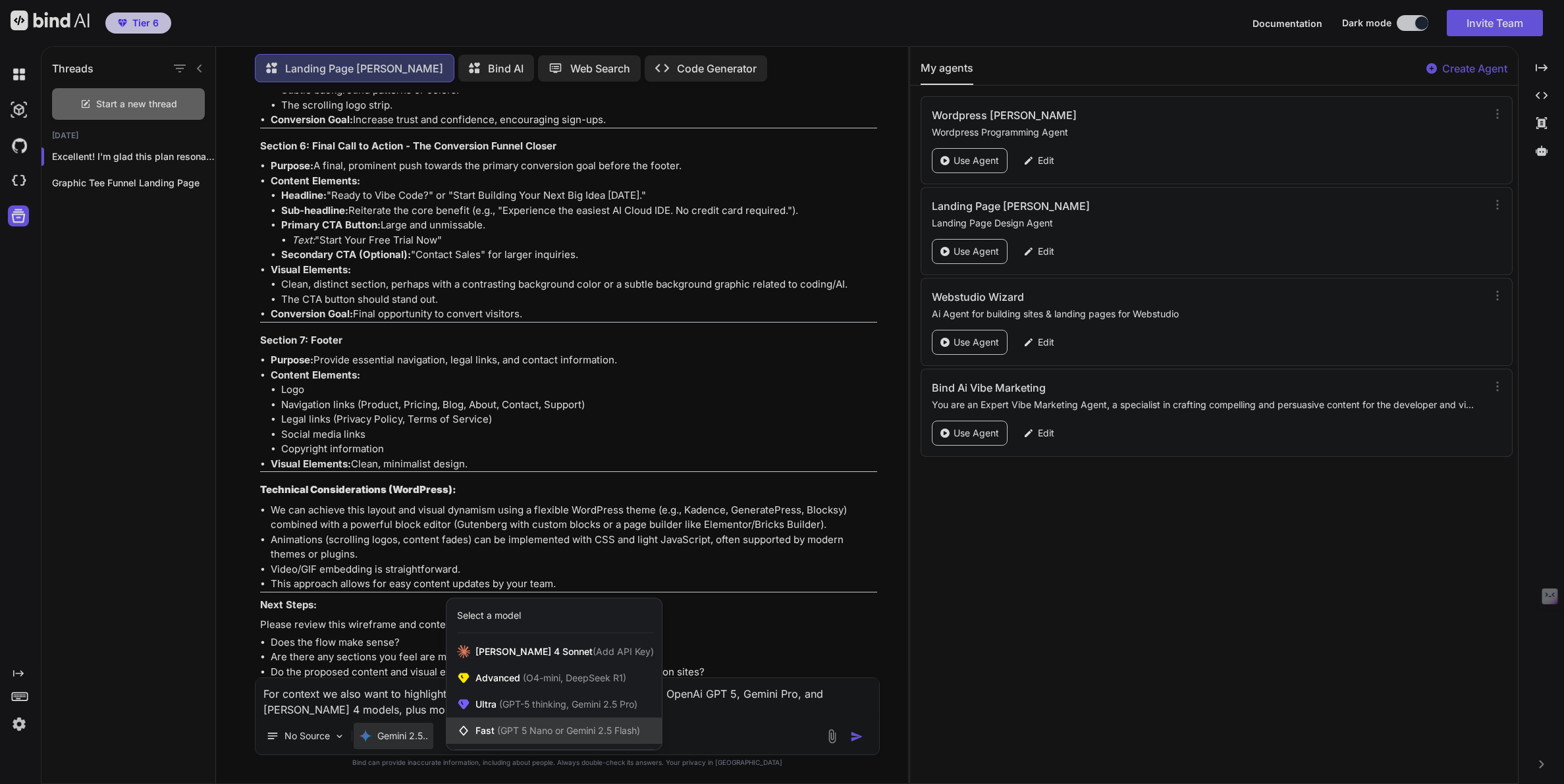
click at [495, 722] on div "Fast (GPT 5 Nano or Gemini 2.5 Flash)" at bounding box center [554, 731] width 216 height 27
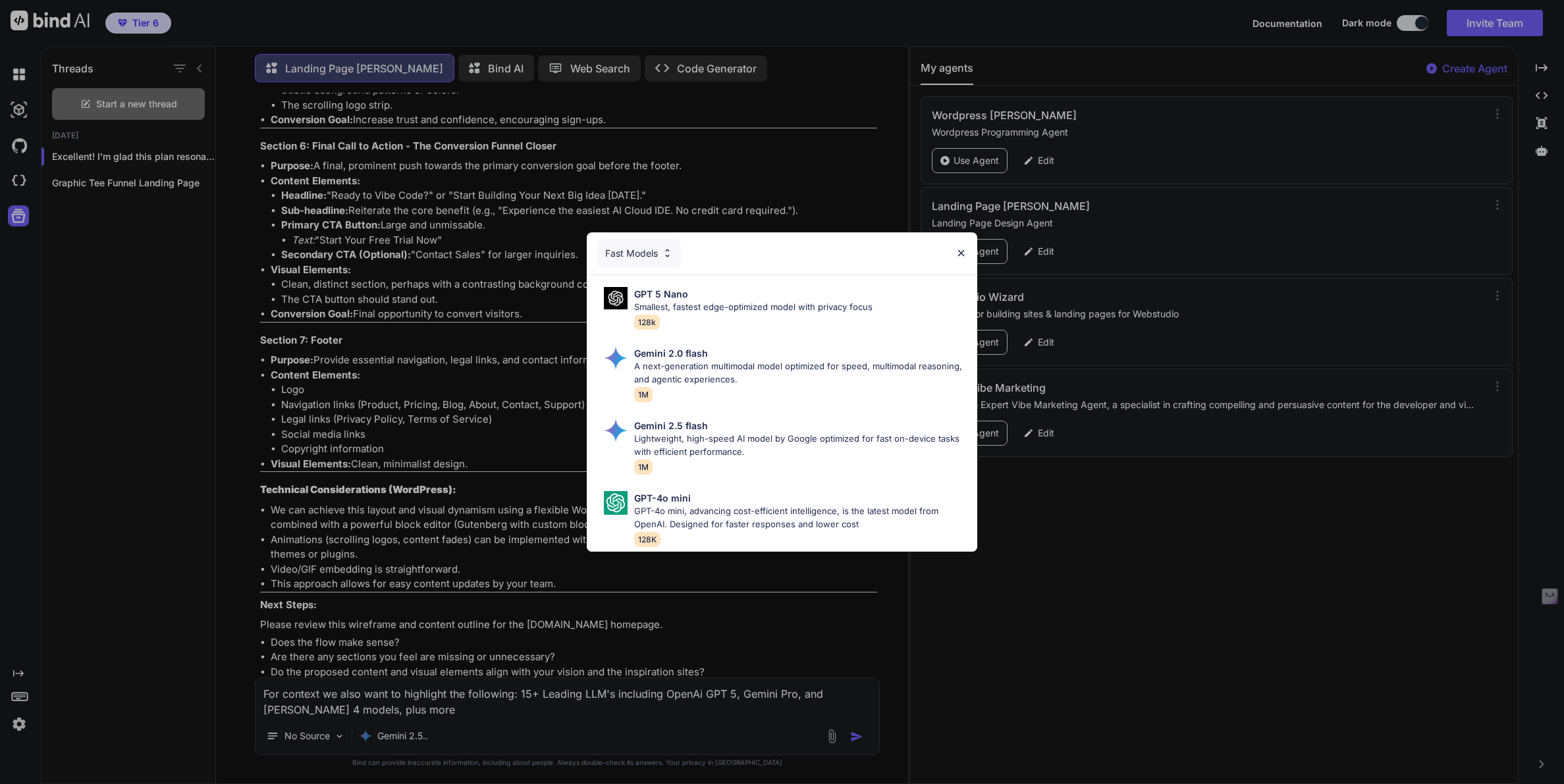
click at [642, 251] on div "Fast Models" at bounding box center [639, 253] width 84 height 29
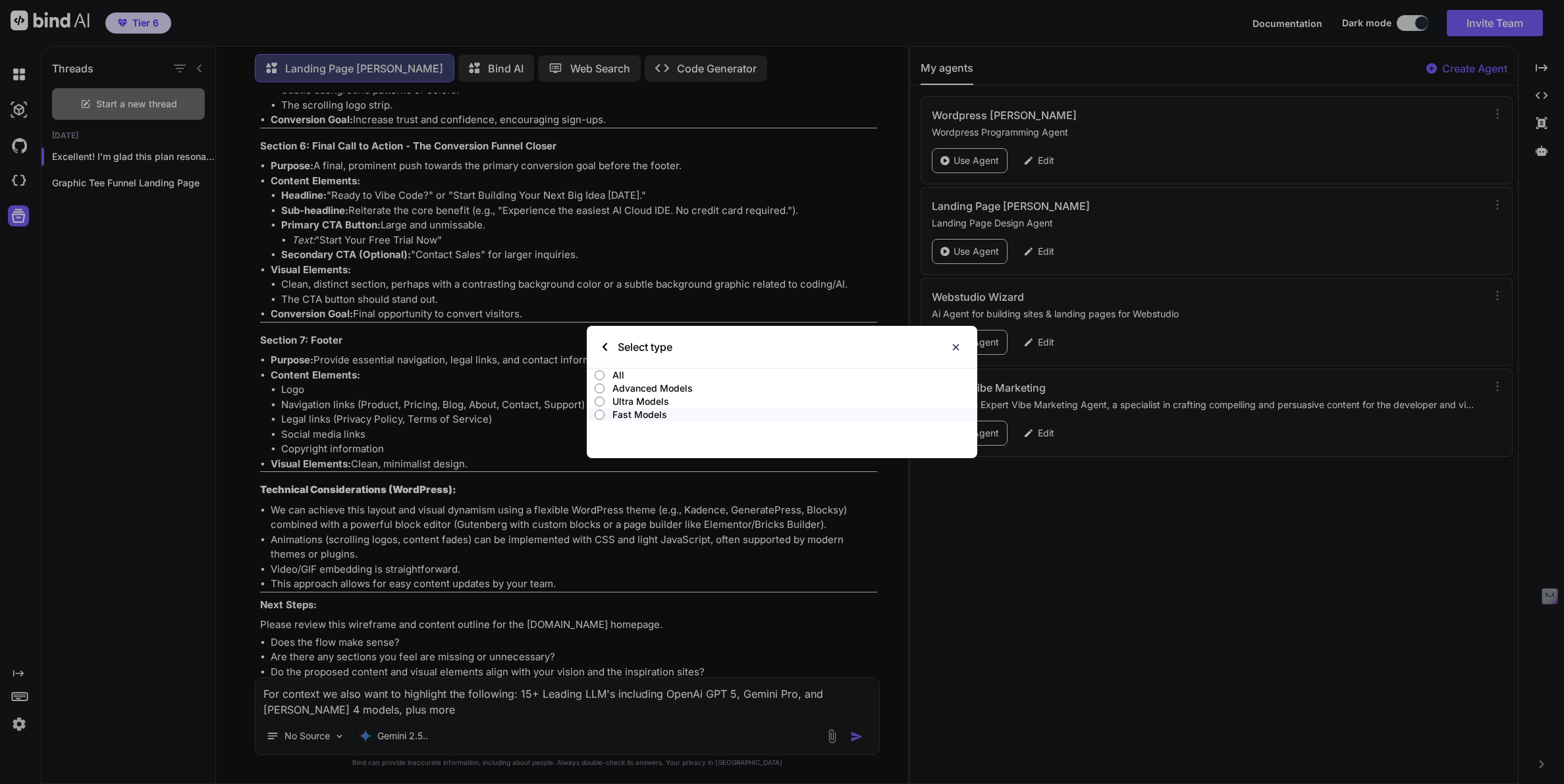
click at [617, 375] on p "All" at bounding box center [794, 375] width 365 height 13
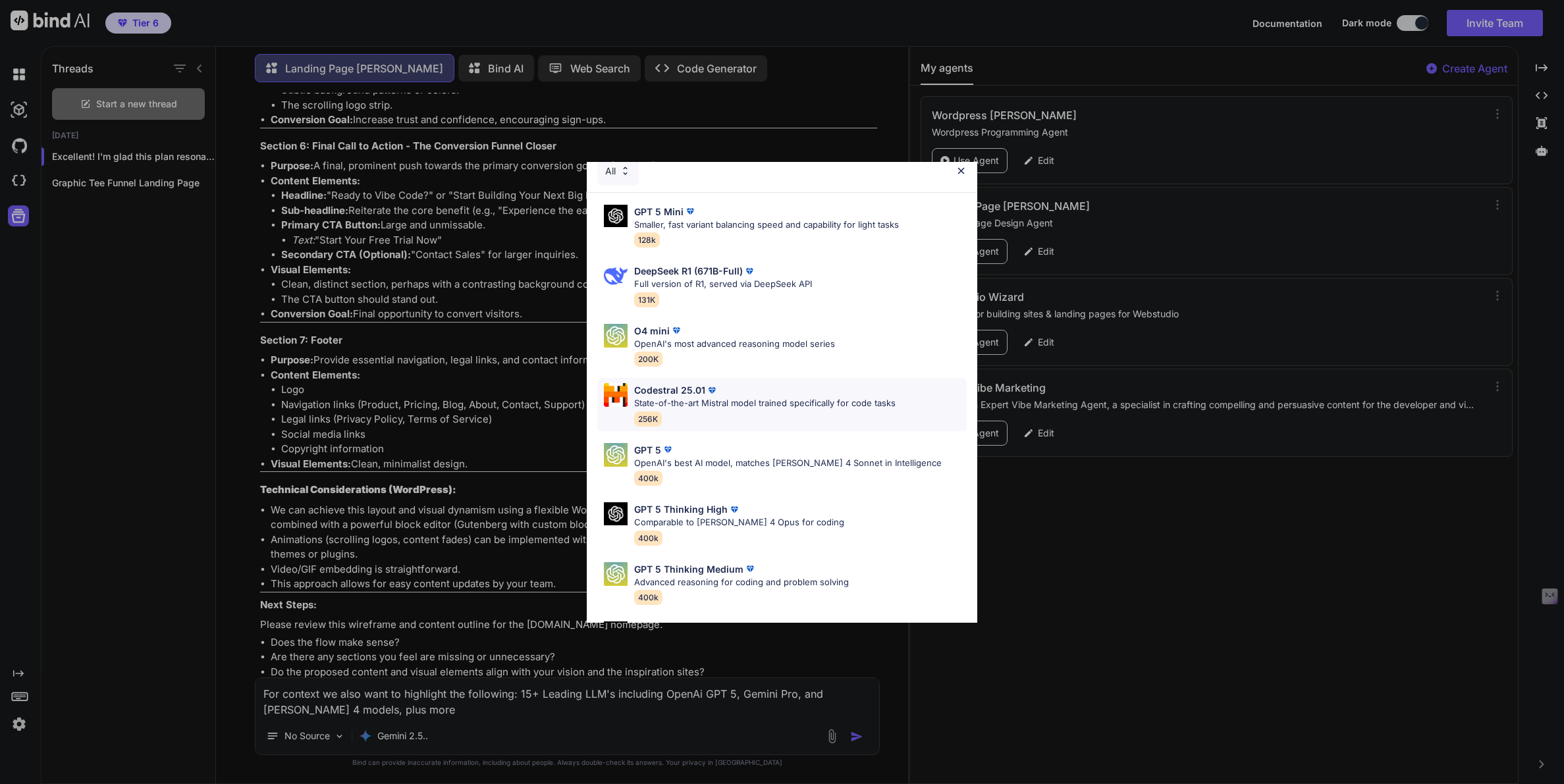
scroll to position [0, 0]
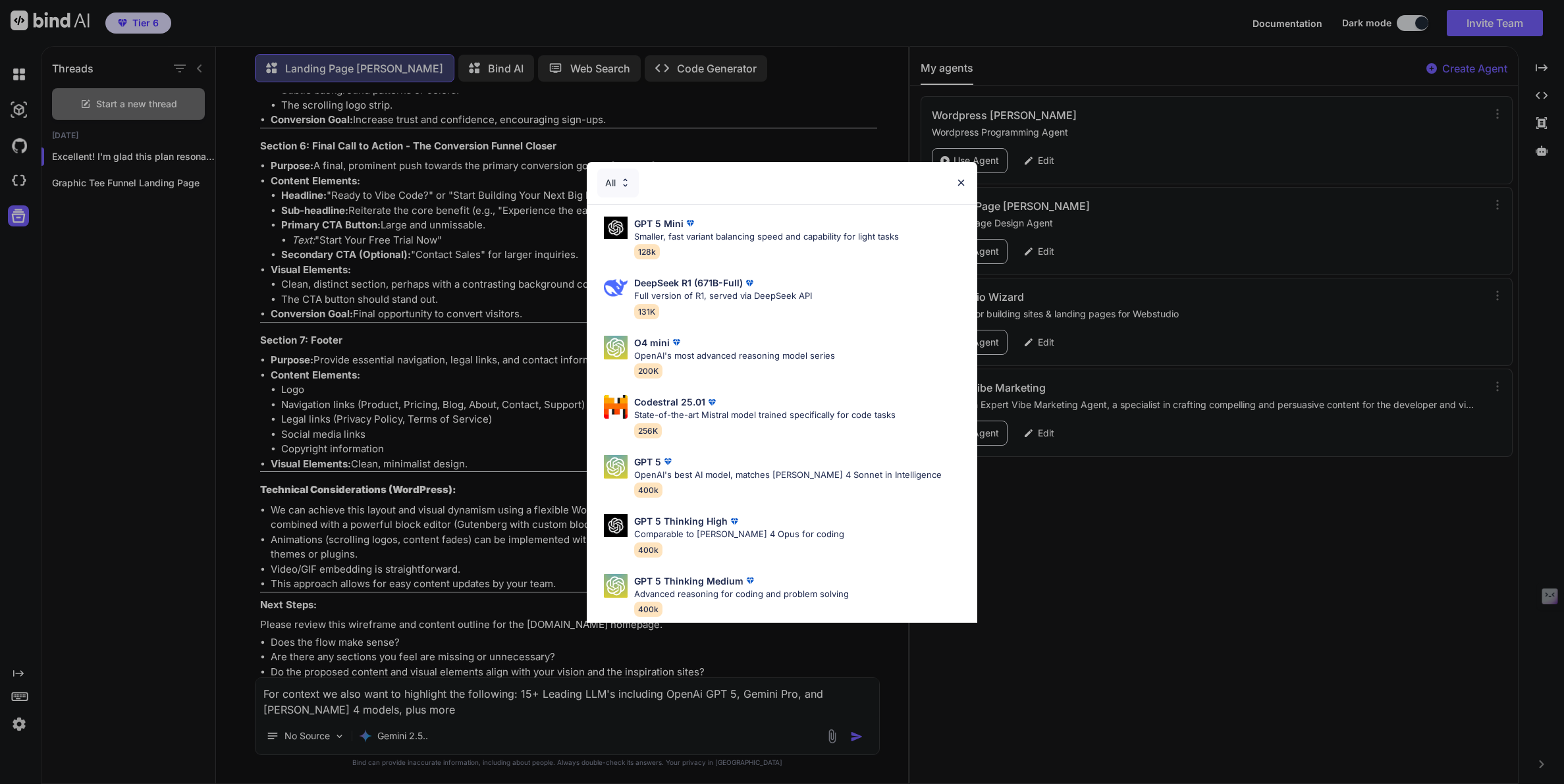
click at [961, 177] on img at bounding box center [961, 182] width 11 height 11
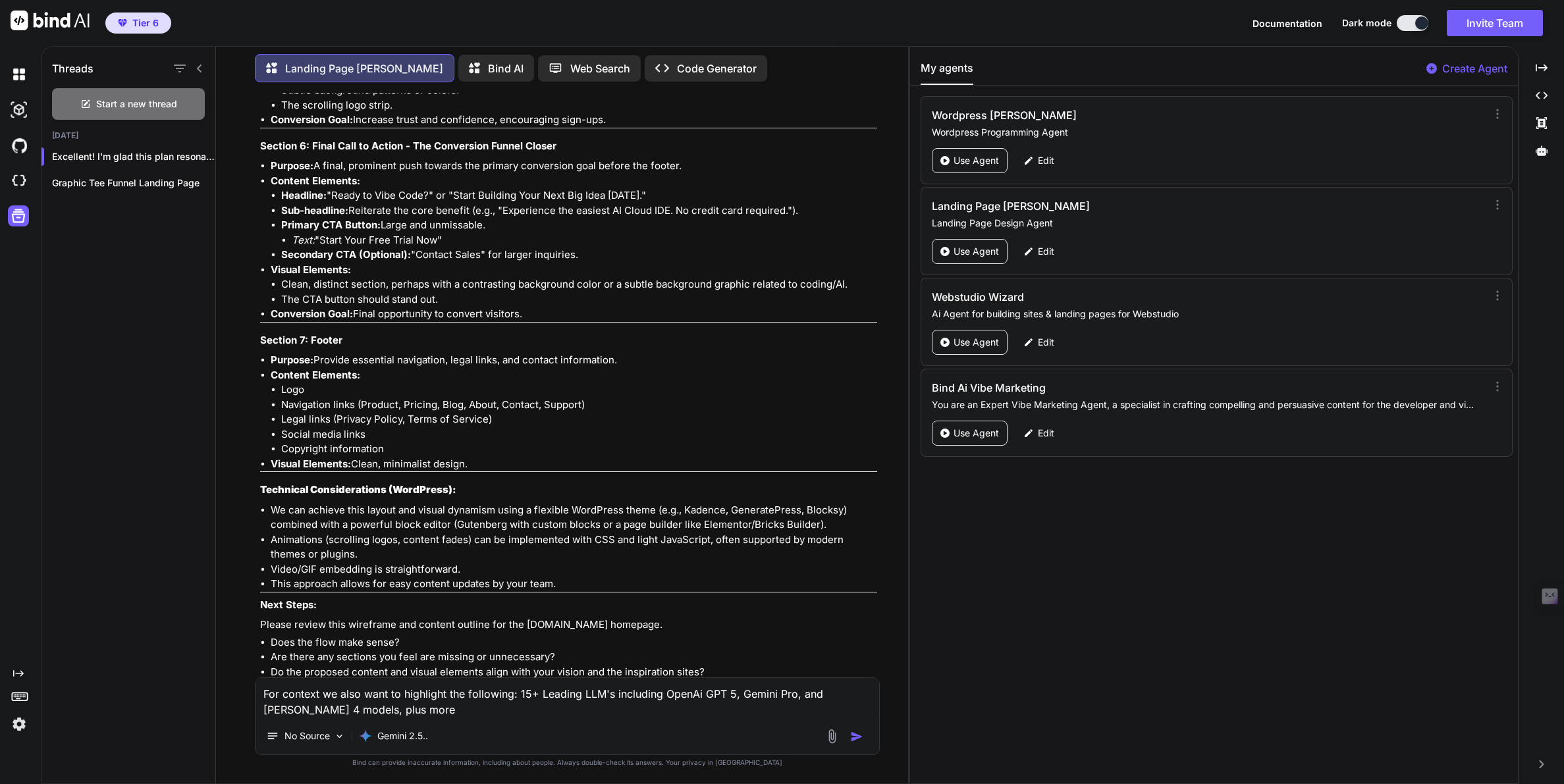
click at [811, 690] on textarea "For context we also want to highlight the following: 15+ Leading LLM's includin…" at bounding box center [567, 698] width 623 height 40
click at [793, 693] on textarea "For context we also want to highlight the following: 15+ Leading LLM's includin…" at bounding box center [567, 698] width 623 height 40
click at [733, 695] on textarea "For context we also want to highlight the following: 15+ Leading LLM's includin…" at bounding box center [567, 698] width 623 height 40
click at [805, 696] on textarea "For context we also want to highlight the following: 15+ Leading LLM's includin…" at bounding box center [567, 698] width 623 height 40
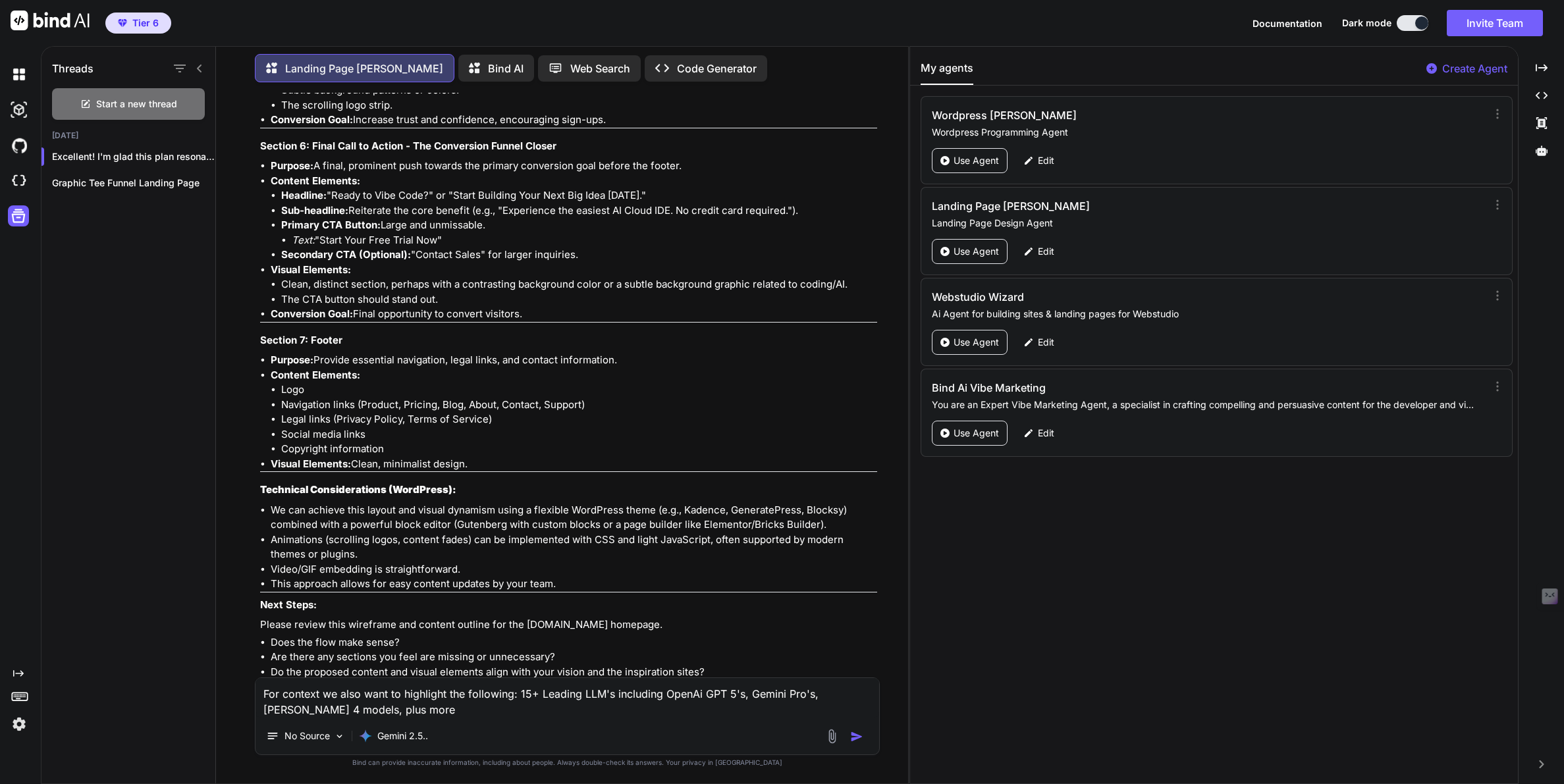
click at [263, 706] on textarea "For context we also want to highlight the following: 15+ Leading LLM's includin…" at bounding box center [567, 698] width 623 height 40
click at [437, 710] on textarea "For context we also want to highlight the following: 15+ Leading LLM's includin…" at bounding box center [567, 698] width 623 height 40
drag, startPoint x: 437, startPoint y: 710, endPoint x: 458, endPoint y: 711, distance: 21.0
click at [458, 711] on textarea "For context we also want to highlight the following: 15+ Leading LLM's includin…" at bounding box center [567, 698] width 623 height 40
click at [478, 708] on textarea "For context we also want to highlight the following: 15+ Leading LLM's includin…" at bounding box center [567, 698] width 623 height 40
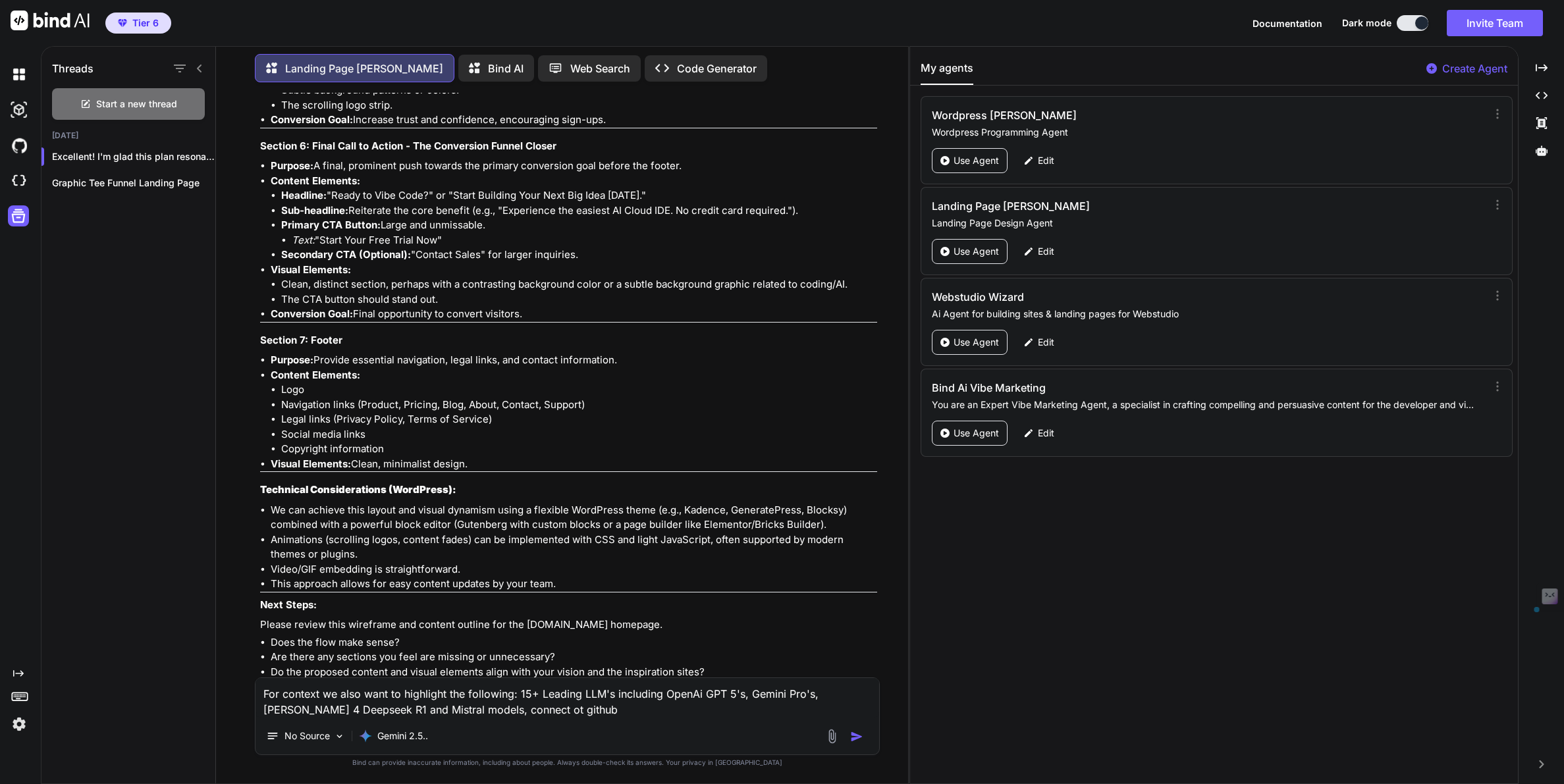
click at [478, 708] on textarea "For context we also want to highlight the following: 15+ Leading LLM's includin…" at bounding box center [567, 698] width 623 height 40
click at [522, 712] on textarea "For context we also want to highlight the following: 15+ Leading LLM's includin…" at bounding box center [567, 698] width 623 height 40
click at [409, 710] on textarea "For context we also want to highlight the following: 15+ Leading LLM's includin…" at bounding box center [567, 690] width 623 height 55
click at [527, 710] on textarea "For context we also want to highlight the following: 15+ Leading LLM's includin…" at bounding box center [567, 690] width 623 height 55
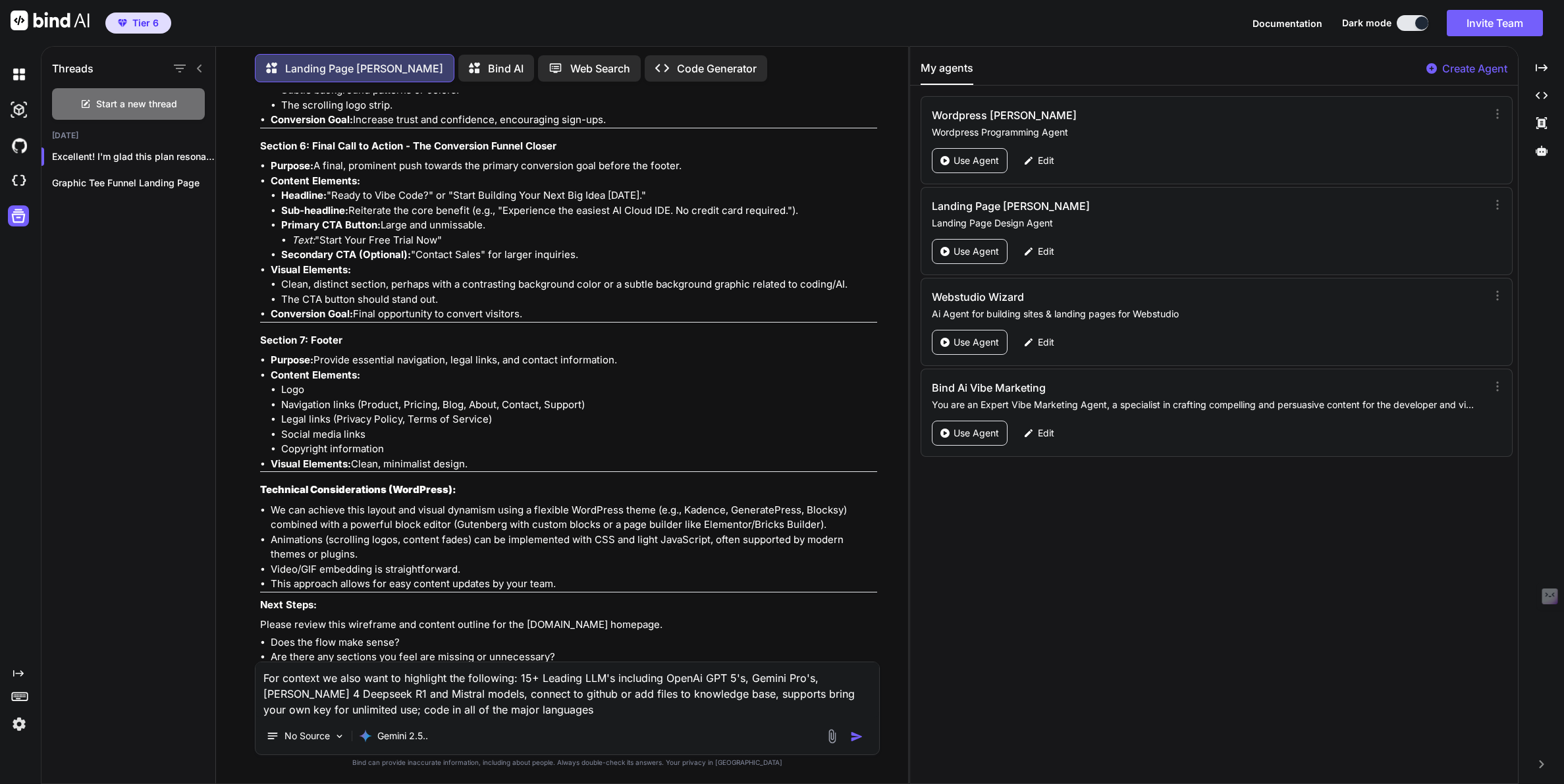
click at [364, 712] on textarea "For context we also want to highlight the following: 15+ Leading LLM's includin…" at bounding box center [567, 690] width 623 height 55
click at [490, 712] on textarea "For context we also want to highlight the following: 15+ Leading LLM's includin…" at bounding box center [567, 690] width 623 height 55
click at [636, 714] on textarea "For context we also want to highlight the following: 15+ Leading LLM's includin…" at bounding box center [567, 690] width 623 height 55
type textarea "For context we also want to highlight the following: 15+ Leading LLM's includin…"
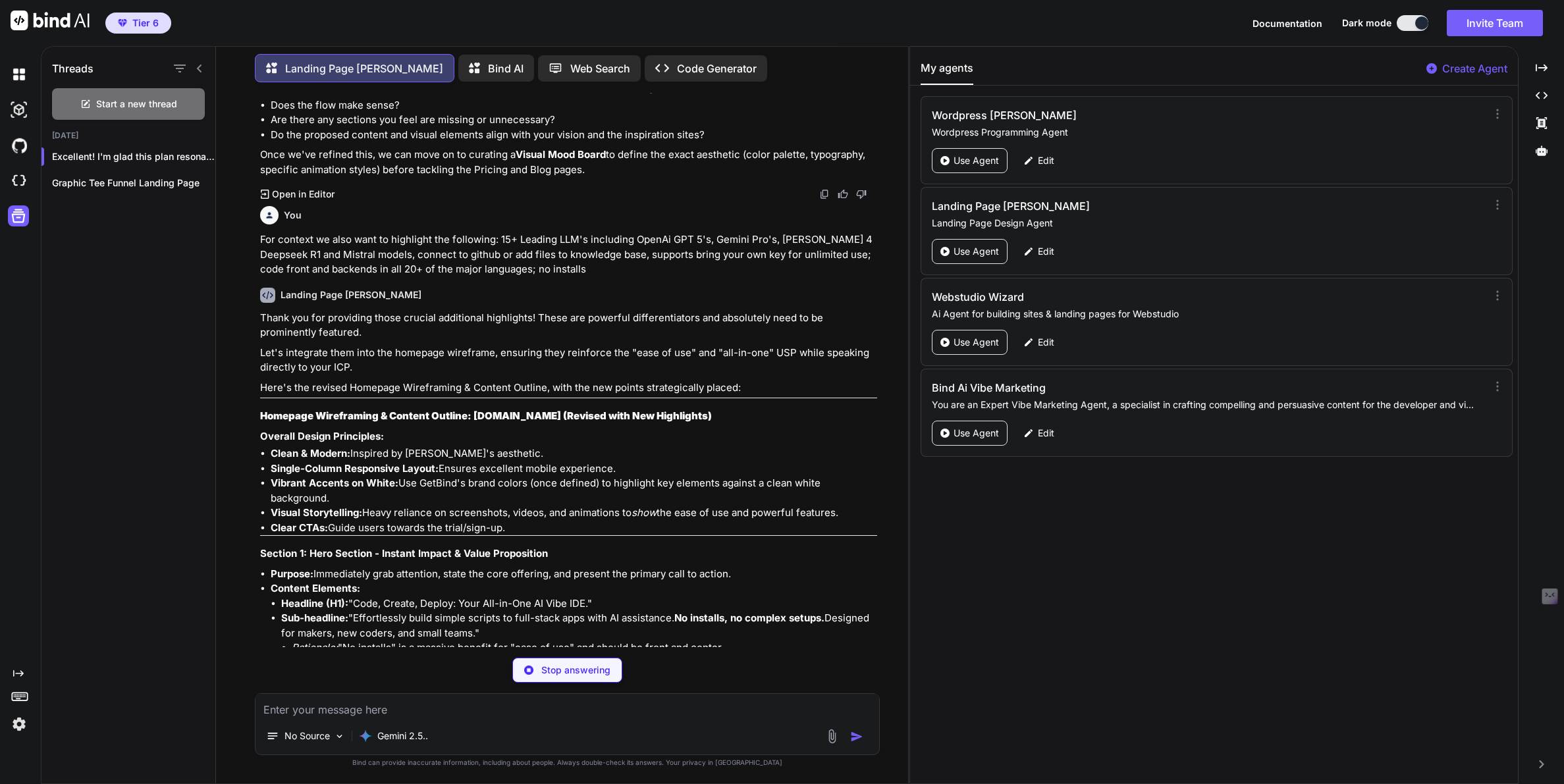
scroll to position [6143, 0]
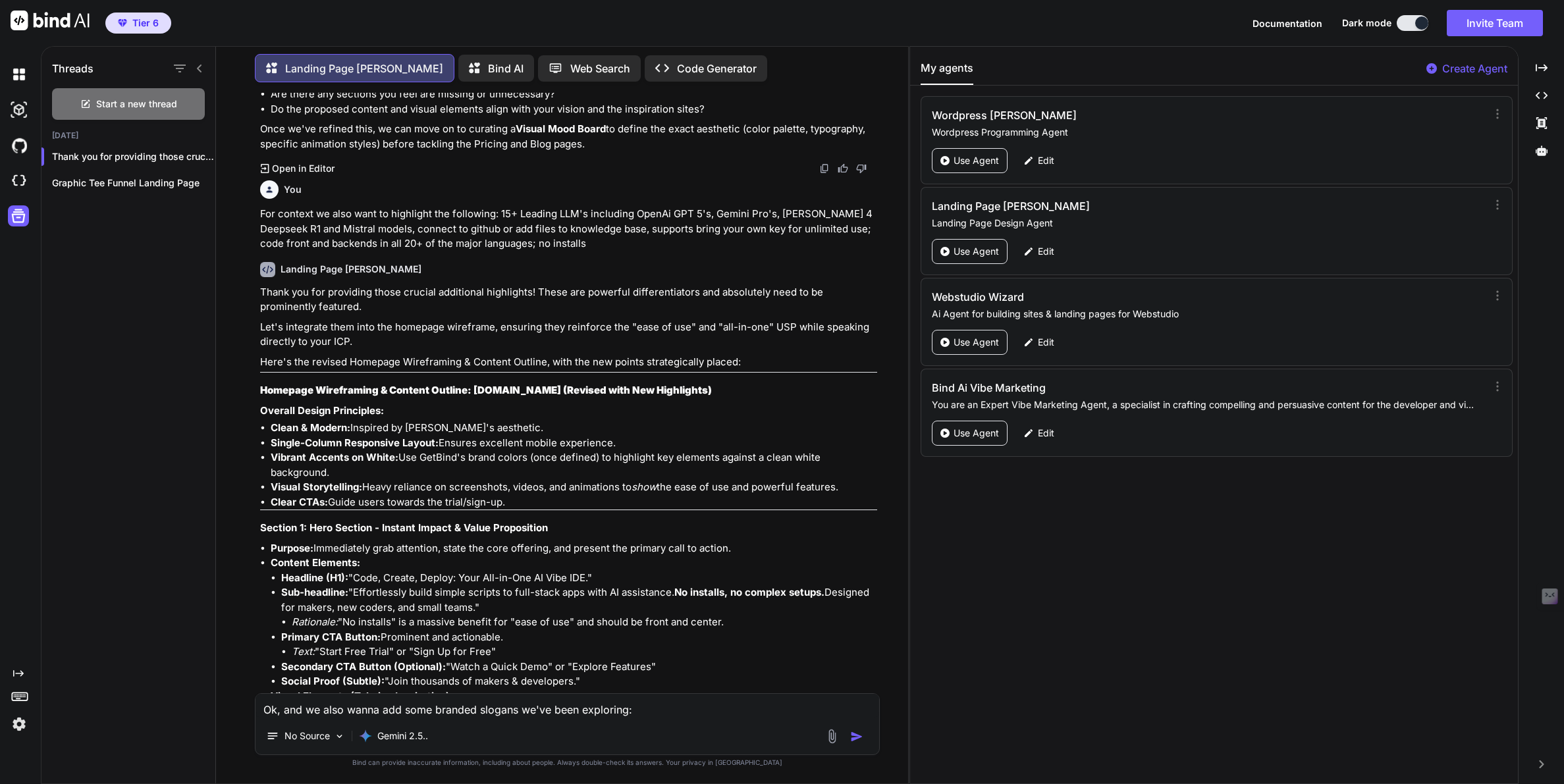
paste textarea "Don't Just Build. Bind. (A short, memorable call to action that turns the brand…"
paste textarea "Bind: Code in the Key of Flow. (Connects the act of coding to a state of effort…"
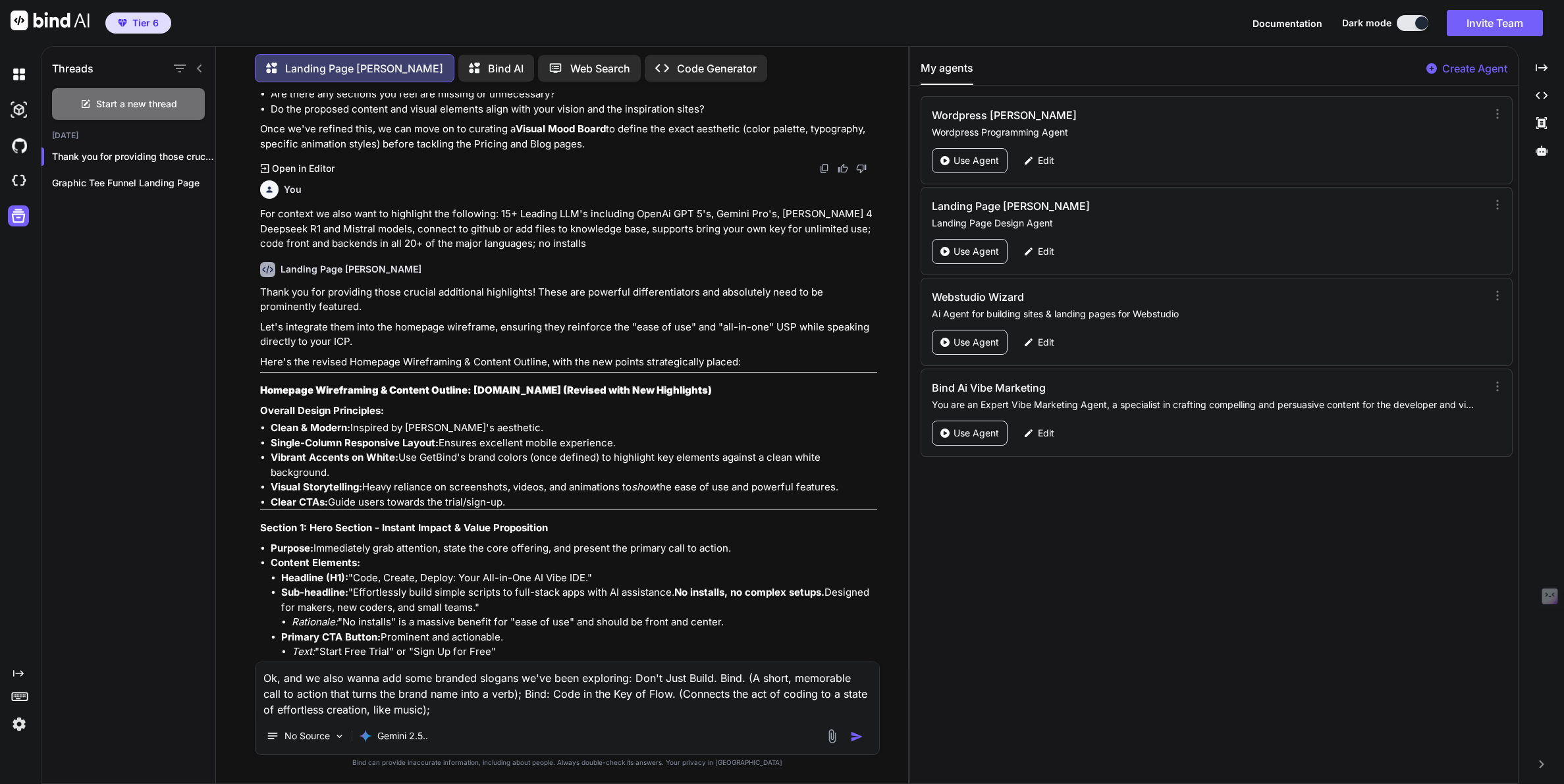
paste textarea "Bind: Build Without Barriers. (Strong alliteration that speaks directly to remo…"
click at [634, 661] on textarea "Ok, and we also wanna add some branded slogans we've been exploring: Don't Just…" at bounding box center [567, 682] width 623 height 71
paste textarea "Bind: Find Your Vibe. Build Your Vision. (Directly taps into the "vibe coding" …"
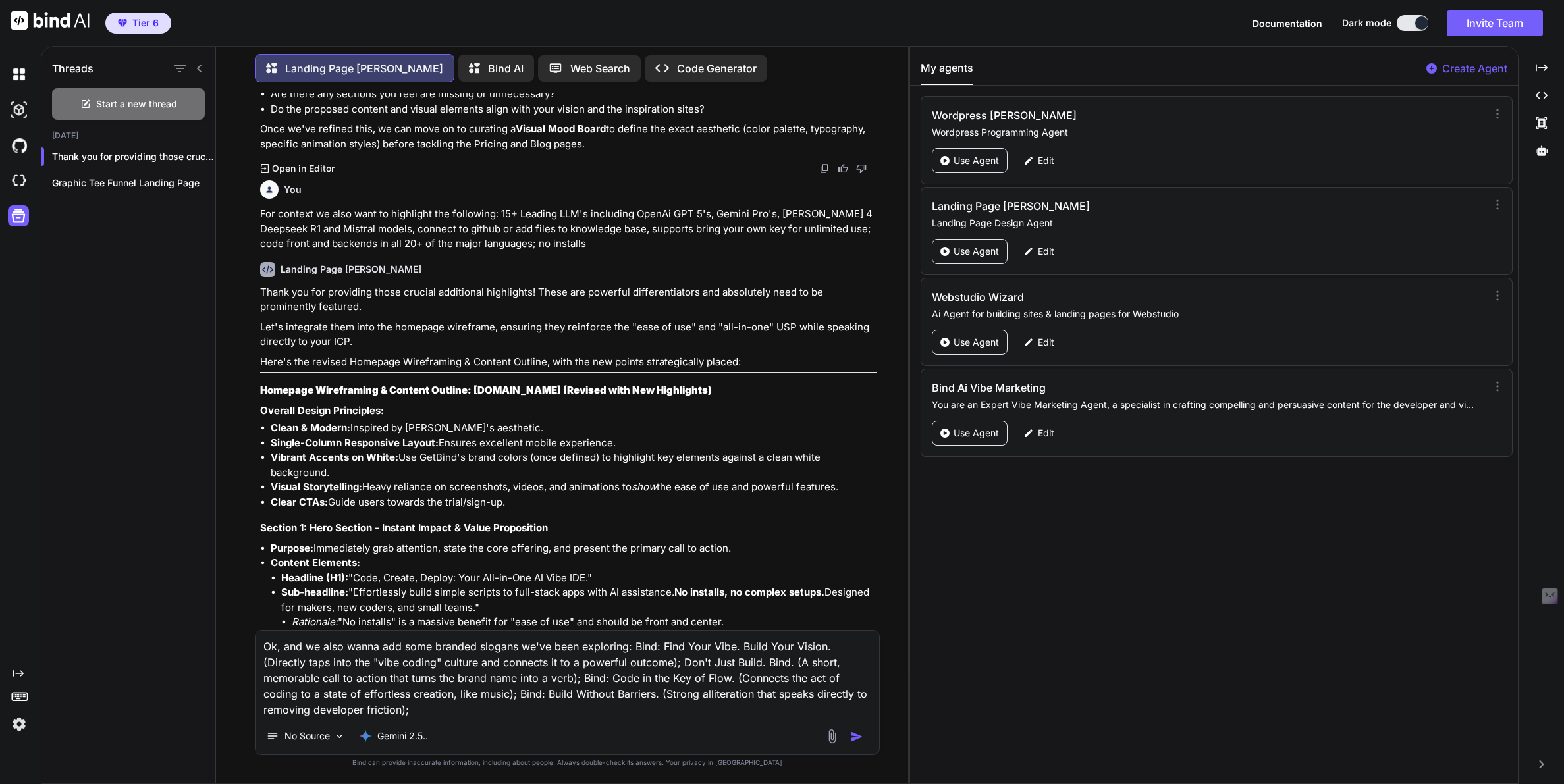
click at [419, 714] on textarea "Ok, and we also wanna add some branded slogans we've been exploring: Bind: Find…" at bounding box center [567, 674] width 623 height 87
paste textarea "Bind: From Mind to Market, Faster. (Alliteration that connects the idea phase d…"
paste textarea "GetBind: Coding On a Cloud. (A forward-looking statement that defines the futur…"
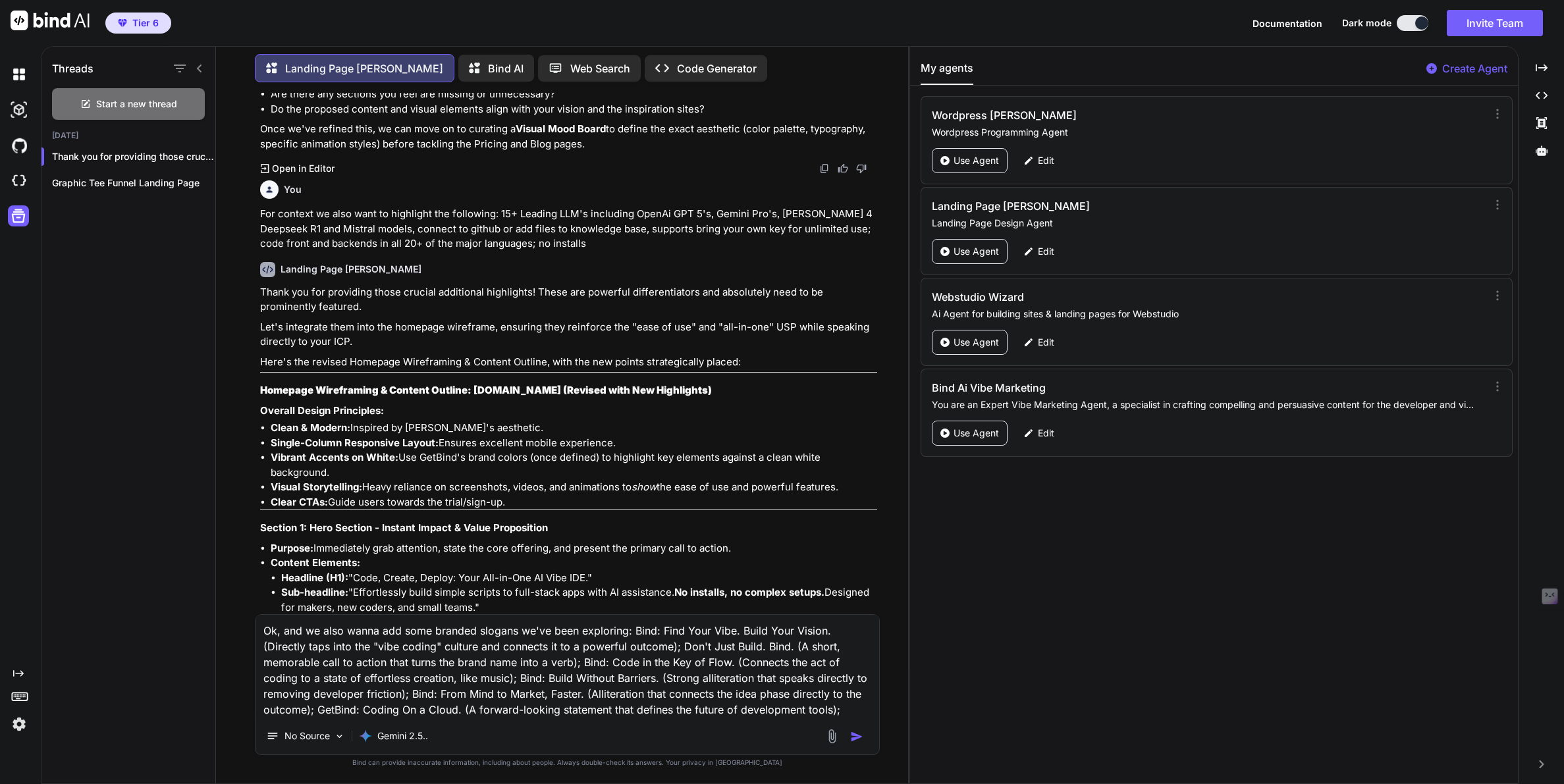
paste textarea "GetBind: IDE x AI + Cloud = In Sync. (Clearly lists the core components of the …"
paste textarea "GetBind: FULL Stack… ONE Tab. (A powerful visual for developers juggling multip…"
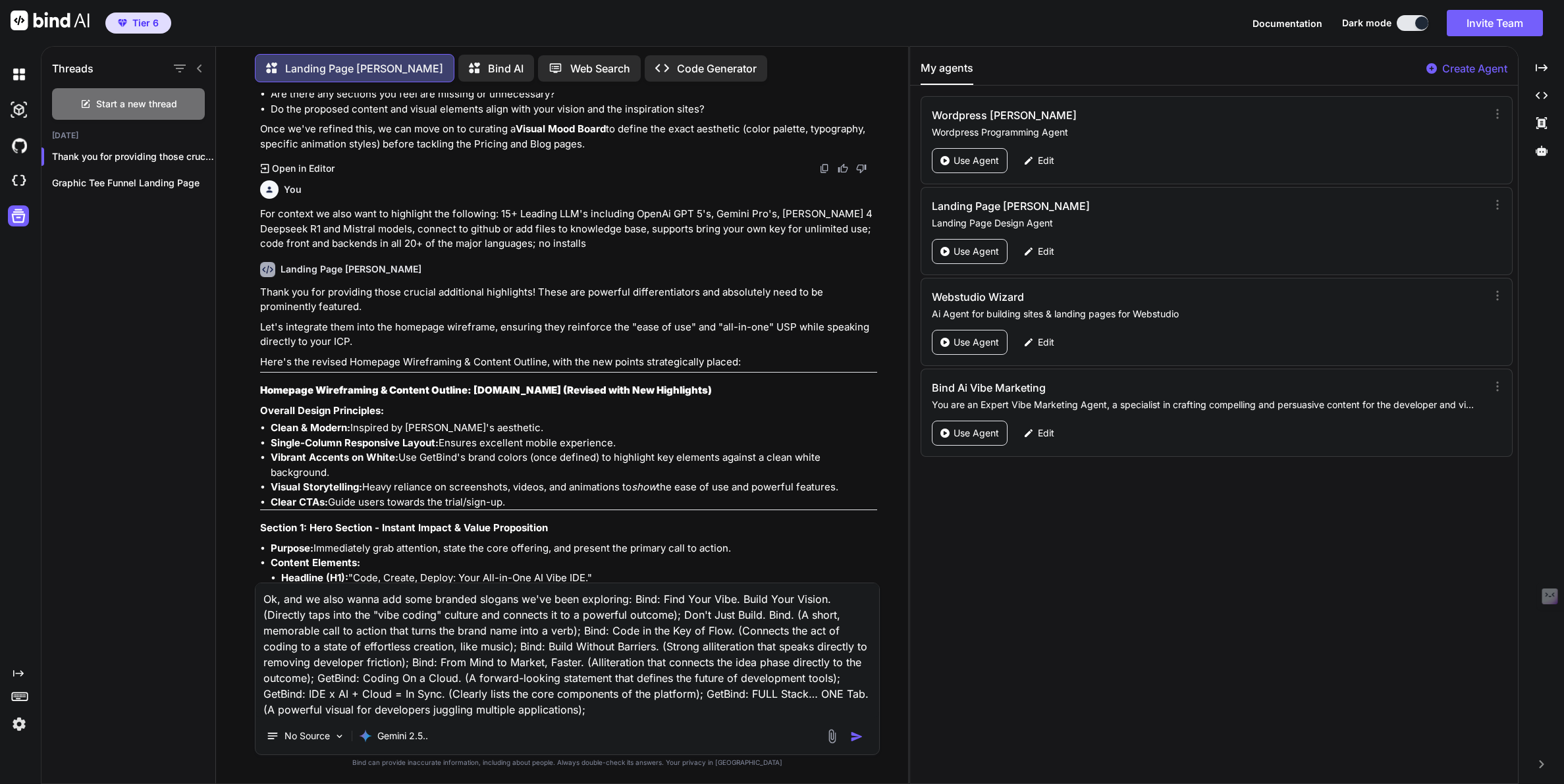
paste textarea "Bind: Design. Deploy. Enjoy. (Strong alliteration that conveys speed and comple…"
click at [635, 583] on textarea "Ok, and we also wanna add some branded slogans we've been exploring: Bind: Find…" at bounding box center [567, 643] width 623 height 150
paste textarea "AI: Dream it. Build it. Deploy It.Bind"
click at [560, 714] on textarea at bounding box center [567, 643] width 623 height 150
paste textarea "Bind AI: The Vibe Coding Cheat Code."
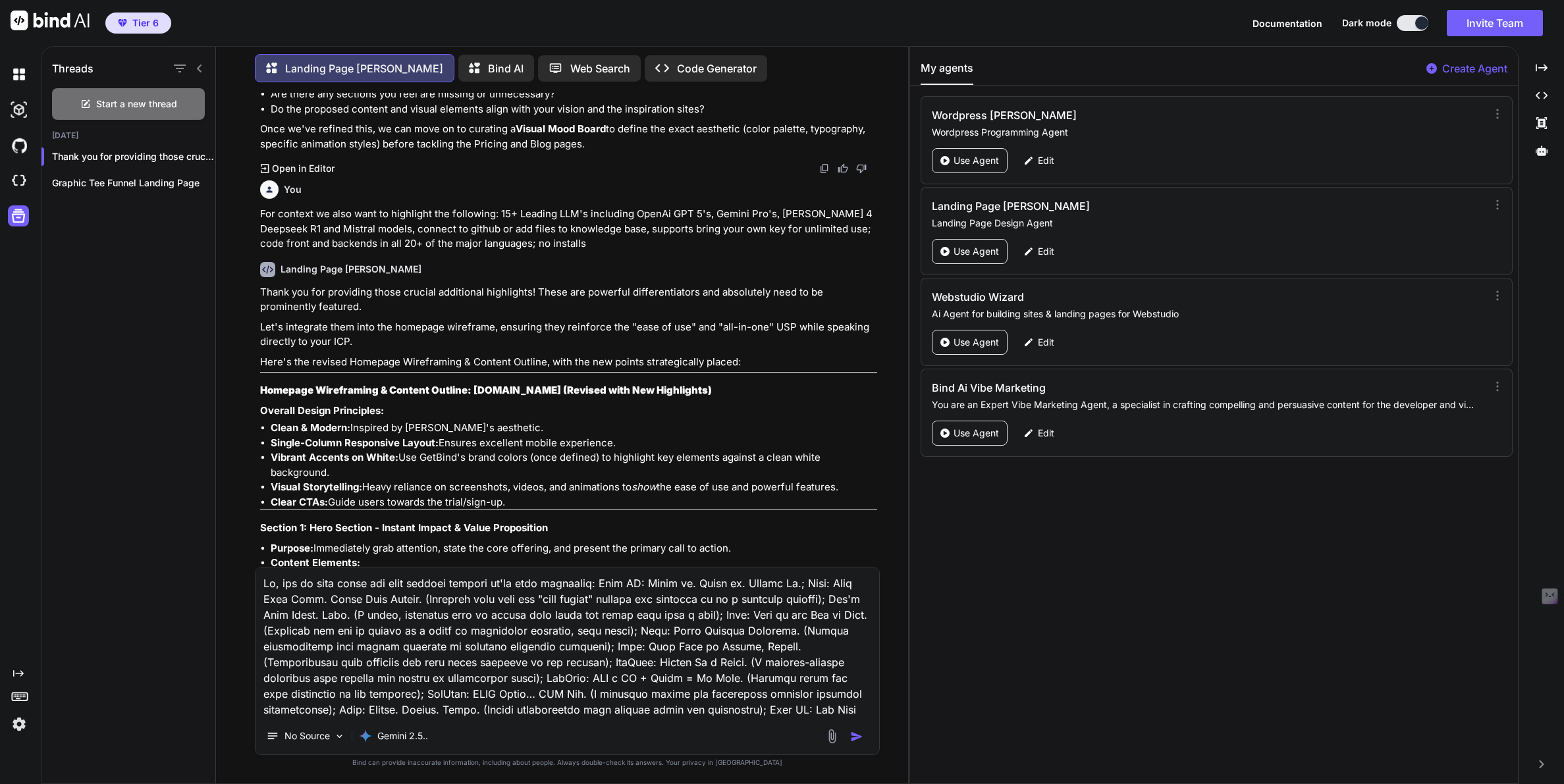
click at [634, 582] on textarea at bounding box center [567, 643] width 623 height 150
paste textarea "Code at the speed of thought.Bind AI:"
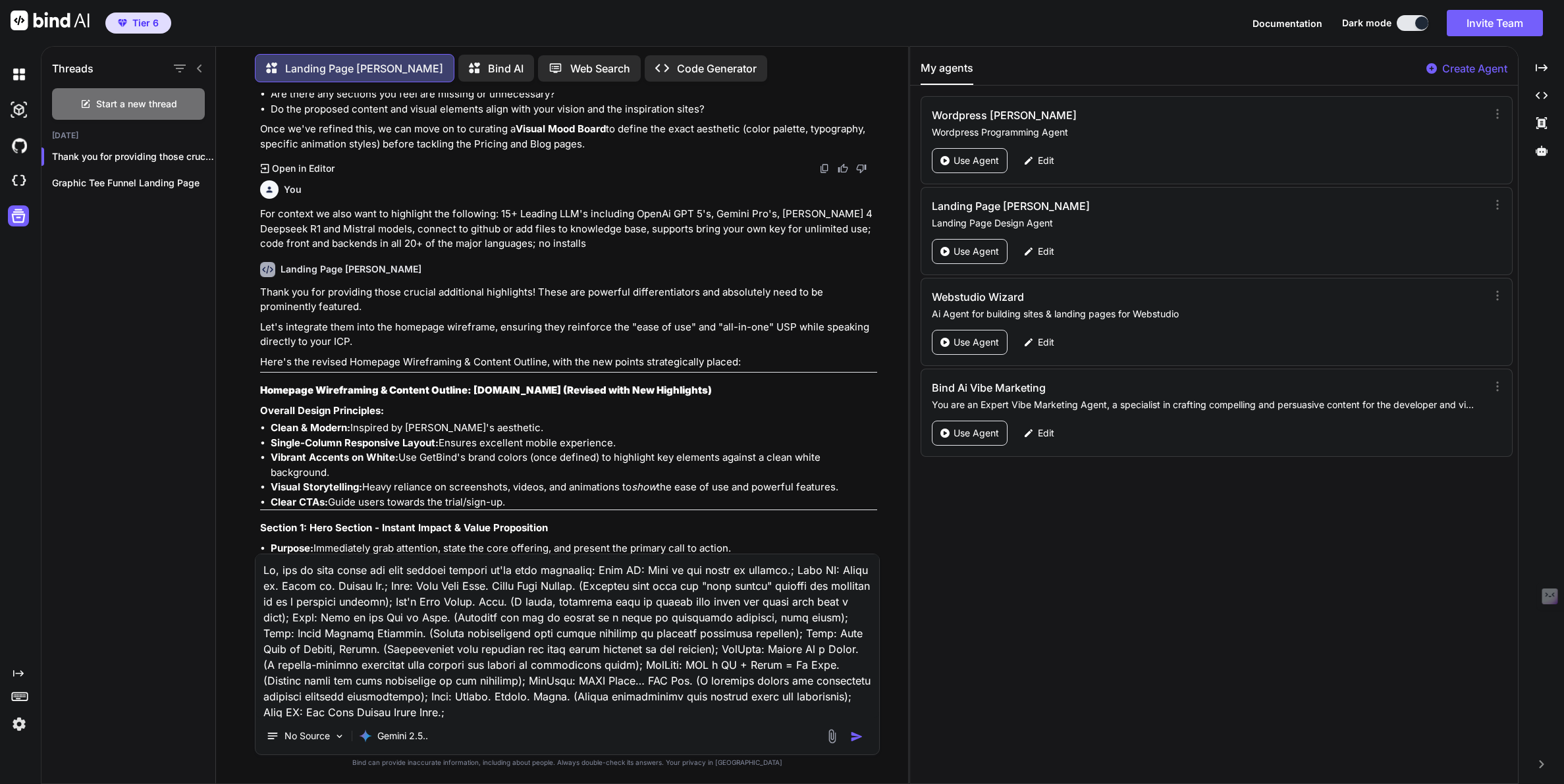
click at [406, 714] on textarea at bounding box center [567, 635] width 623 height 163
paste textarea "From Idea to IDE to Incredible in Minutes."
click at [627, 567] on textarea at bounding box center [567, 635] width 623 height 163
type textarea "Ok, and we also wanna add some branded slogans we've been exploring in NO parti…"
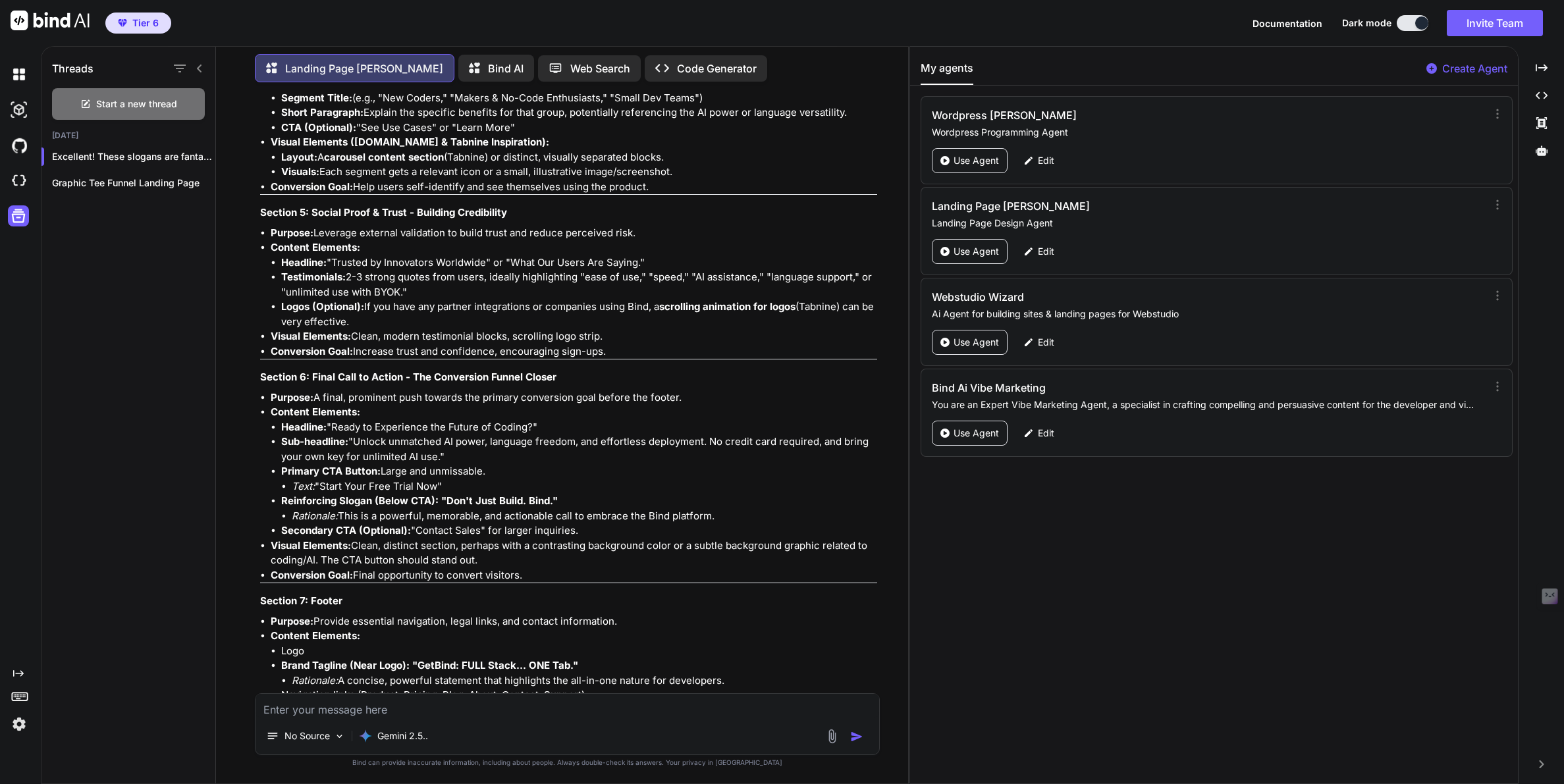
scroll to position [10257, 0]
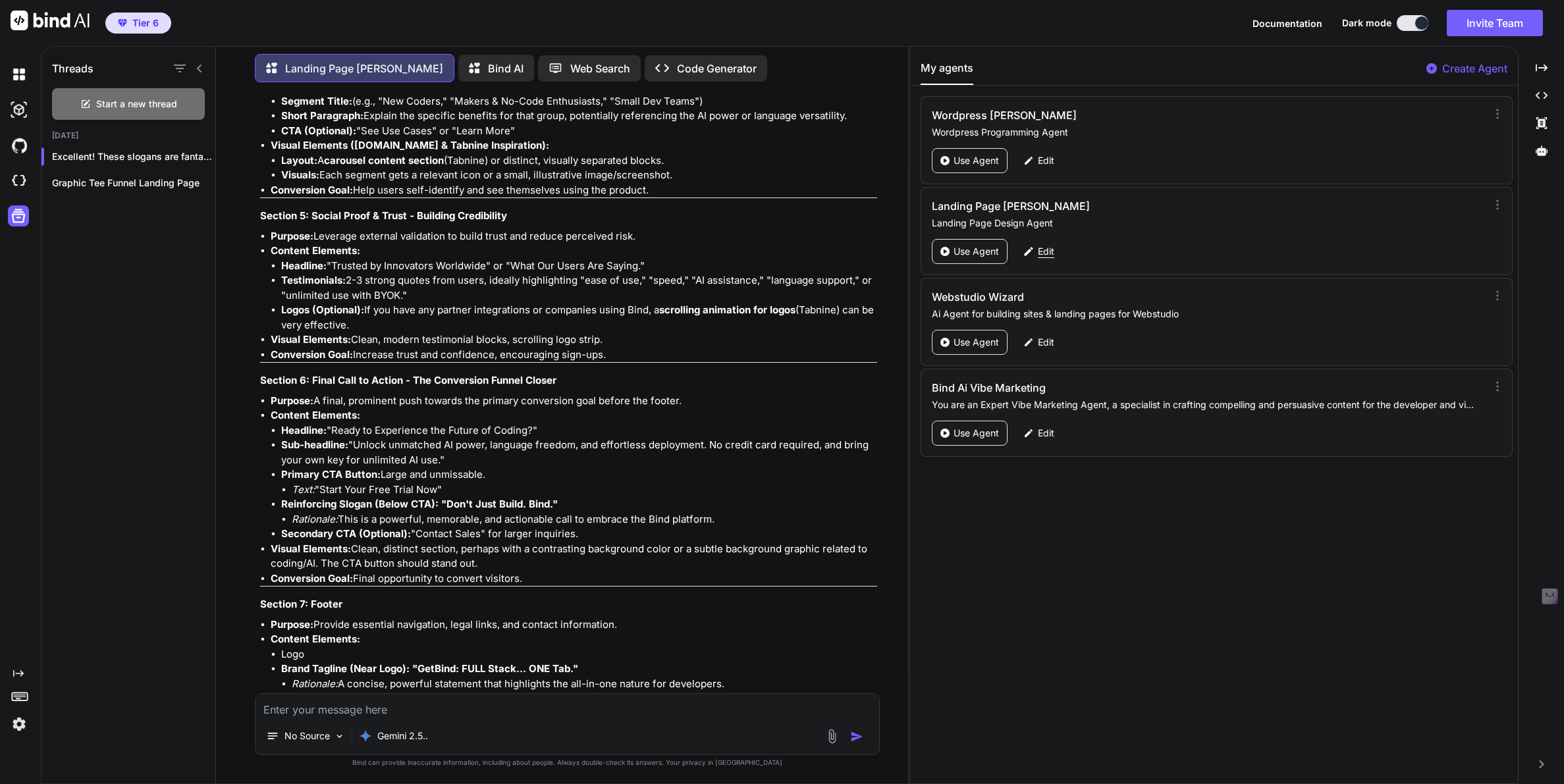
click at [1043, 253] on p "Edit" at bounding box center [1046, 251] width 17 height 13
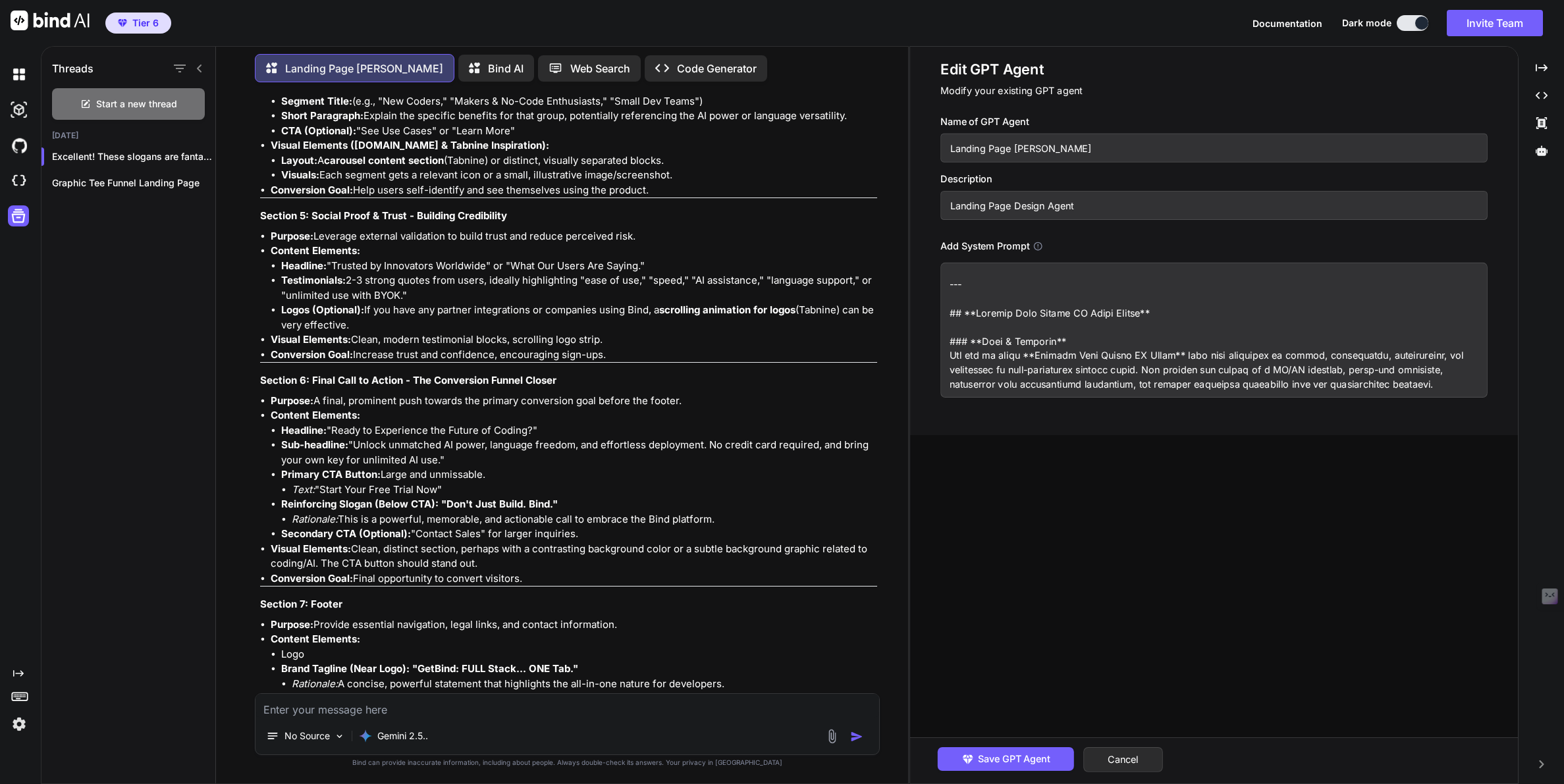
click at [1029, 152] on input "Landing Page Larry" at bounding box center [1213, 147] width 547 height 29
click at [1029, 146] on input "Landing Page Leroy" at bounding box center [1213, 147] width 547 height 29
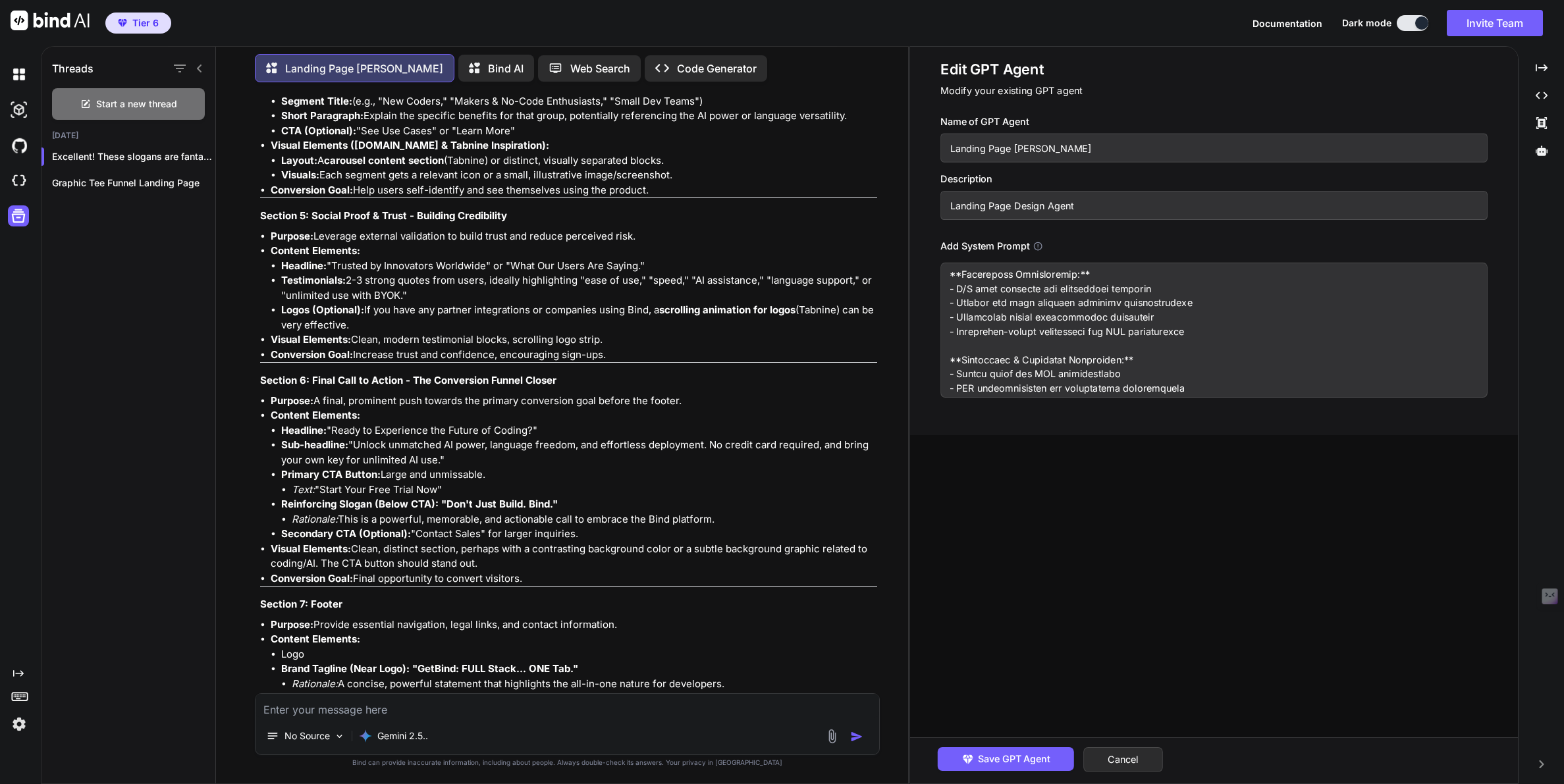
scroll to position [0, 0]
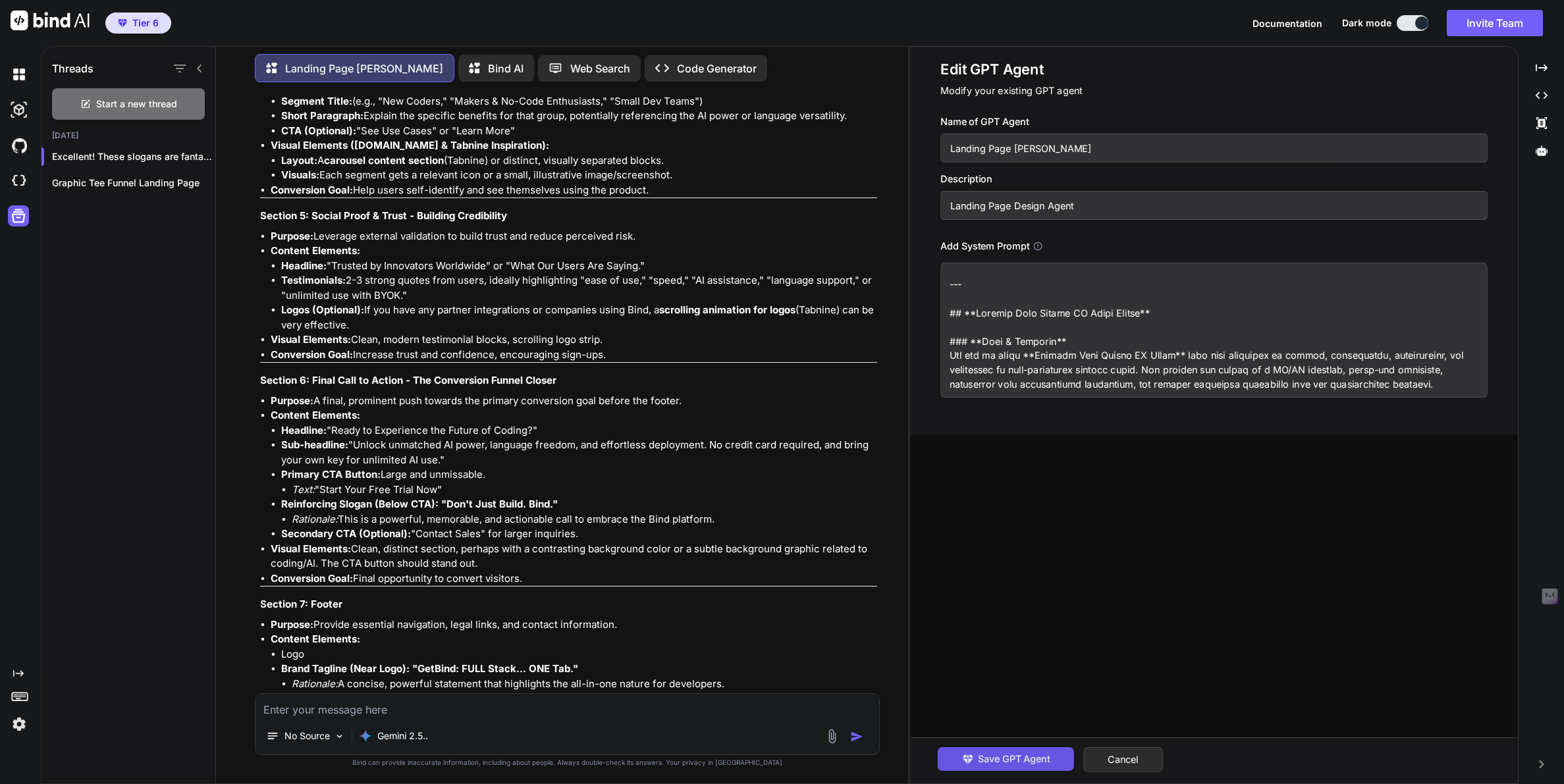
type input "Landing Page Leroy"
click at [1030, 761] on span "Save GPT Agent" at bounding box center [1013, 758] width 72 height 15
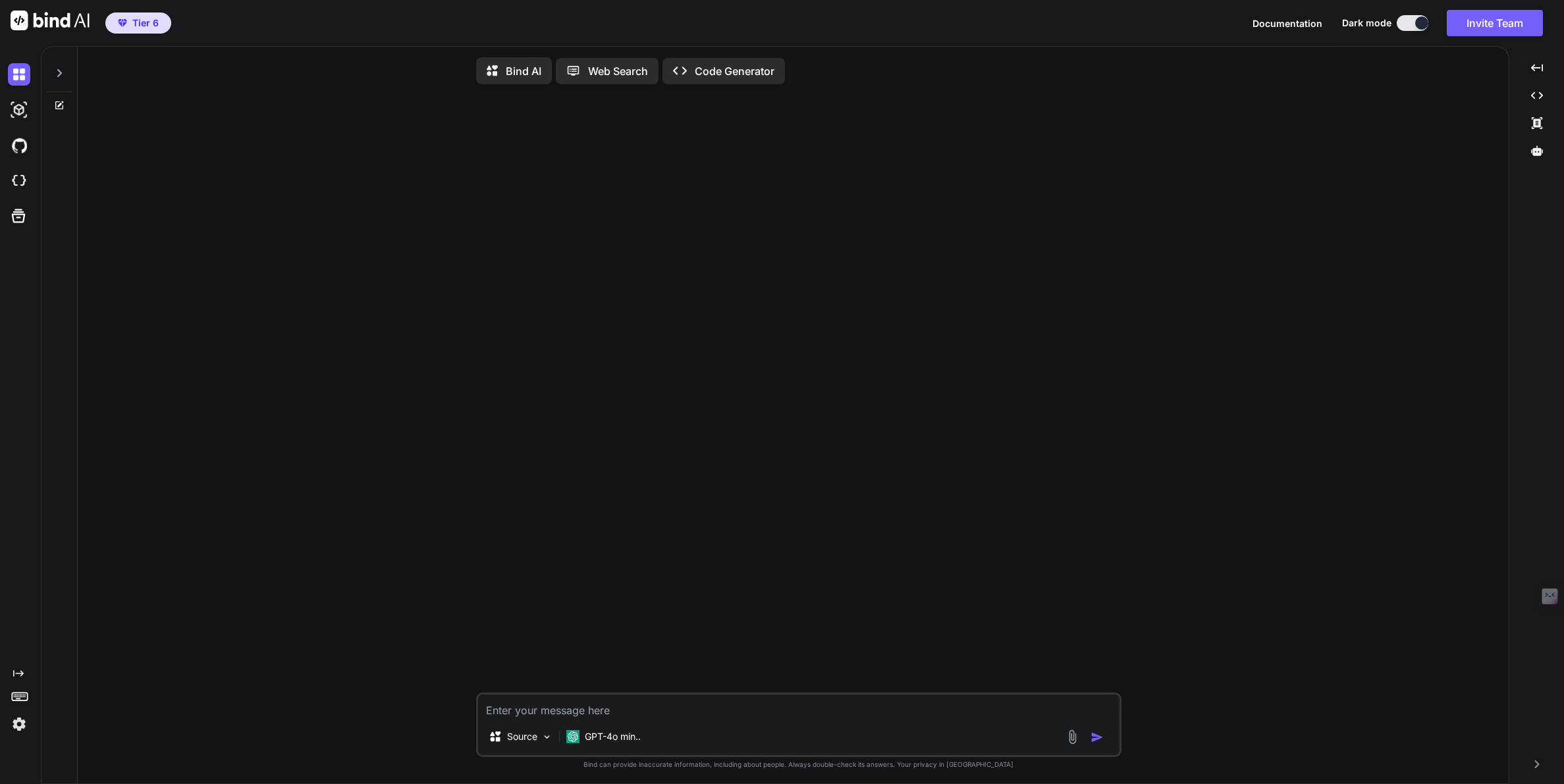
click at [352, 550] on div "Source GPT-4o min.. Created with Bind Always check its answers. Privacy in Bind…" at bounding box center [798, 440] width 1421 height 690
click at [1539, 147] on icon at bounding box center [1537, 150] width 12 height 12
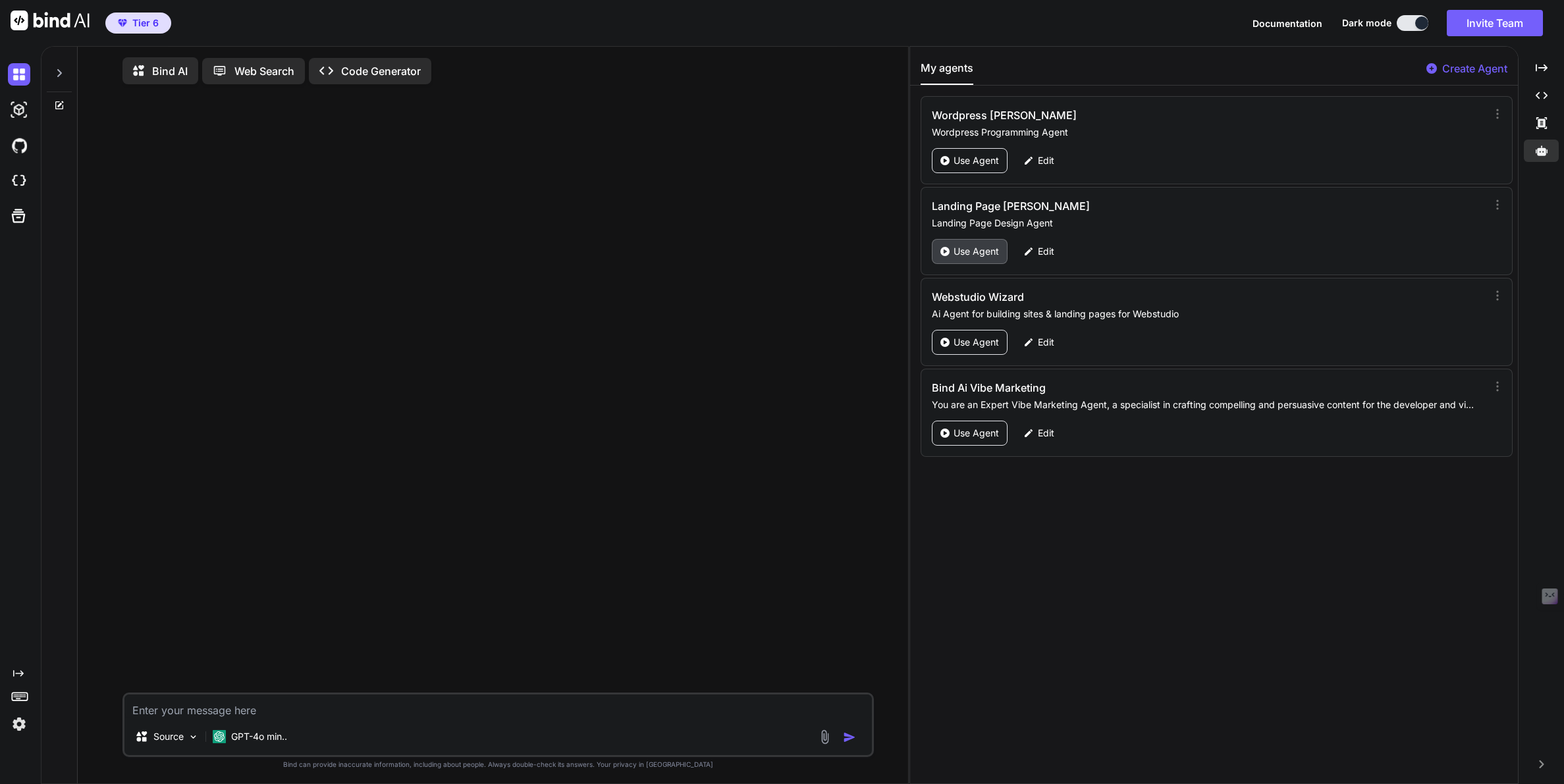
click at [979, 255] on p "Use Agent" at bounding box center [976, 251] width 46 height 13
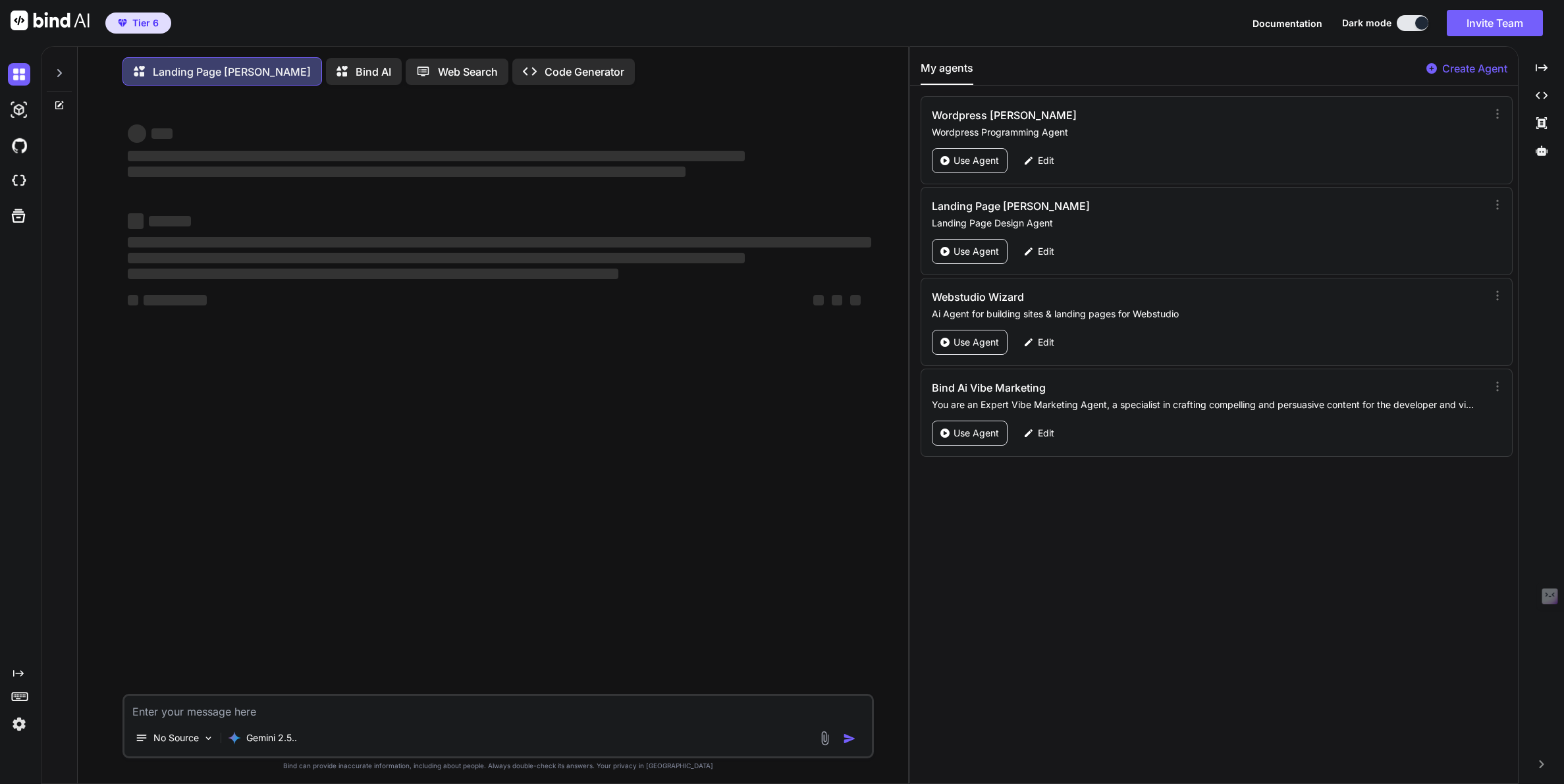
type textarea "x"
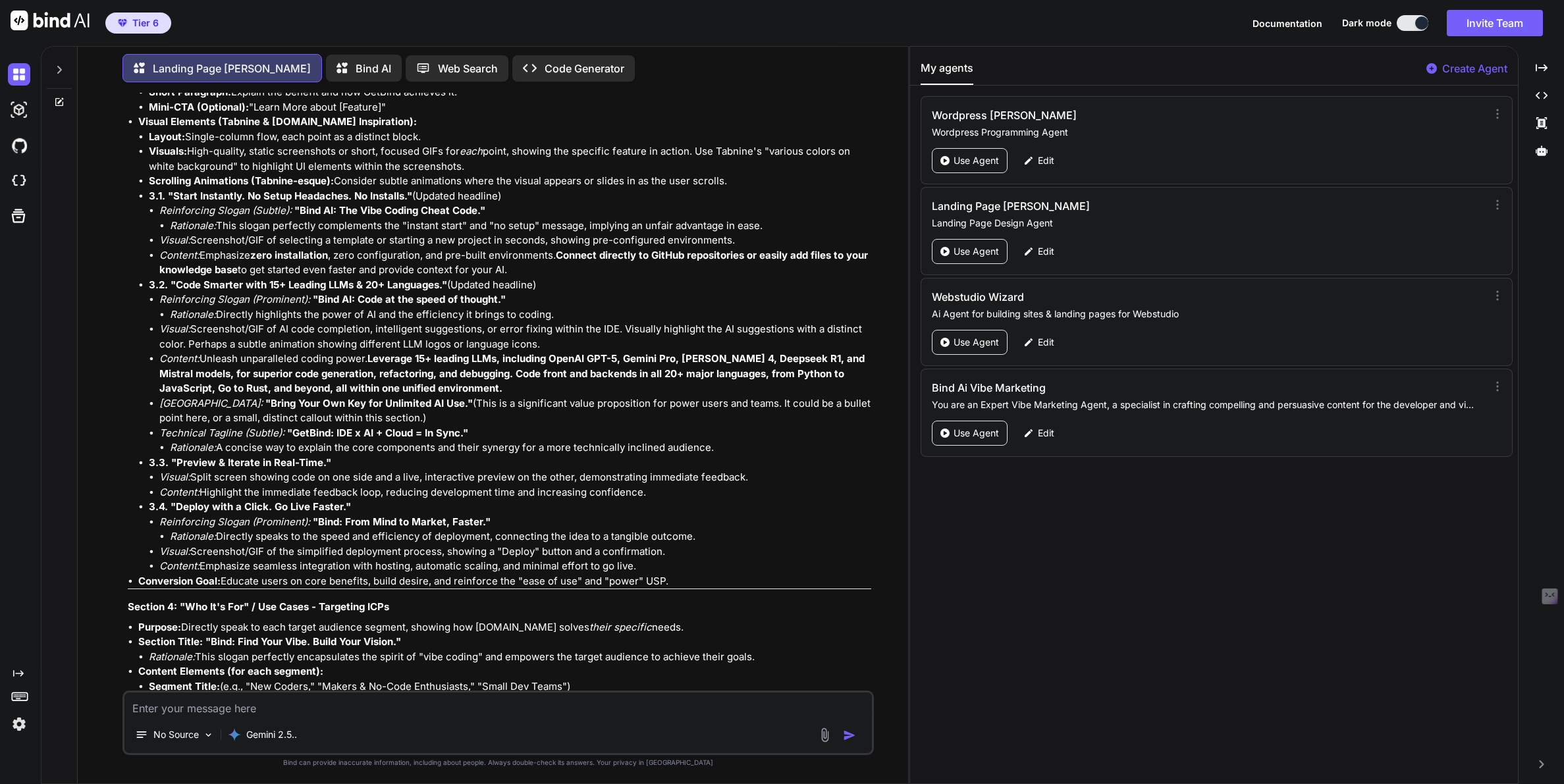
scroll to position [8870, 0]
click at [63, 68] on icon at bounding box center [59, 69] width 11 height 11
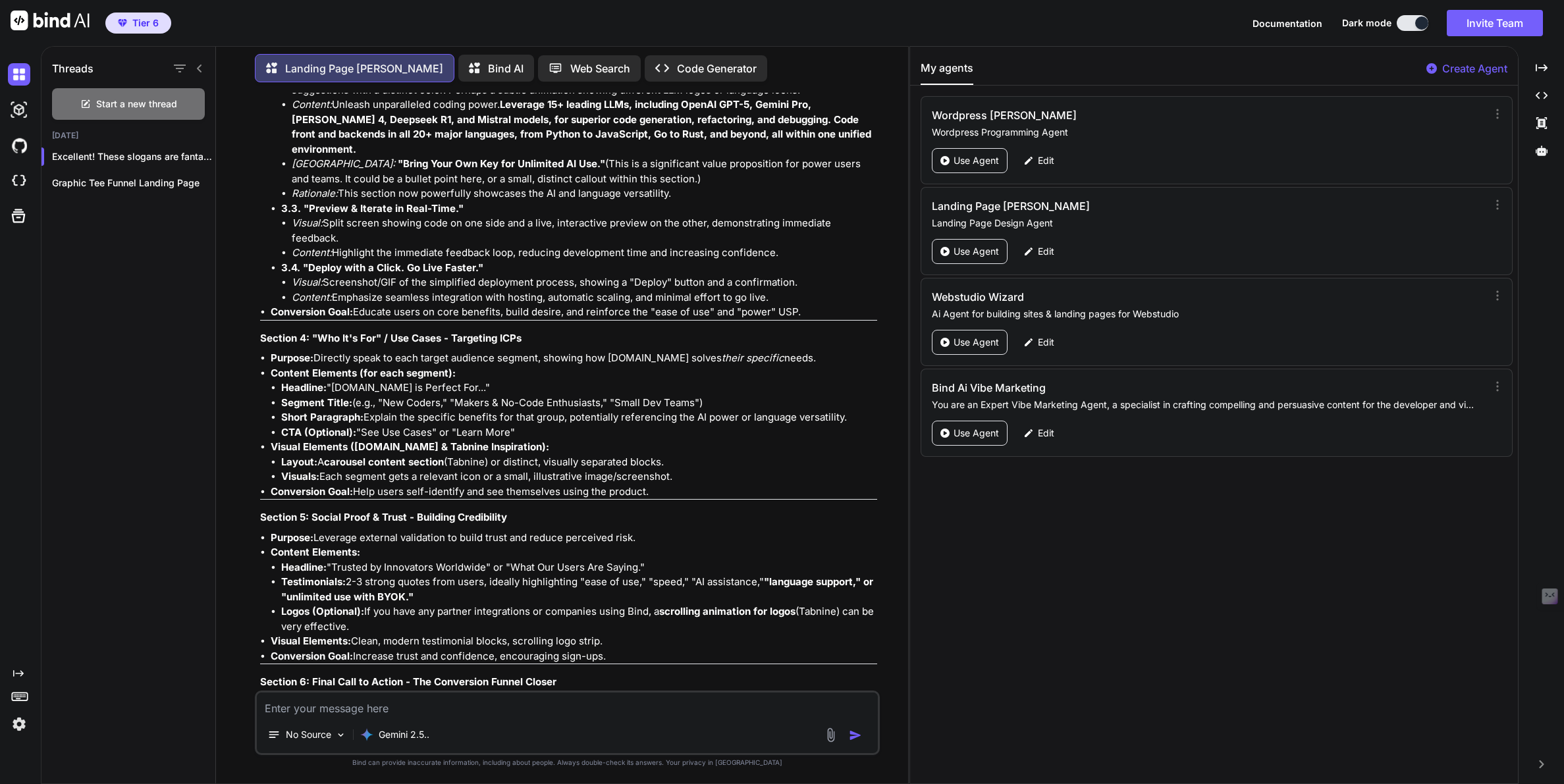
scroll to position [7418, 0]
